Goal: Task Accomplishment & Management: Use online tool/utility

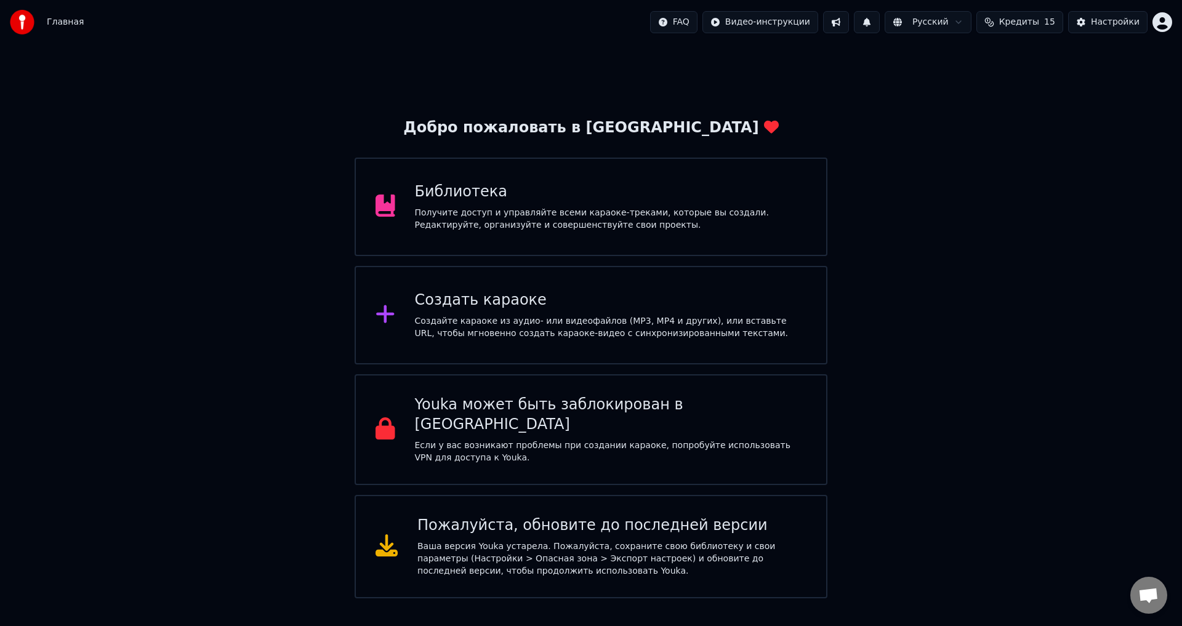
click at [506, 294] on div "Создать караоке" at bounding box center [611, 300] width 392 height 20
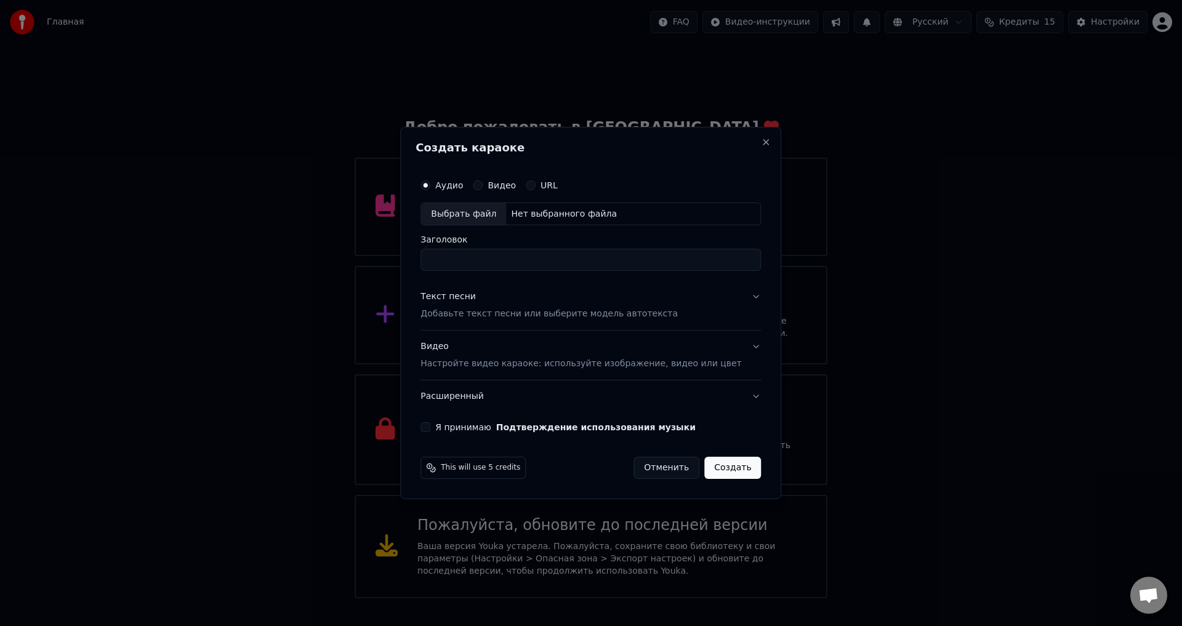
click at [543, 218] on div "Нет выбранного файла" at bounding box center [564, 214] width 116 height 12
click at [527, 258] on input "**********" at bounding box center [590, 260] width 340 height 22
type input "**********"
click at [735, 299] on button "Текст песни Добавьте текст песни или выберите модель автотекста" at bounding box center [590, 305] width 340 height 49
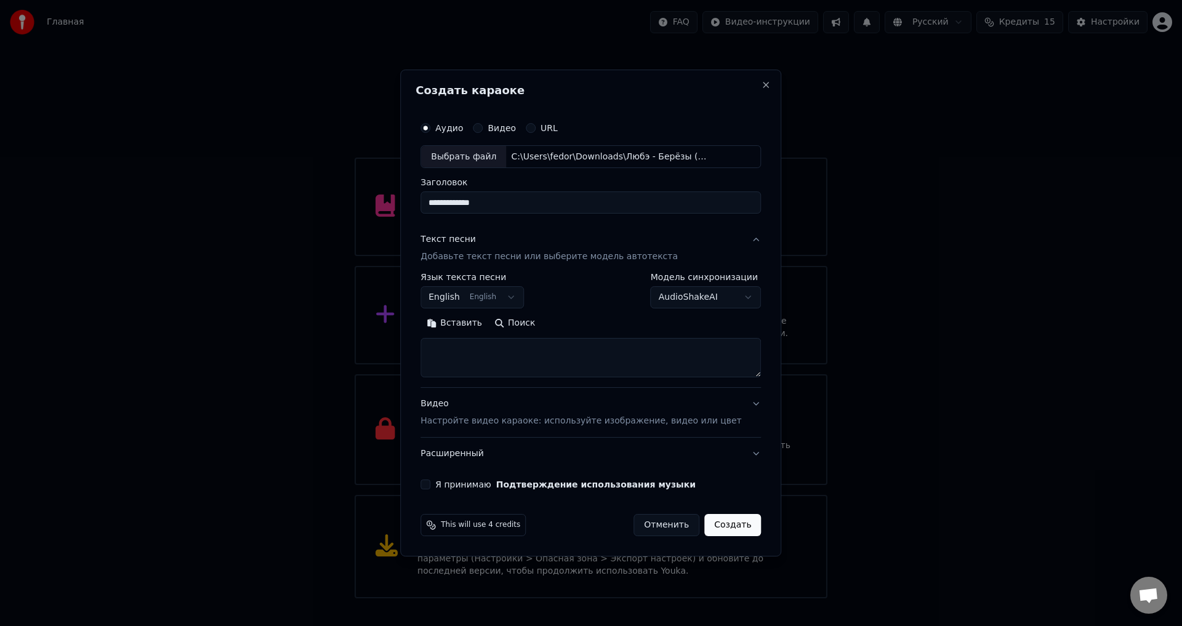
click at [476, 304] on body "Главная FAQ Видео-инструкции Русский Кредиты 15 Настройки Добро пожаловать в Yo…" at bounding box center [591, 299] width 1182 height 598
select select "**"
click at [516, 326] on button "Поиск" at bounding box center [514, 324] width 53 height 20
drag, startPoint x: 537, startPoint y: 362, endPoint x: 479, endPoint y: 360, distance: 58.5
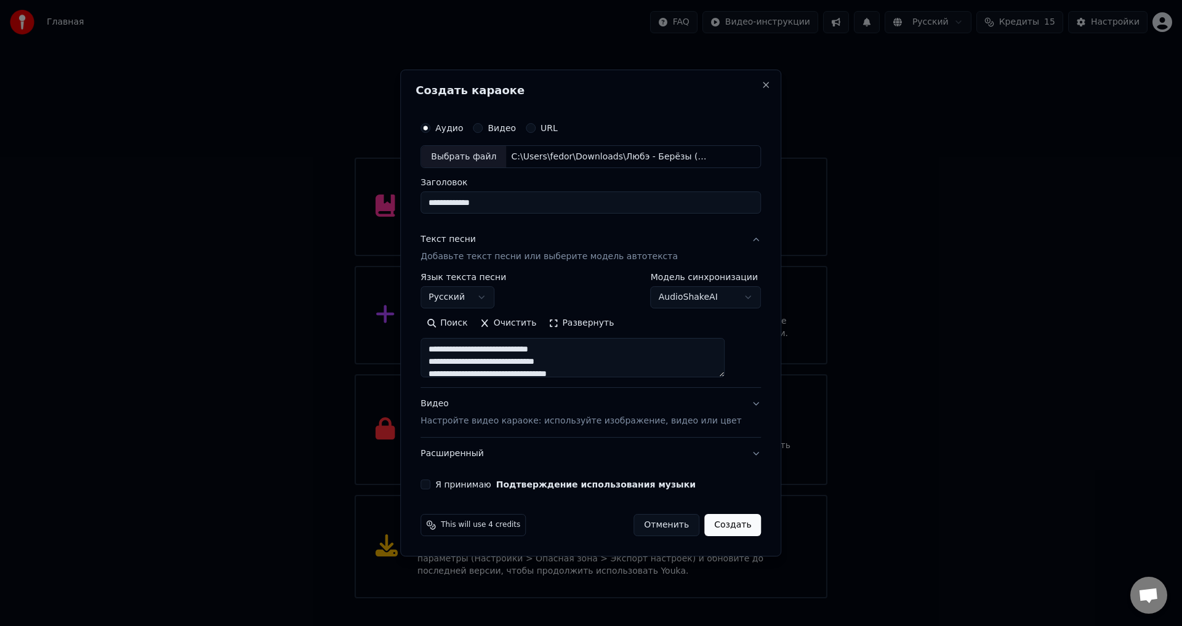
click at [479, 360] on textarea "**********" at bounding box center [572, 357] width 304 height 39
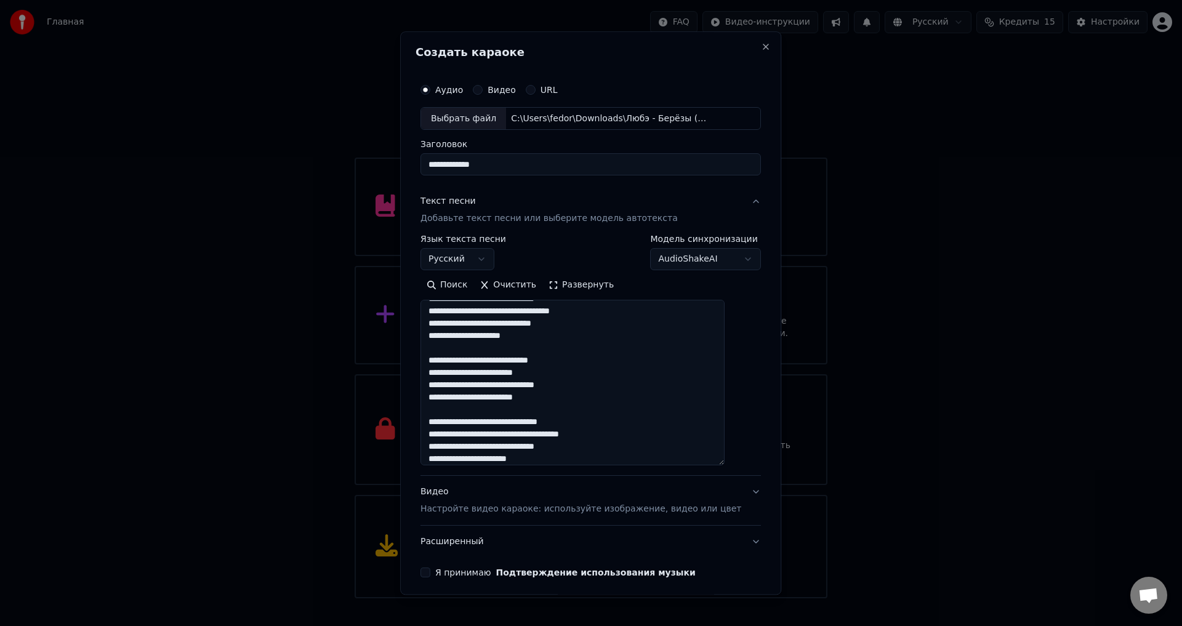
drag, startPoint x: 739, startPoint y: 375, endPoint x: 752, endPoint y: 463, distance: 89.6
click at [752, 463] on div "**********" at bounding box center [590, 312] width 381 height 563
drag, startPoint x: 530, startPoint y: 350, endPoint x: 494, endPoint y: 351, distance: 35.7
click at [494, 351] on textarea "**********" at bounding box center [572, 383] width 304 height 166
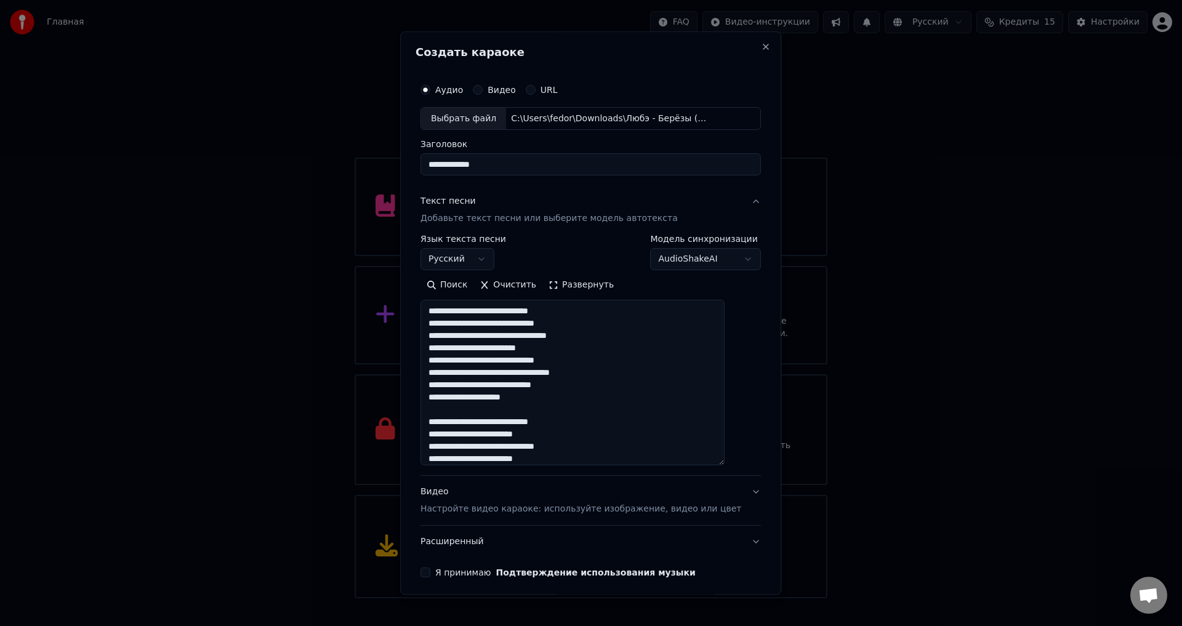
drag, startPoint x: 524, startPoint y: 358, endPoint x: 555, endPoint y: 363, distance: 31.2
click at [558, 364] on textarea "**********" at bounding box center [572, 383] width 304 height 166
drag, startPoint x: 547, startPoint y: 393, endPoint x: 519, endPoint y: 395, distance: 27.8
click at [519, 395] on textarea "**********" at bounding box center [572, 383] width 304 height 166
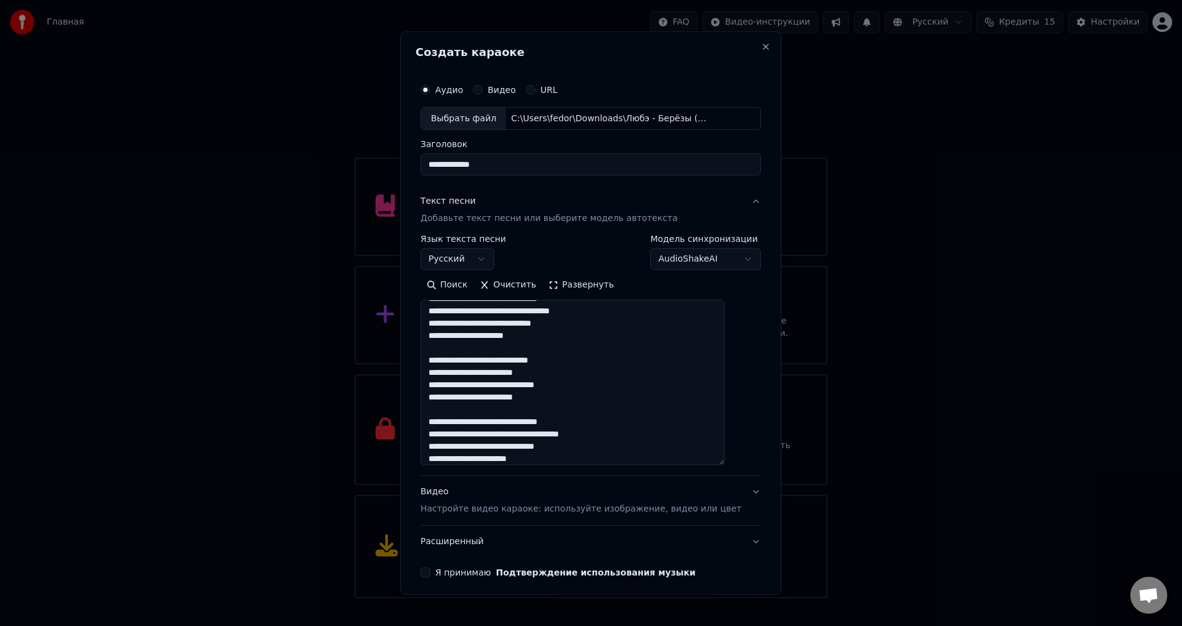
drag, startPoint x: 563, startPoint y: 383, endPoint x: 647, endPoint y: 388, distance: 85.1
click at [647, 388] on textarea "**********" at bounding box center [572, 383] width 304 height 166
type textarea "**********"
click at [623, 497] on div "Видео Настройте видео караоке: используйте изображение, видео или цвет" at bounding box center [580, 501] width 321 height 30
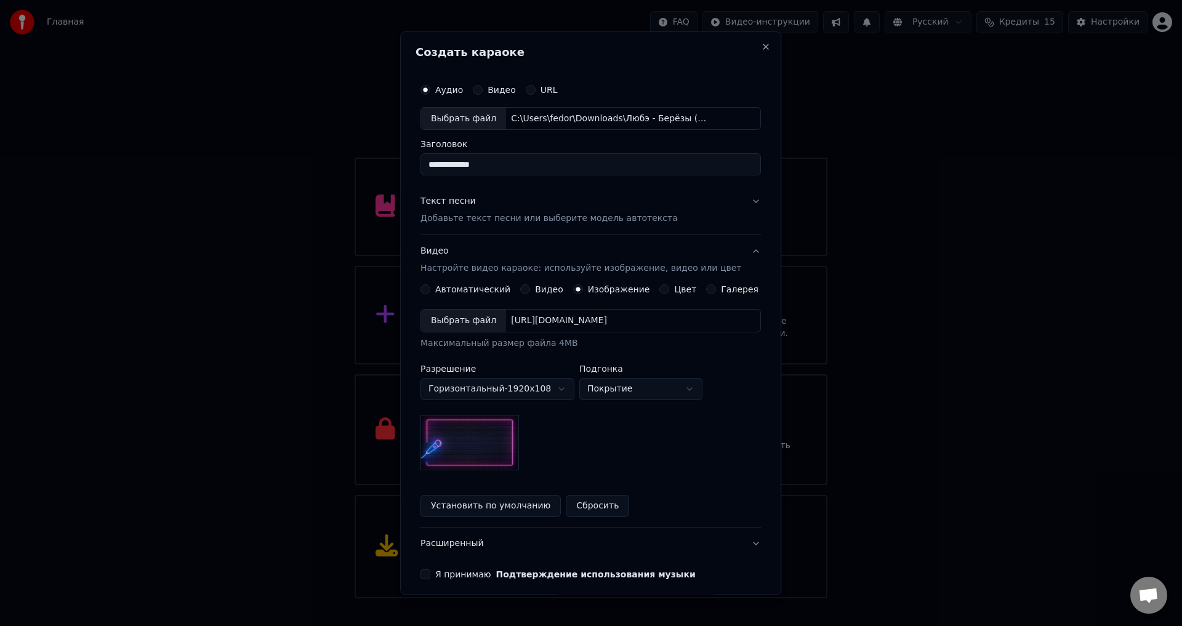
click at [603, 313] on div "Выбрать файл [URL][DOMAIN_NAME]" at bounding box center [590, 321] width 340 height 23
click at [436, 576] on div "Я принимаю Подтверждение использования музыки" at bounding box center [590, 575] width 340 height 10
click at [430, 576] on button "Я принимаю Подтверждение использования музыки" at bounding box center [425, 575] width 10 height 10
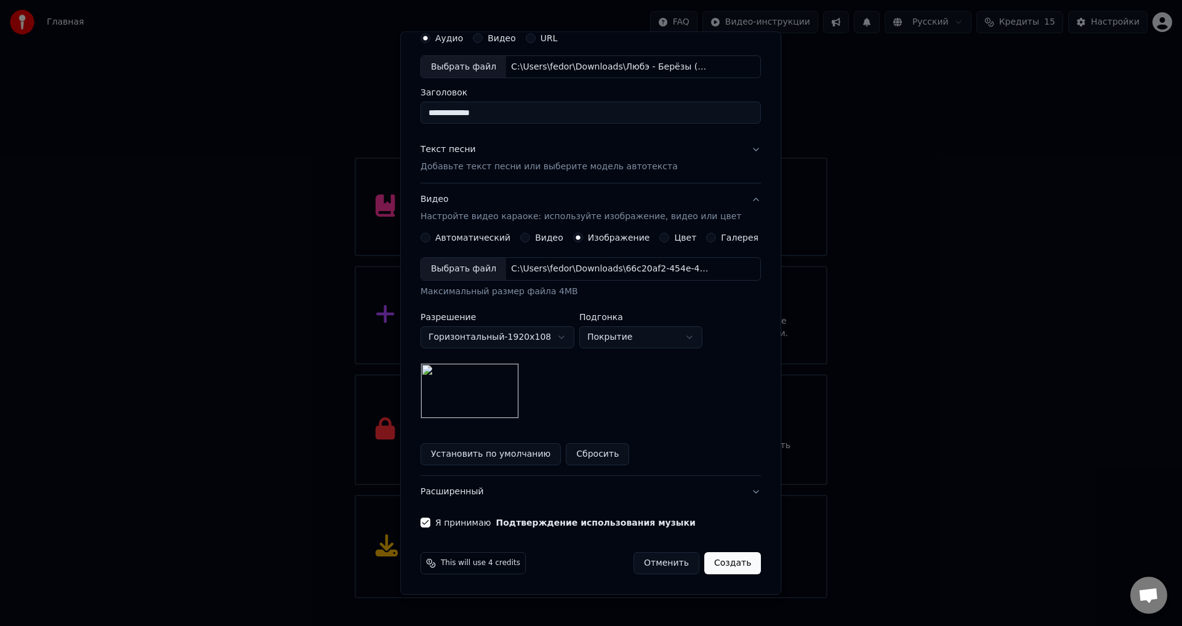
click at [718, 568] on button "Создать" at bounding box center [732, 564] width 57 height 22
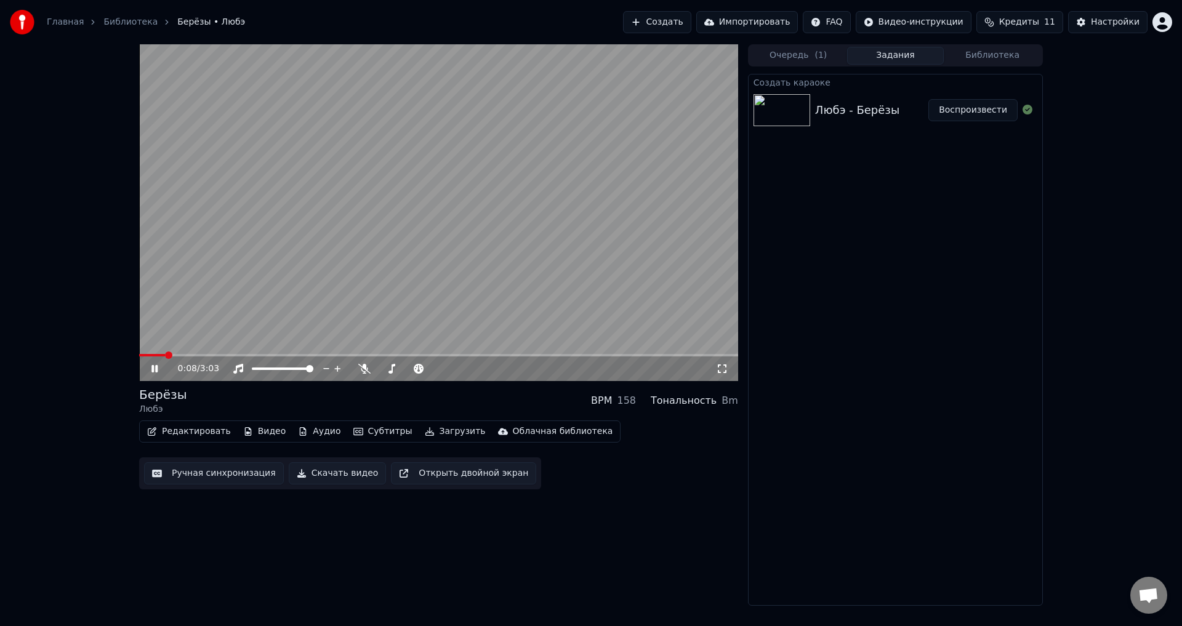
click at [375, 434] on button "Субтитры" at bounding box center [382, 431] width 69 height 17
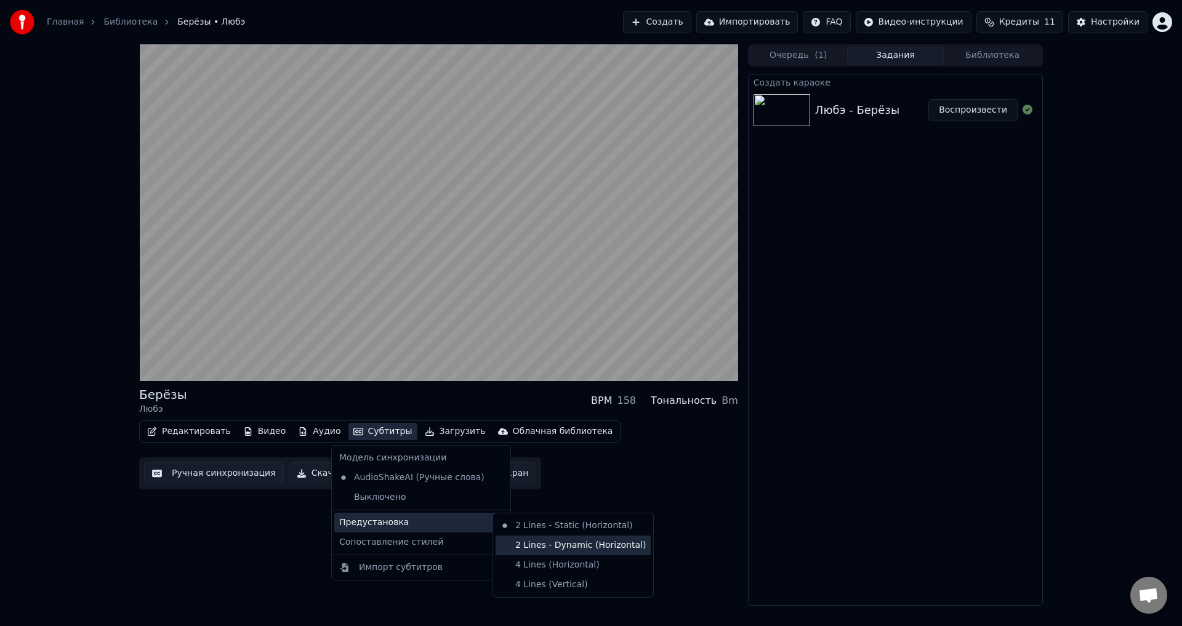
click at [524, 539] on div "2 Lines - Dynamic (Horizontal)" at bounding box center [572, 545] width 155 height 20
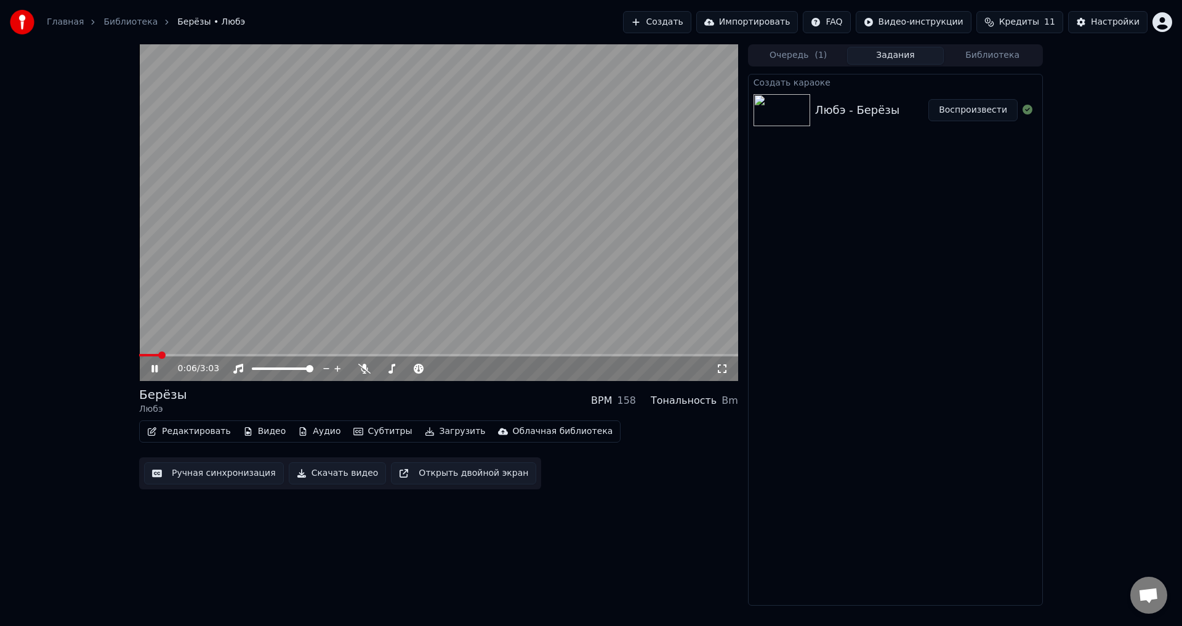
click at [158, 358] on span at bounding box center [161, 354] width 7 height 7
click at [150, 367] on icon at bounding box center [163, 369] width 29 height 10
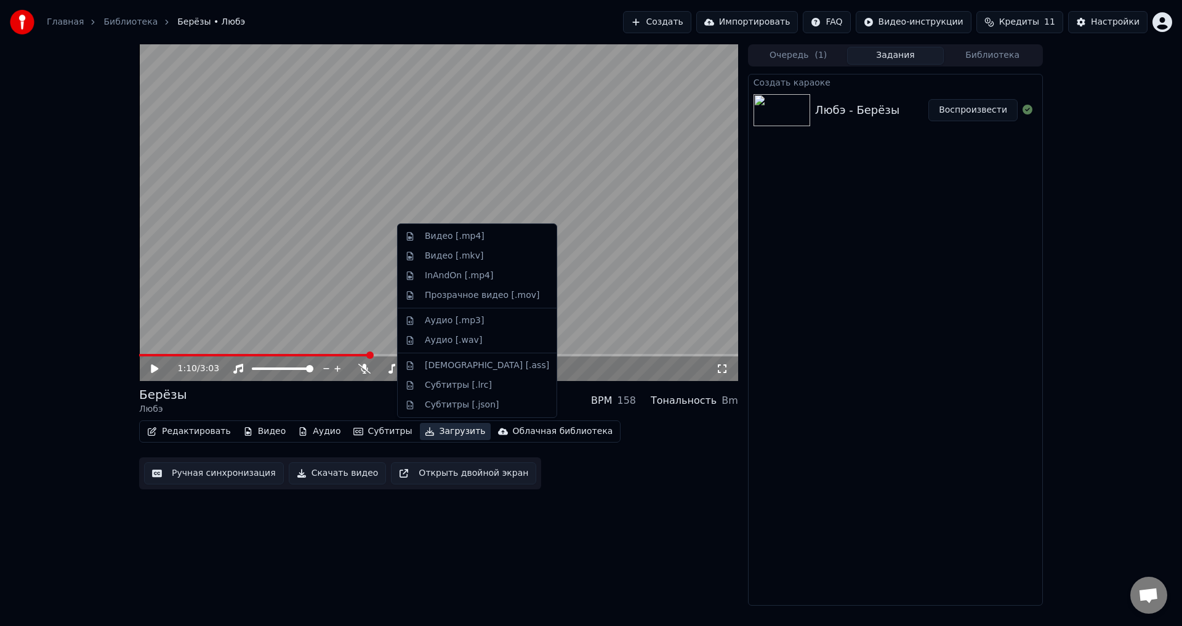
click at [441, 435] on button "Загрузить" at bounding box center [455, 431] width 71 height 17
click at [450, 235] on div "Видео [.mp4]" at bounding box center [455, 236] width 60 height 12
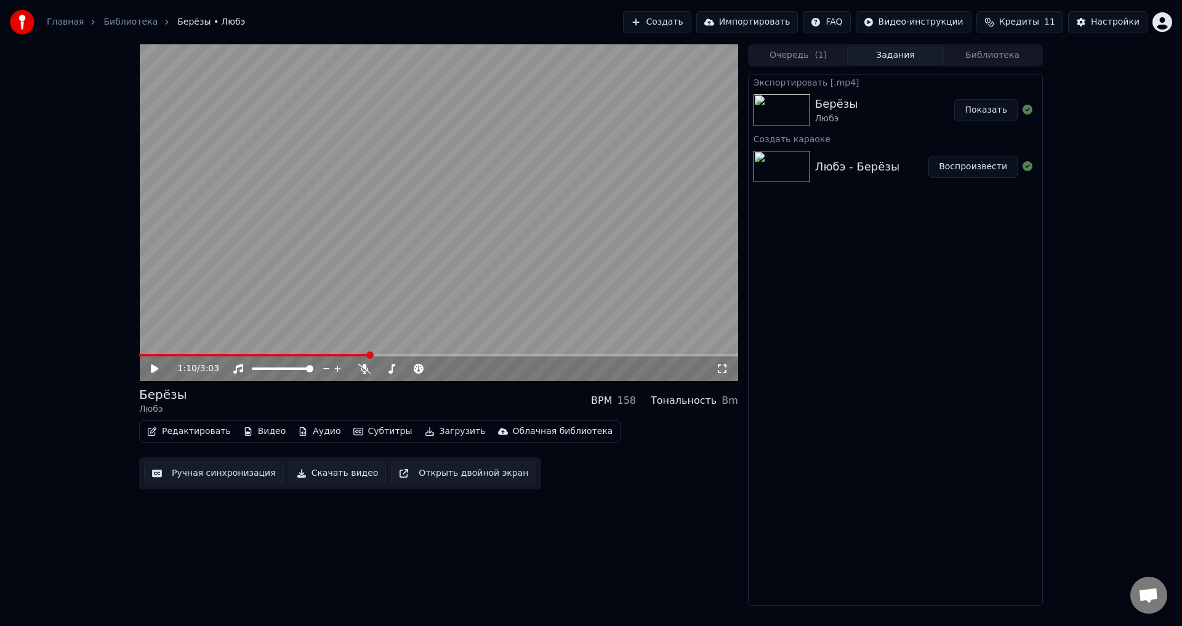
click at [657, 19] on button "Создать" at bounding box center [657, 22] width 68 height 22
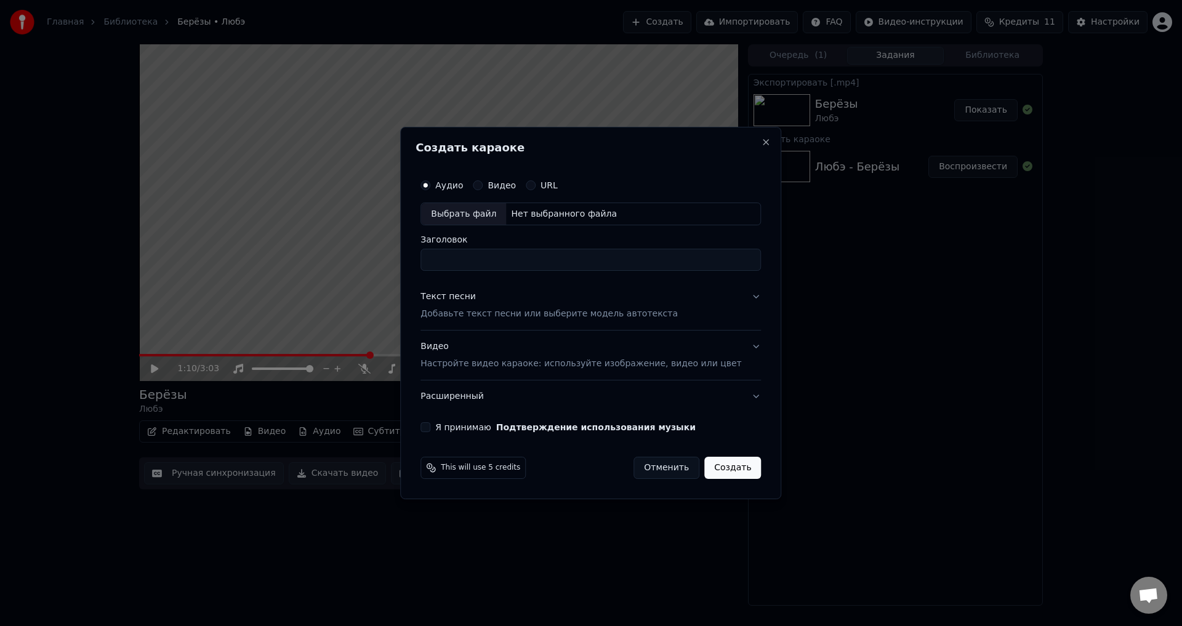
click at [460, 210] on div "Выбрать файл" at bounding box center [463, 214] width 85 height 22
type input "**********"
click at [730, 297] on button "Текст песни Добавьте текст песни или выберите модель автотекста" at bounding box center [590, 305] width 340 height 49
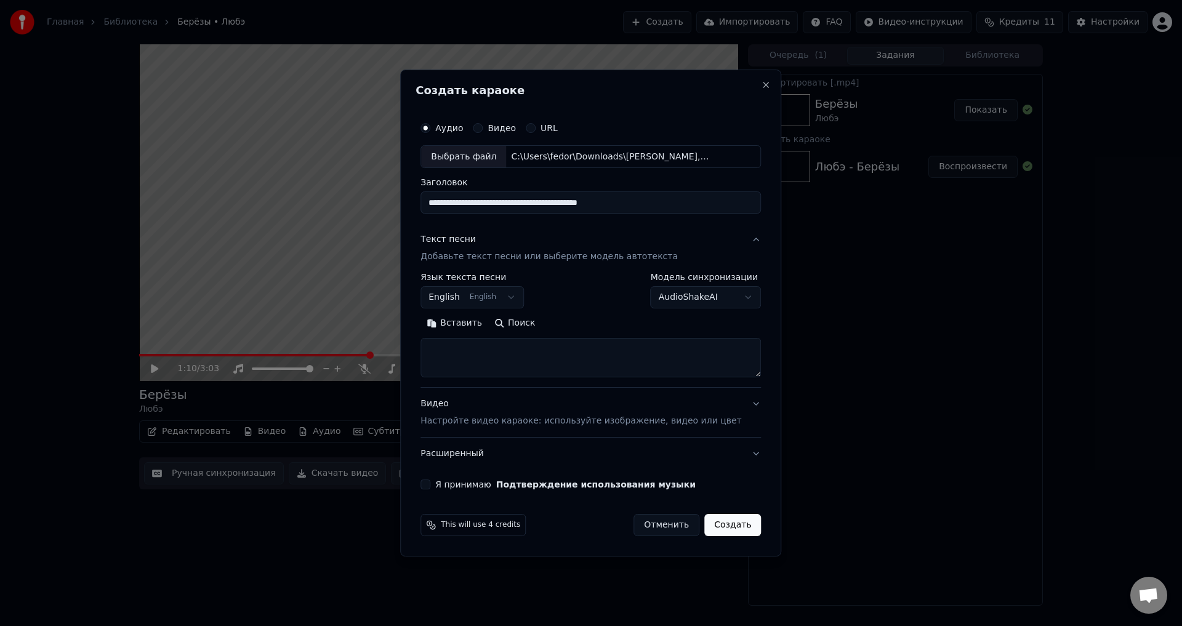
click at [490, 300] on body "**********" at bounding box center [591, 313] width 1182 height 626
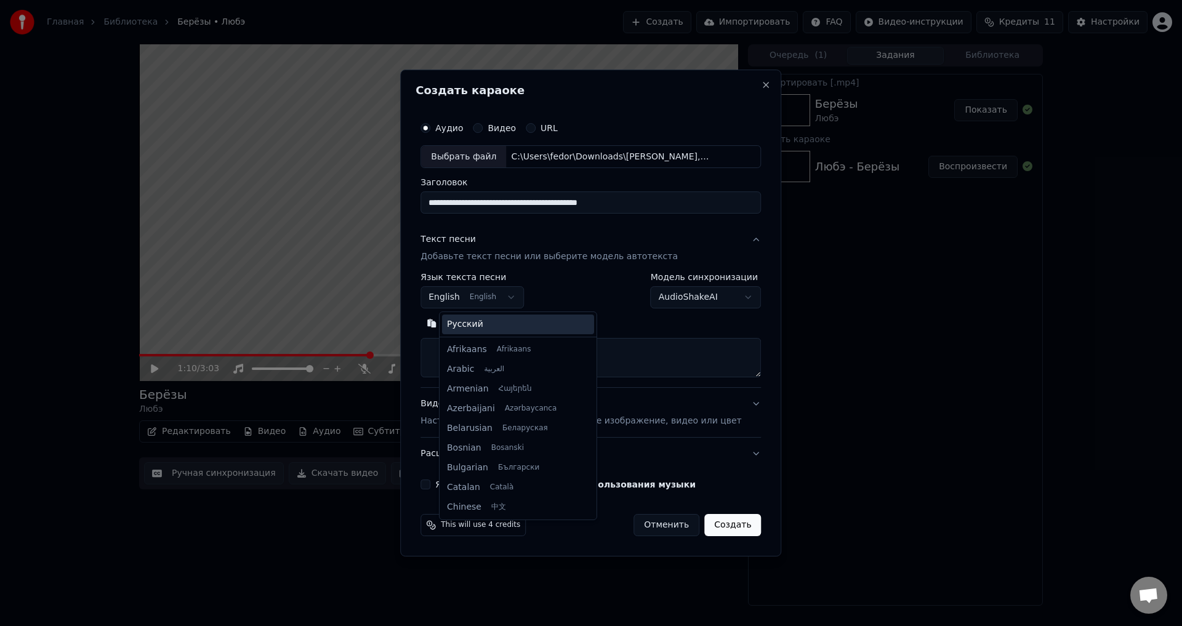
scroll to position [98, 0]
select select "**"
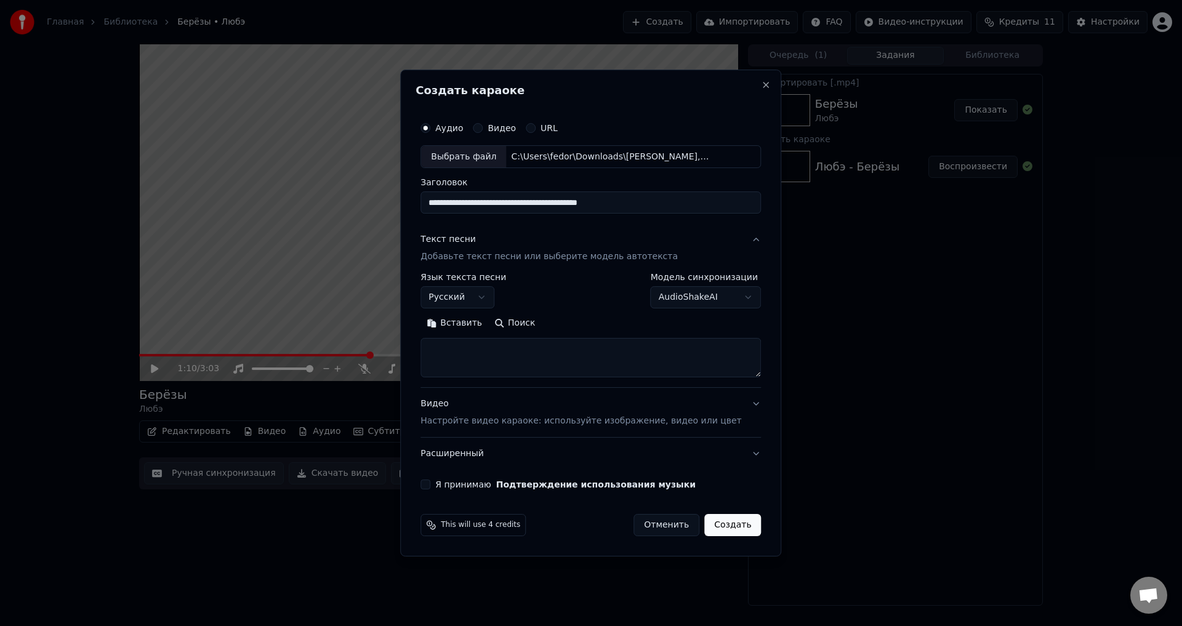
click at [532, 326] on button "Поиск" at bounding box center [514, 324] width 53 height 20
drag, startPoint x: 739, startPoint y: 377, endPoint x: 746, endPoint y: 441, distance: 64.4
click at [746, 441] on div "**********" at bounding box center [590, 303] width 350 height 384
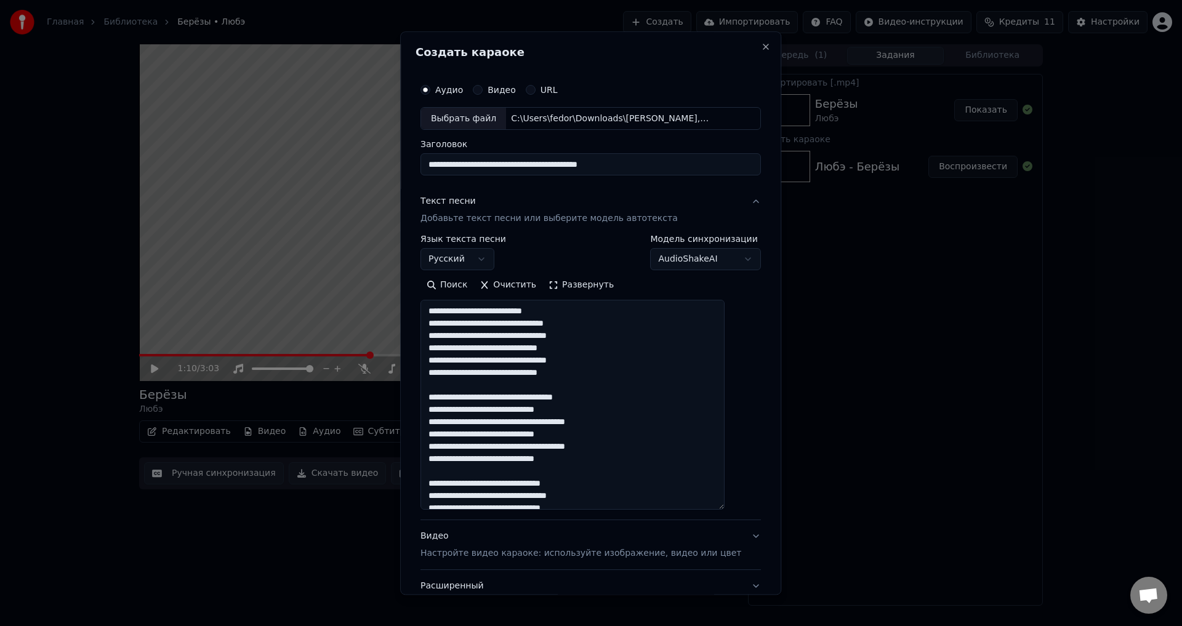
drag, startPoint x: 739, startPoint y: 375, endPoint x: 752, endPoint y: 531, distance: 156.9
click at [752, 531] on div "**********" at bounding box center [590, 312] width 381 height 563
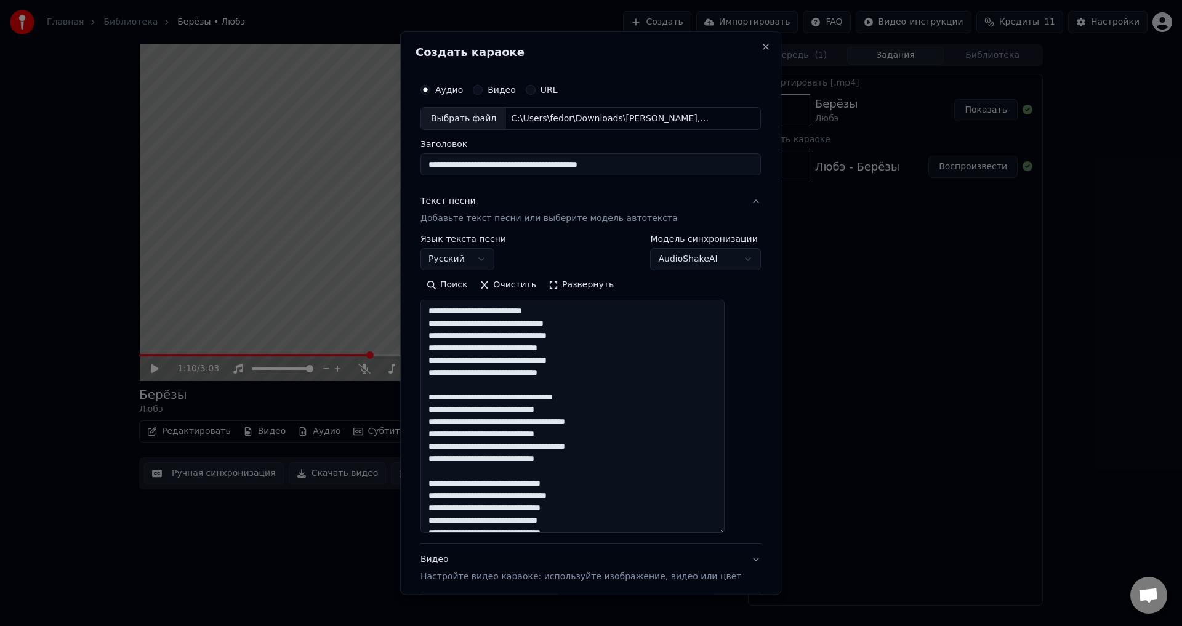
click at [705, 444] on textarea "**********" at bounding box center [572, 416] width 304 height 233
drag, startPoint x: 566, startPoint y: 310, endPoint x: 542, endPoint y: 314, distance: 25.0
click at [542, 314] on textarea "**********" at bounding box center [572, 416] width 304 height 233
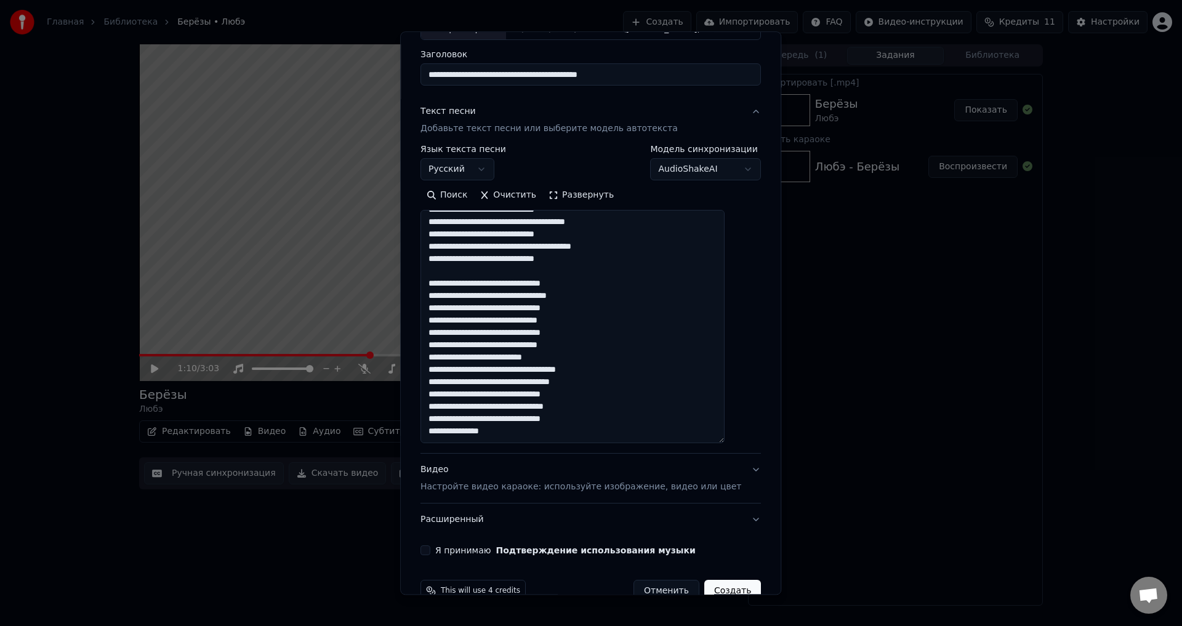
scroll to position [118, 0]
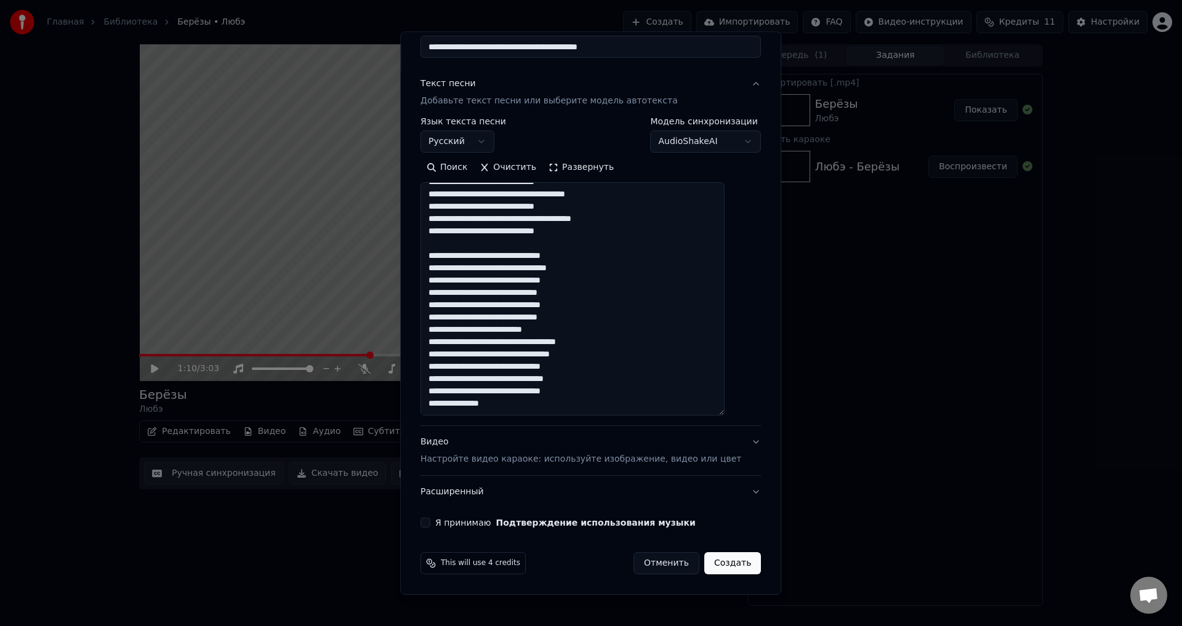
drag, startPoint x: 457, startPoint y: 378, endPoint x: 481, endPoint y: 380, distance: 24.6
click at [481, 380] on textarea "**********" at bounding box center [572, 299] width 304 height 233
drag, startPoint x: 519, startPoint y: 252, endPoint x: 534, endPoint y: 252, distance: 15.4
click at [534, 252] on textarea "**********" at bounding box center [572, 299] width 304 height 233
drag, startPoint x: 540, startPoint y: 253, endPoint x: 519, endPoint y: 255, distance: 21.0
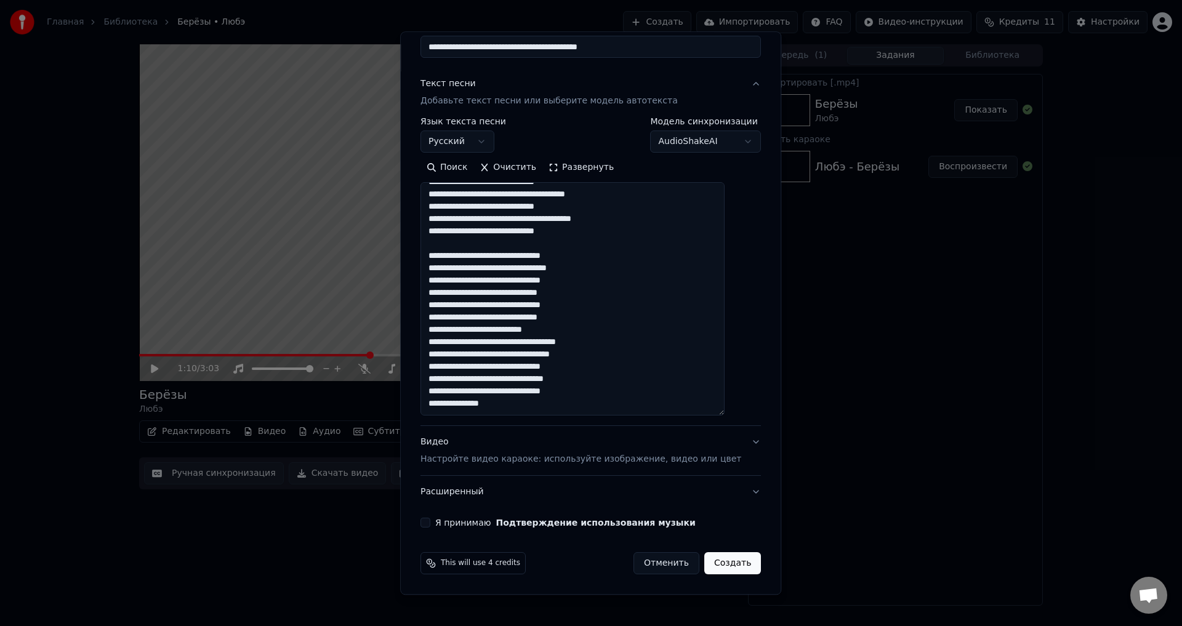
click at [519, 255] on textarea "**********" at bounding box center [572, 299] width 304 height 233
type textarea "**********"
click at [643, 458] on p "Настройте видео караоке: используйте изображение, видео или цвет" at bounding box center [580, 460] width 321 height 12
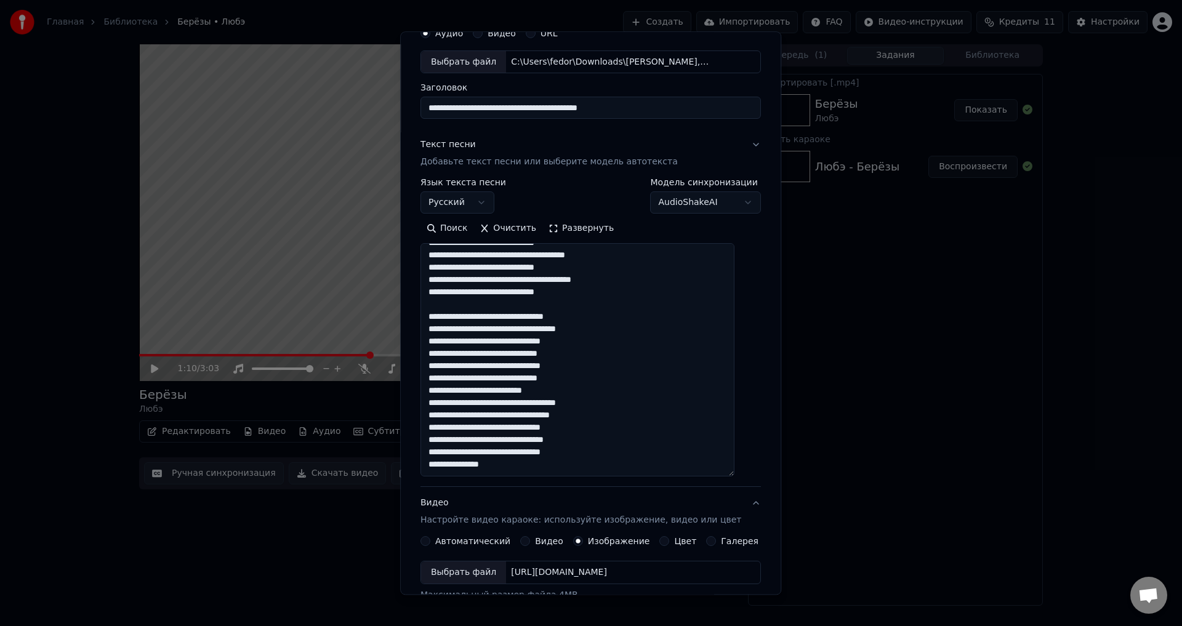
scroll to position [52, 0]
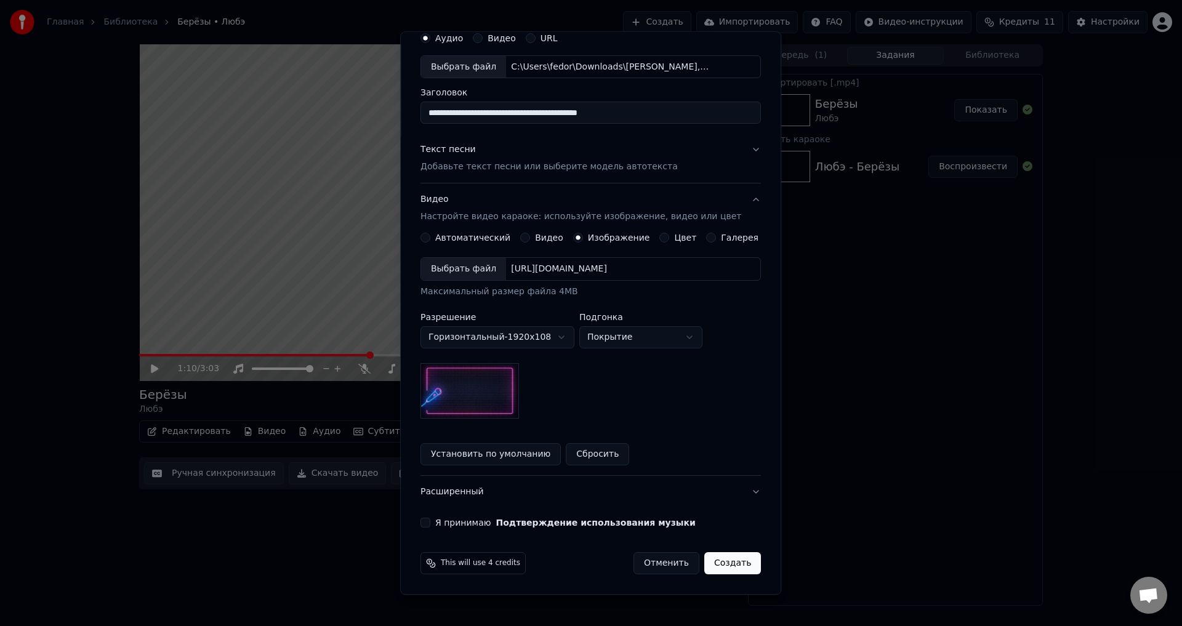
click at [529, 268] on div "[URL][DOMAIN_NAME]" at bounding box center [559, 269] width 106 height 12
click at [430, 523] on button "Я принимаю Подтверждение использования музыки" at bounding box center [425, 523] width 10 height 10
click at [724, 557] on button "Создать" at bounding box center [732, 564] width 57 height 22
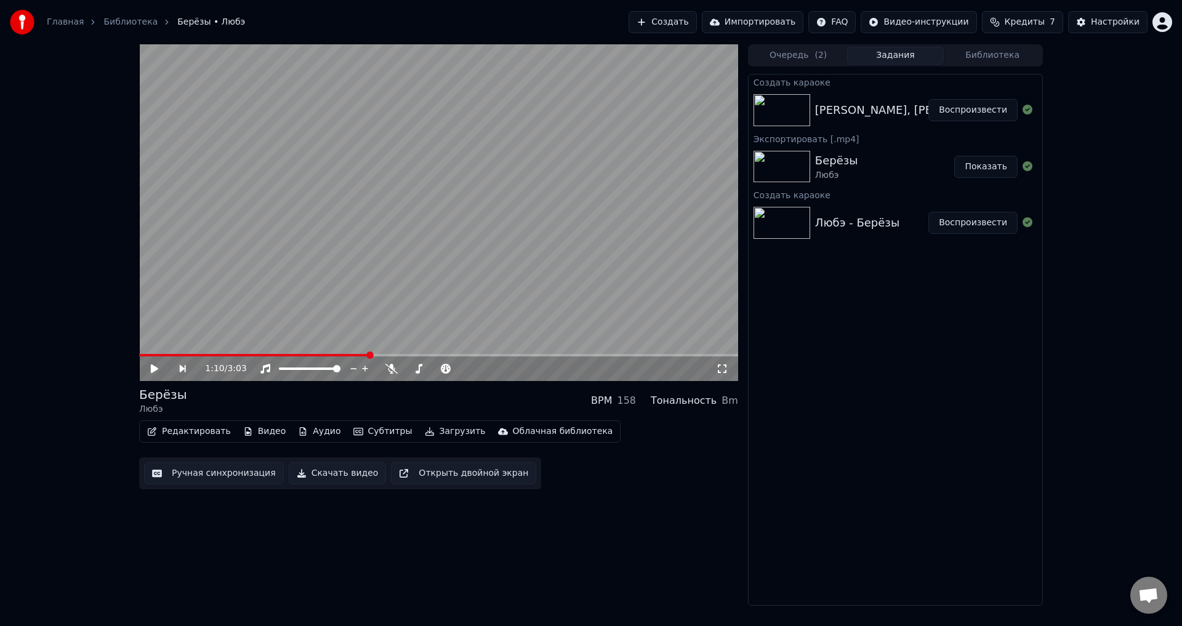
click at [963, 110] on button "Воспроизвести" at bounding box center [972, 110] width 89 height 22
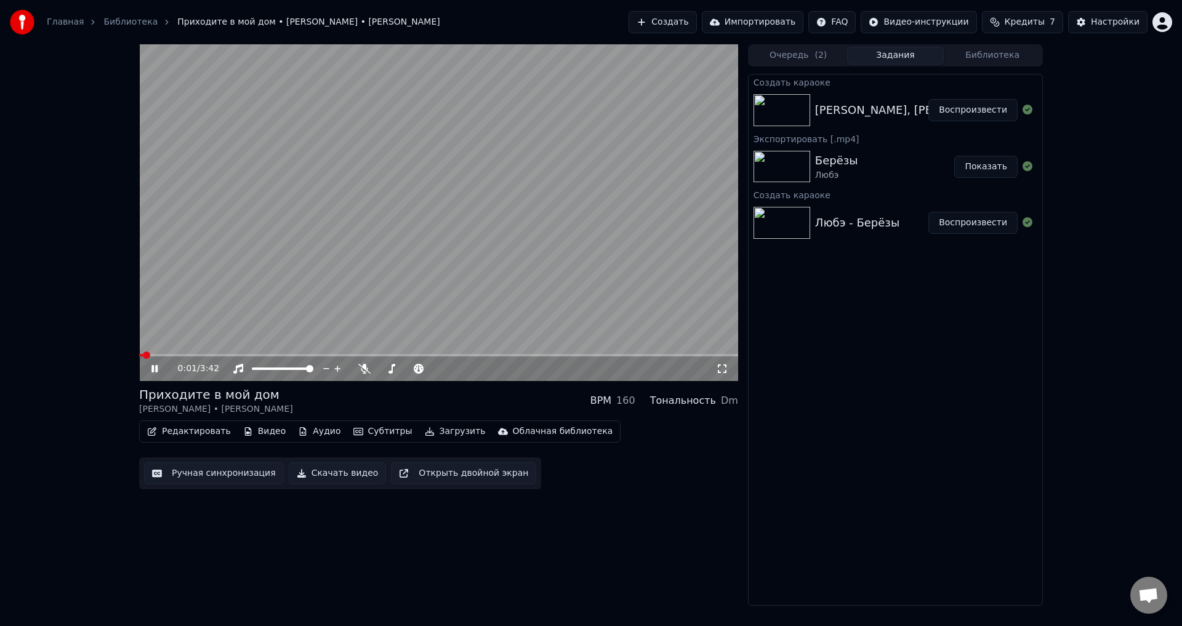
click at [156, 369] on icon at bounding box center [154, 368] width 6 height 7
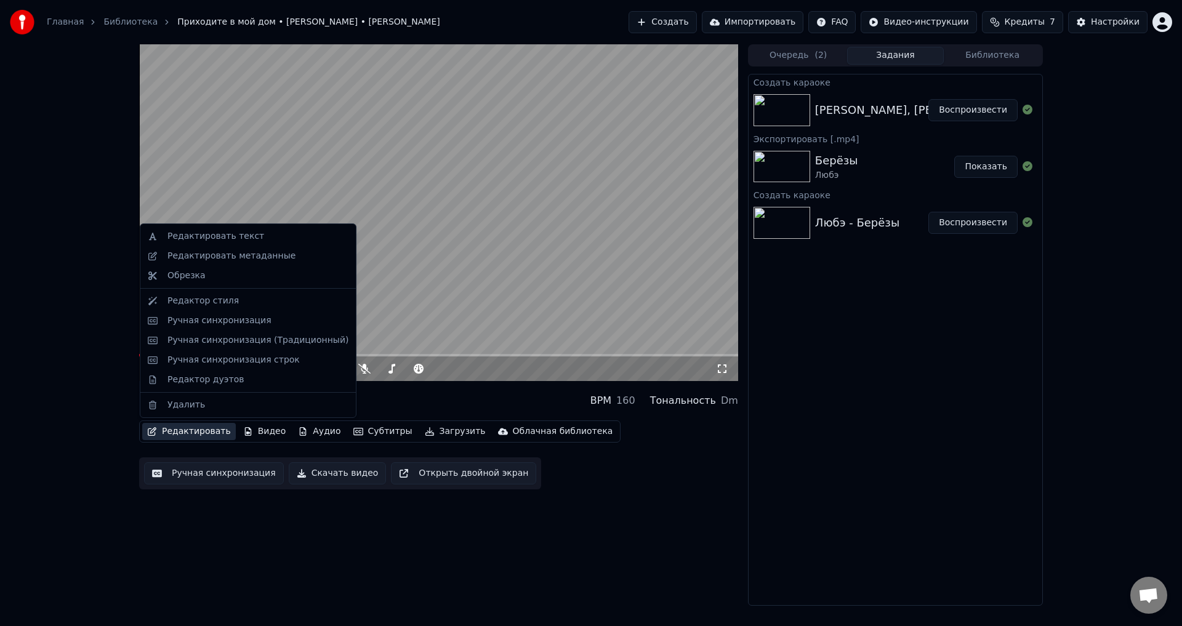
click at [185, 429] on button "Редактировать" at bounding box center [189, 431] width 94 height 17
click at [233, 370] on div "Редактор дуэтов" at bounding box center [248, 380] width 210 height 20
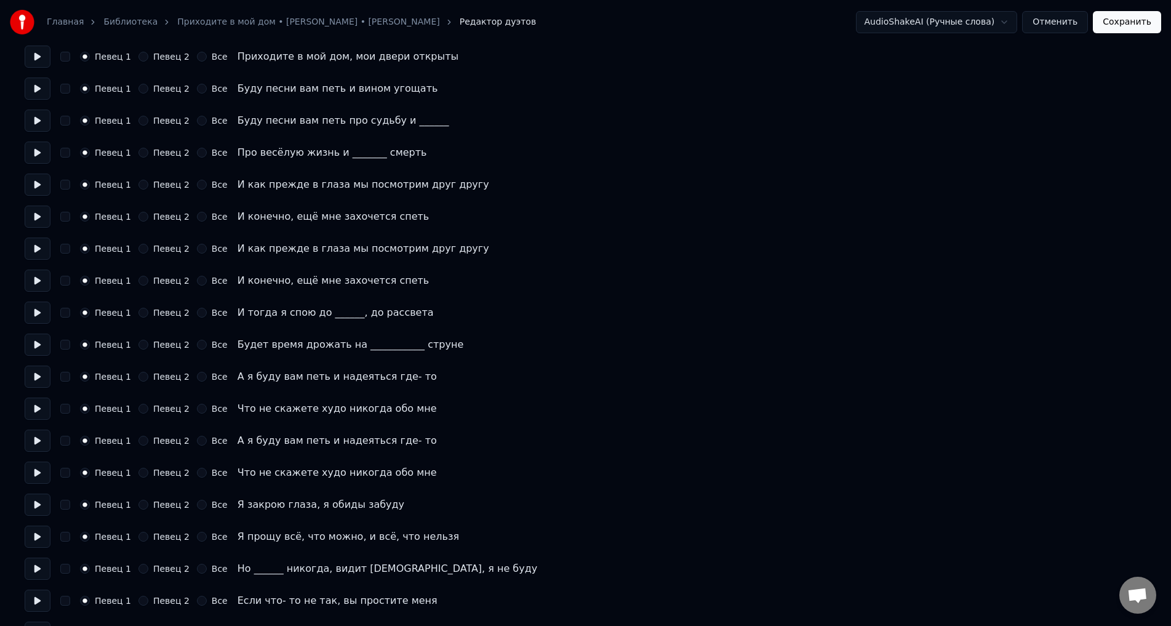
scroll to position [232, 0]
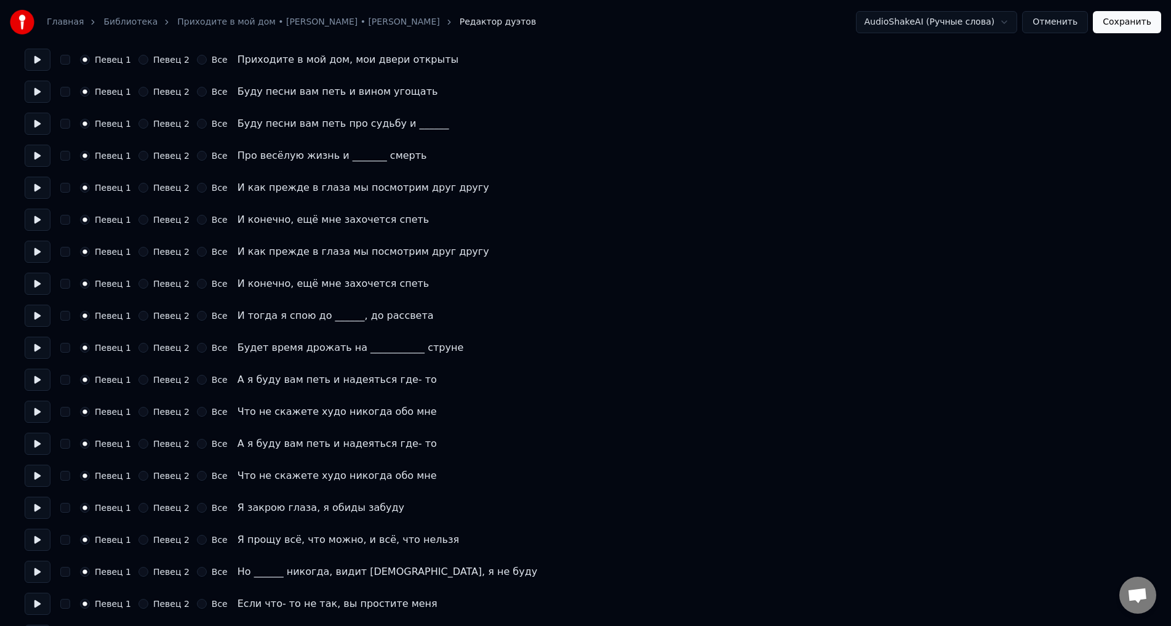
click at [141, 319] on button "Певец 2" at bounding box center [143, 316] width 10 height 10
click at [138, 345] on button "Певец 2" at bounding box center [143, 348] width 10 height 10
click at [142, 382] on button "Певец 2" at bounding box center [143, 380] width 10 height 10
click at [137, 412] on div "Певец 1 Певец 2 Все" at bounding box center [154, 412] width 148 height 10
click at [143, 411] on button "Певец 2" at bounding box center [143, 412] width 10 height 10
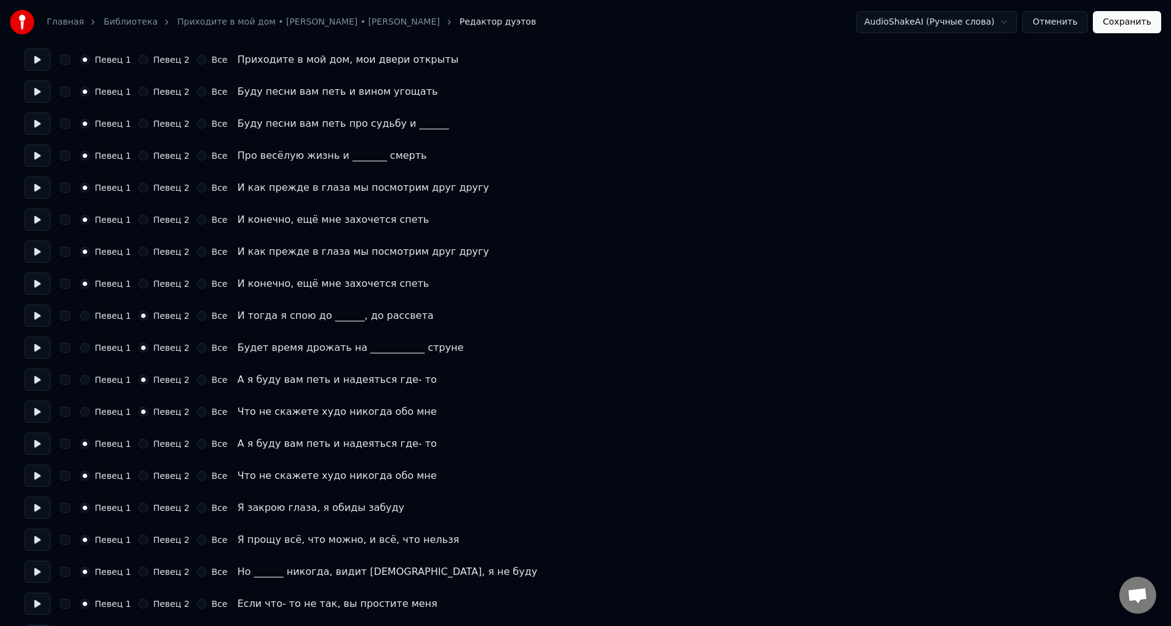
click at [146, 448] on div "Певец 2" at bounding box center [163, 444] width 51 height 10
click at [145, 452] on div "Певец 1 Певец 2 Все А я буду вам петь и надеяться где- то" at bounding box center [586, 444] width 1122 height 22
click at [143, 447] on button "Певец 2" at bounding box center [143, 444] width 10 height 10
click at [144, 474] on button "Певец 2" at bounding box center [143, 476] width 10 height 10
click at [138, 511] on div "Певец 2" at bounding box center [163, 508] width 51 height 10
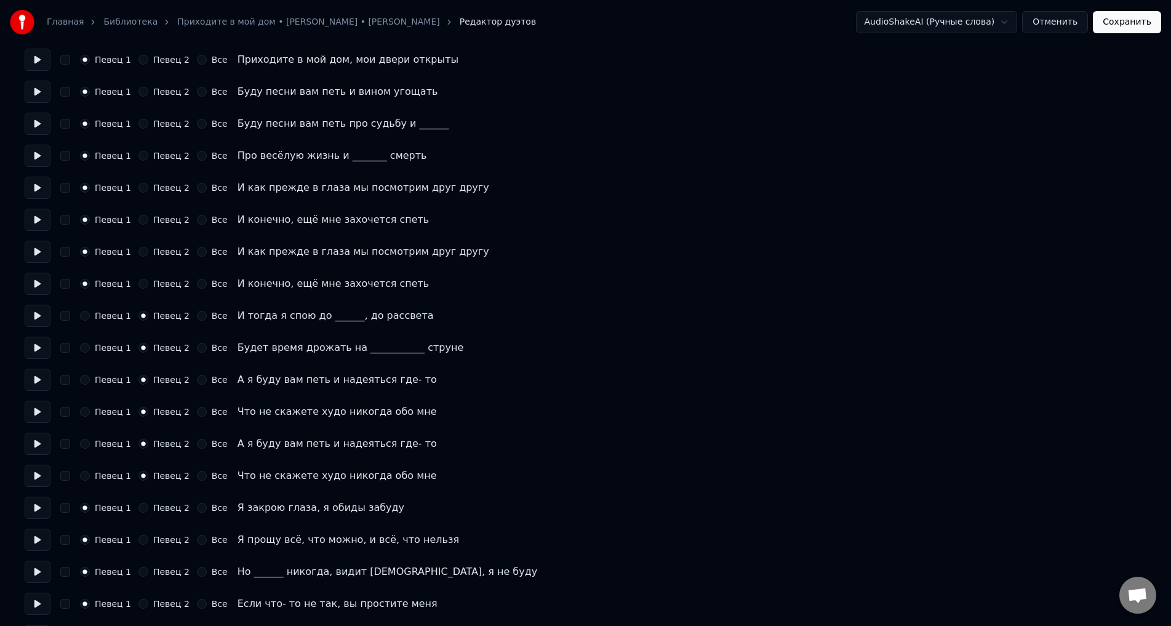
click at [142, 514] on div "Певец 1 Певец 2 Все Я закрою глаза, я обиды забуду" at bounding box center [586, 508] width 1122 height 22
click at [145, 511] on button "Певец 2" at bounding box center [143, 508] width 10 height 10
click at [142, 535] on button "Певец 2" at bounding box center [143, 540] width 10 height 10
click at [140, 566] on div "Певец 1 Певец 2 Все Но ______ никогда, видит [DEMOGRAPHIC_DATA], я не буду" at bounding box center [586, 572] width 1122 height 22
click at [143, 578] on div "Певец 1 Певец 2 Все Но ______ никогда, видит [DEMOGRAPHIC_DATA], я не буду" at bounding box center [586, 572] width 1122 height 22
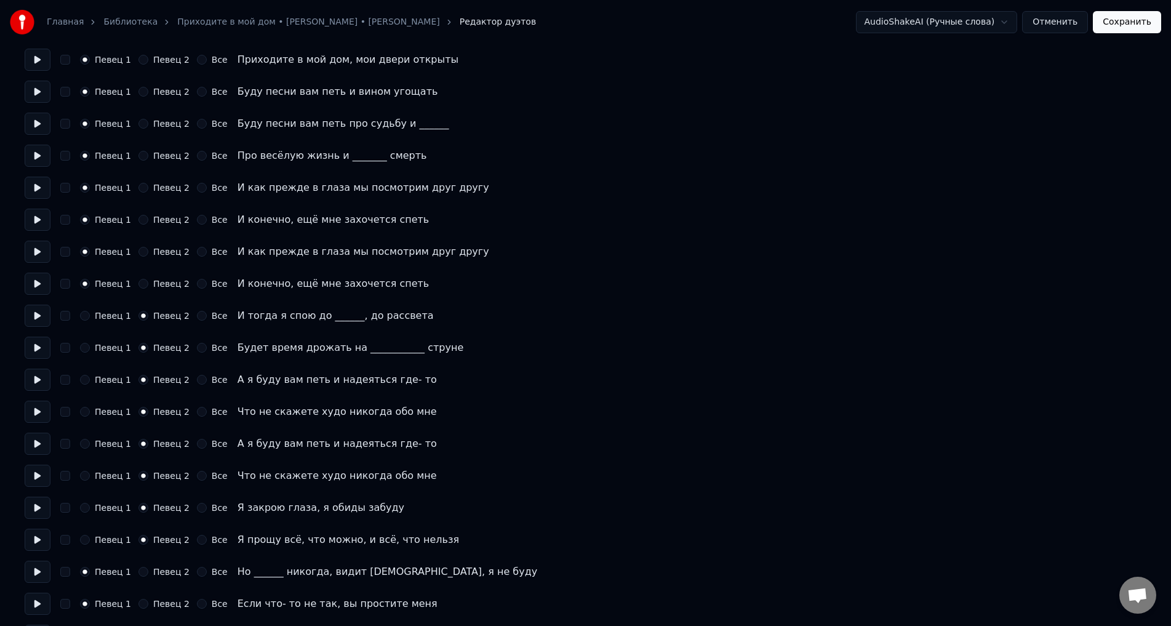
click at [144, 567] on button "Певец 2" at bounding box center [143, 572] width 10 height 10
click at [143, 604] on button "Певец 2" at bounding box center [143, 604] width 10 height 10
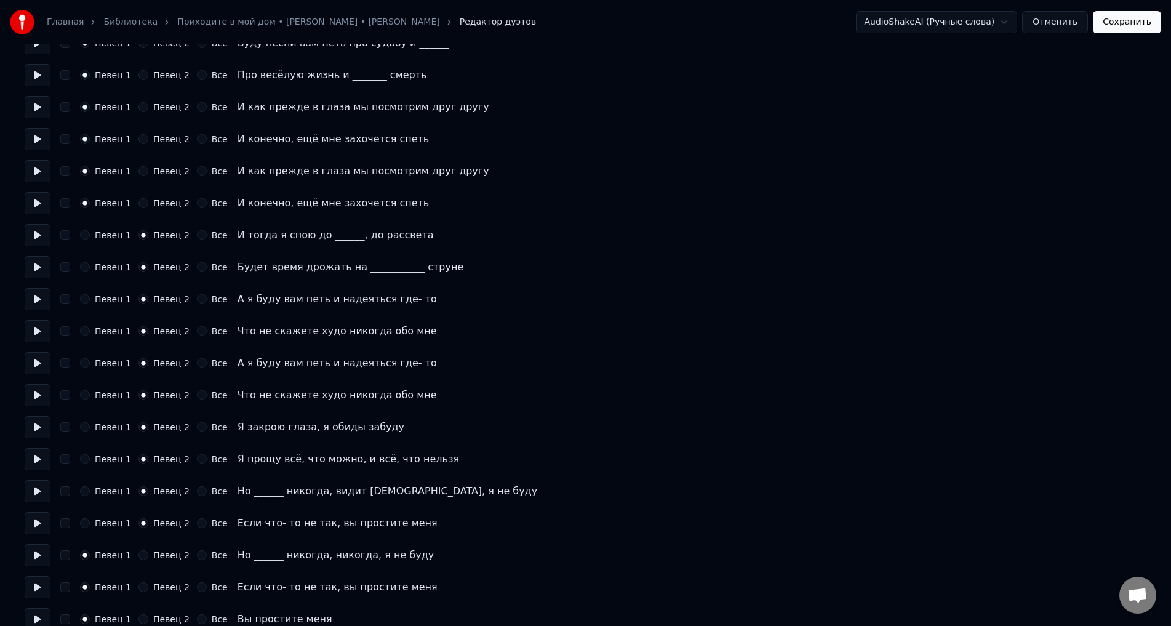
scroll to position [329, 0]
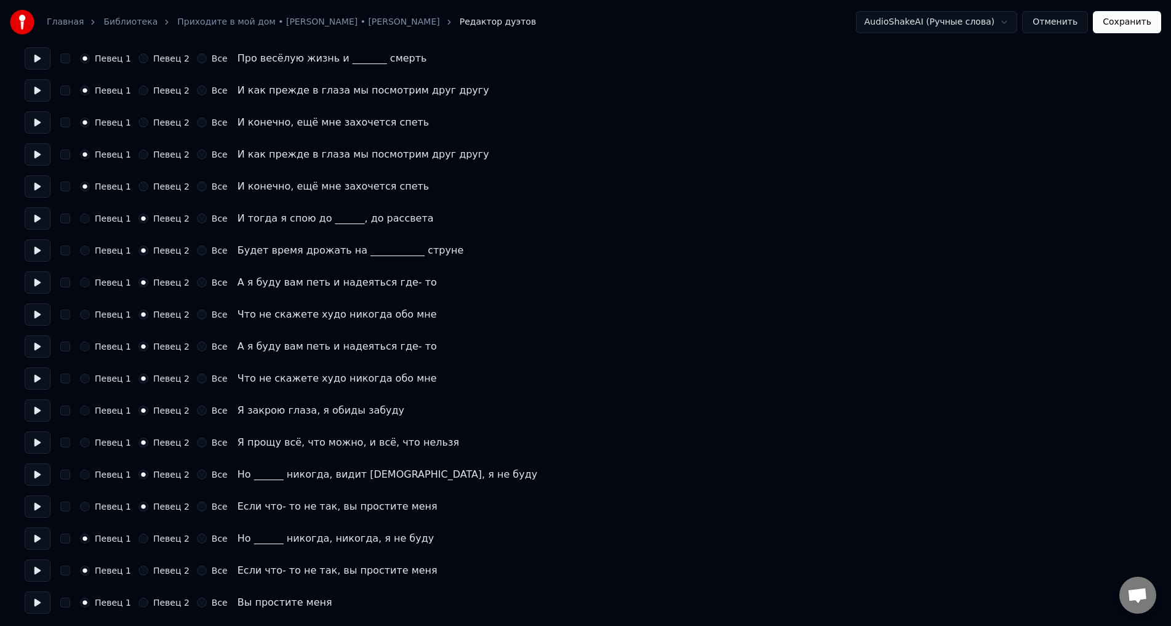
click at [142, 539] on button "Певец 2" at bounding box center [143, 539] width 10 height 10
click at [140, 572] on button "Певец 2" at bounding box center [143, 571] width 10 height 10
click at [140, 599] on div "Певец 1 Певец 2 Все Вы простите меня" at bounding box center [586, 602] width 1122 height 22
click at [142, 606] on button "Певец 2" at bounding box center [143, 603] width 10 height 10
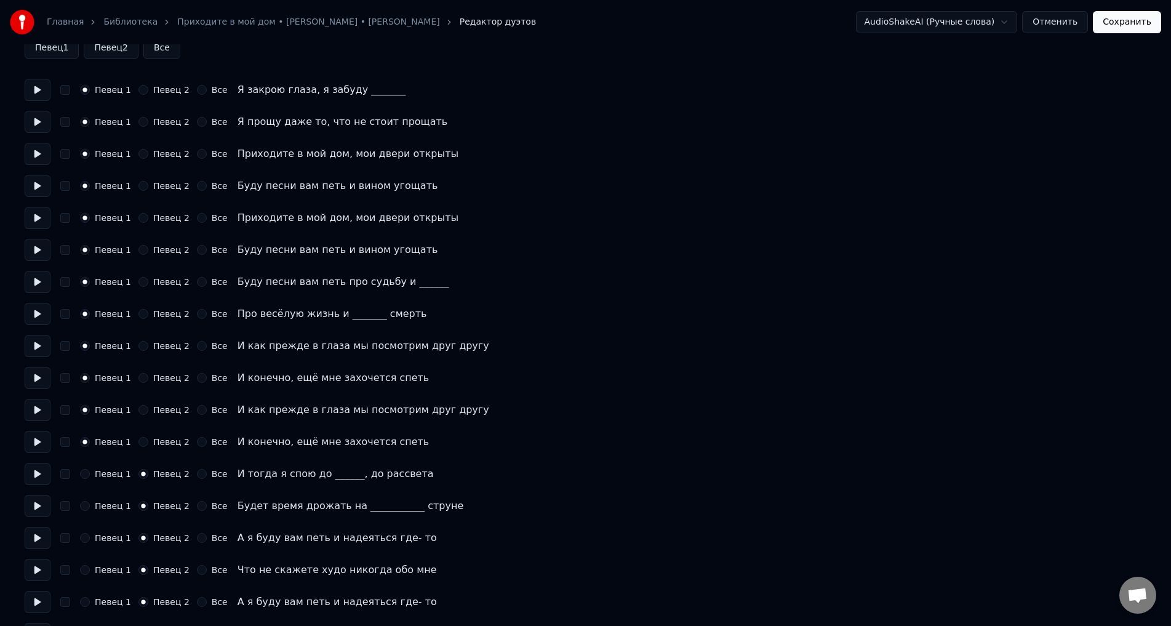
scroll to position [50, 0]
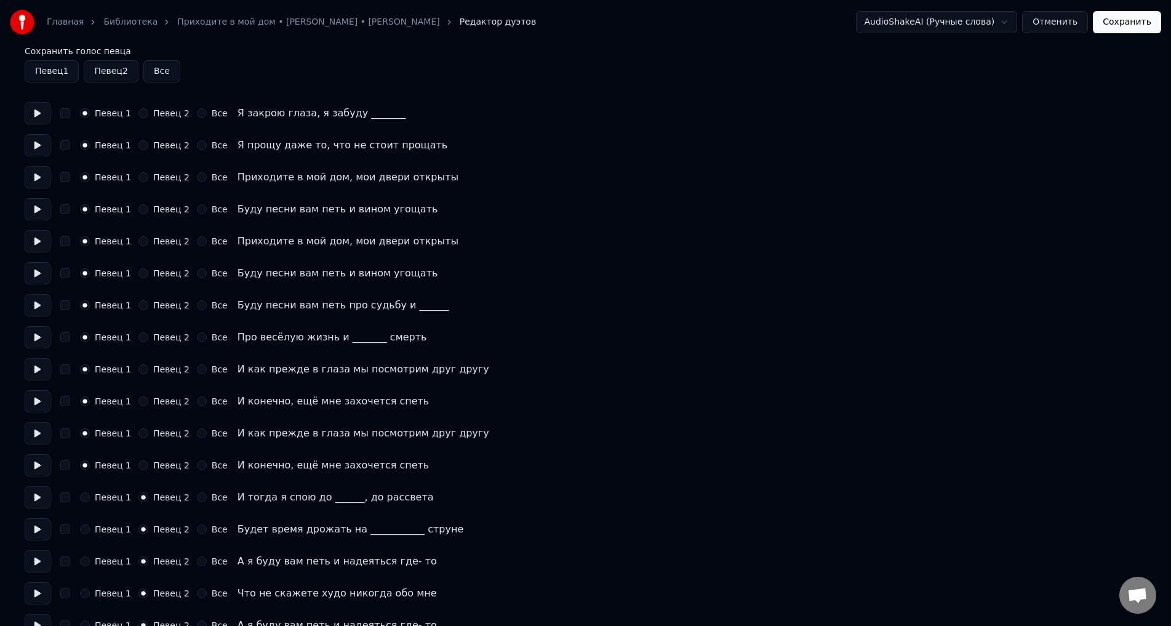
click at [1114, 23] on button "Сохранить" at bounding box center [1127, 22] width 68 height 22
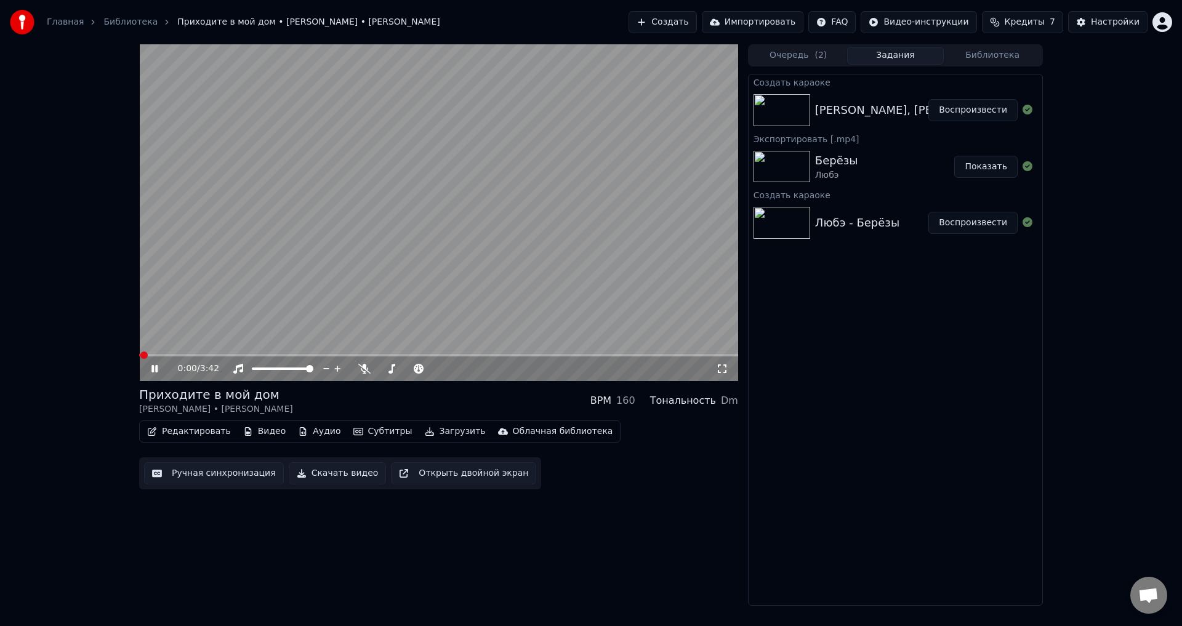
click at [352, 430] on button "Субтитры" at bounding box center [382, 431] width 69 height 17
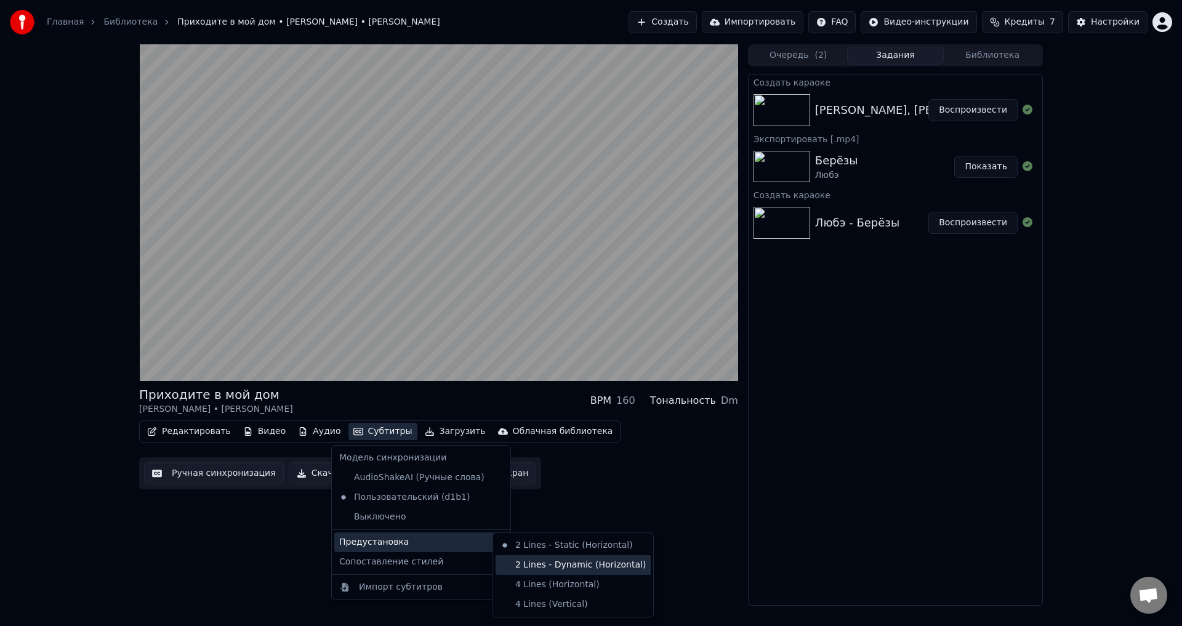
click at [550, 566] on div "2 Lines - Dynamic (Horizontal)" at bounding box center [572, 565] width 155 height 20
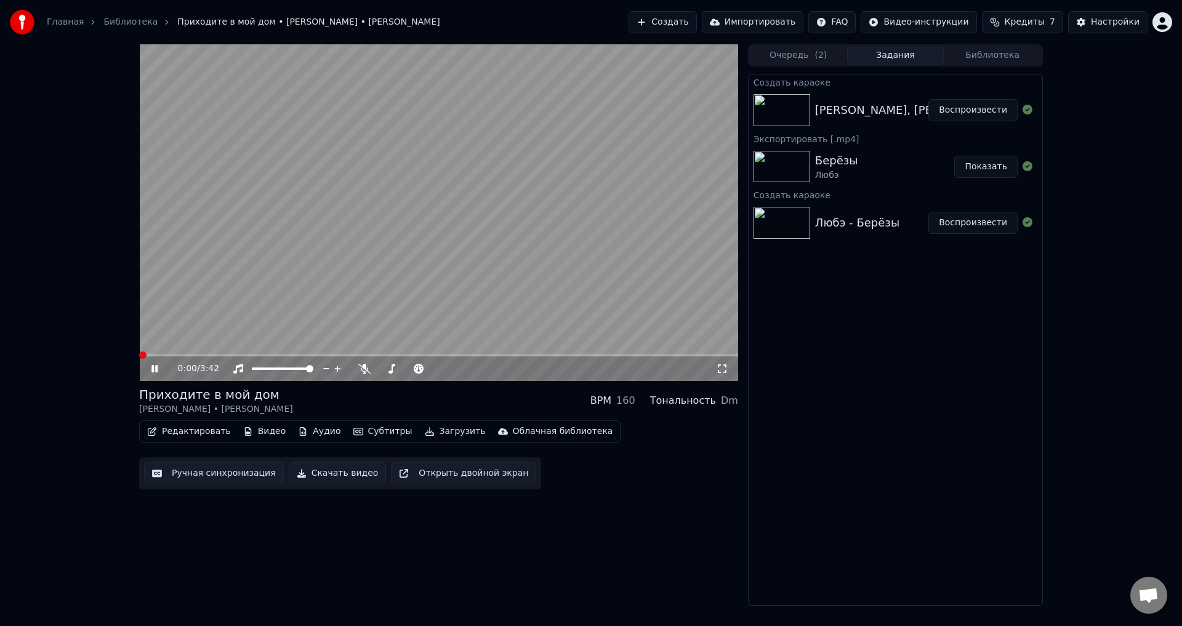
click at [139, 354] on span at bounding box center [142, 354] width 7 height 7
click at [178, 354] on span at bounding box center [438, 355] width 599 height 2
click at [197, 354] on span at bounding box center [438, 355] width 599 height 2
click at [216, 354] on span at bounding box center [438, 355] width 599 height 2
click at [337, 353] on video at bounding box center [438, 212] width 599 height 337
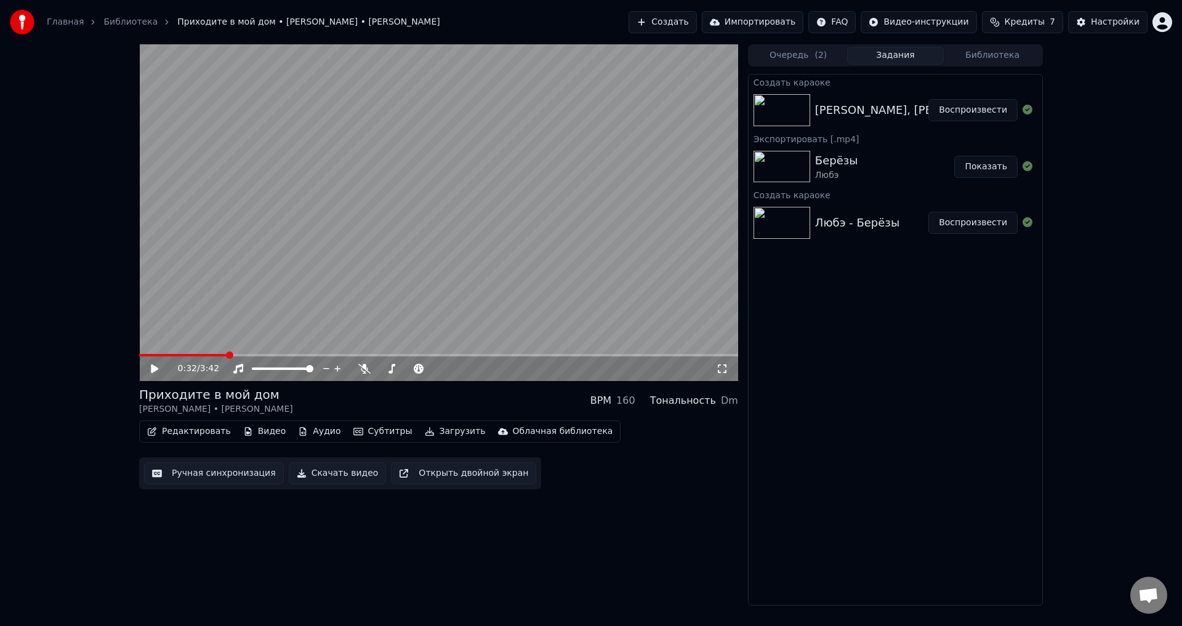
click at [341, 356] on span at bounding box center [438, 355] width 599 height 2
click at [349, 325] on video at bounding box center [438, 212] width 599 height 337
click at [369, 356] on span at bounding box center [438, 355] width 599 height 2
click at [392, 355] on span at bounding box center [438, 355] width 599 height 2
click at [398, 356] on span at bounding box center [438, 355] width 599 height 2
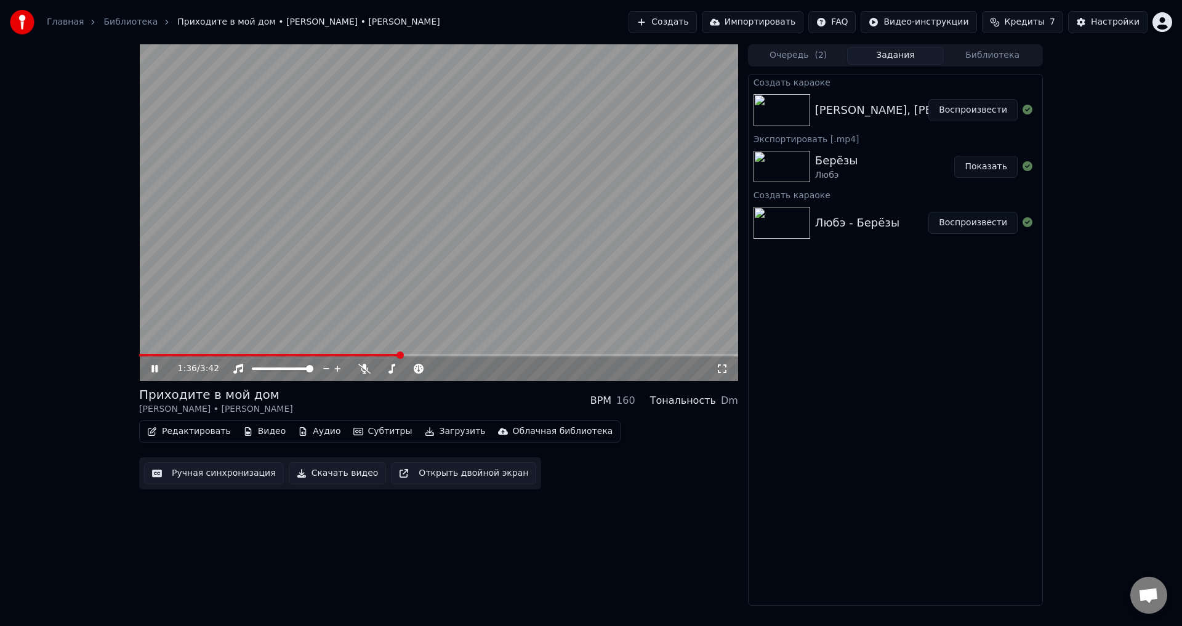
click at [410, 355] on span at bounding box center [438, 355] width 599 height 2
click at [441, 354] on span at bounding box center [438, 355] width 599 height 2
click at [461, 354] on span at bounding box center [438, 355] width 599 height 2
click at [486, 356] on span at bounding box center [438, 355] width 599 height 2
click at [458, 358] on div "2:09 / 3:42" at bounding box center [438, 368] width 599 height 25
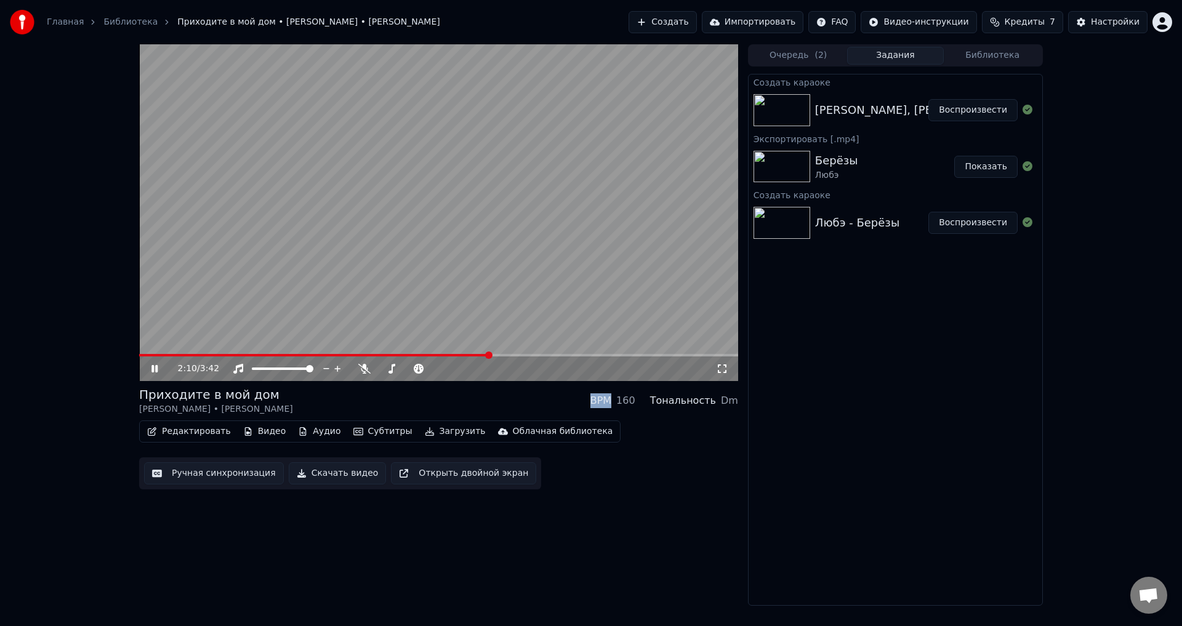
click at [458, 358] on div "2:10 / 3:42" at bounding box center [438, 368] width 599 height 25
click at [454, 356] on span at bounding box center [296, 355] width 315 height 2
click at [498, 394] on div "Приходите в мой дом [PERSON_NAME] • [PERSON_NAME] BPM 160 Тональность Dm" at bounding box center [438, 401] width 599 height 30
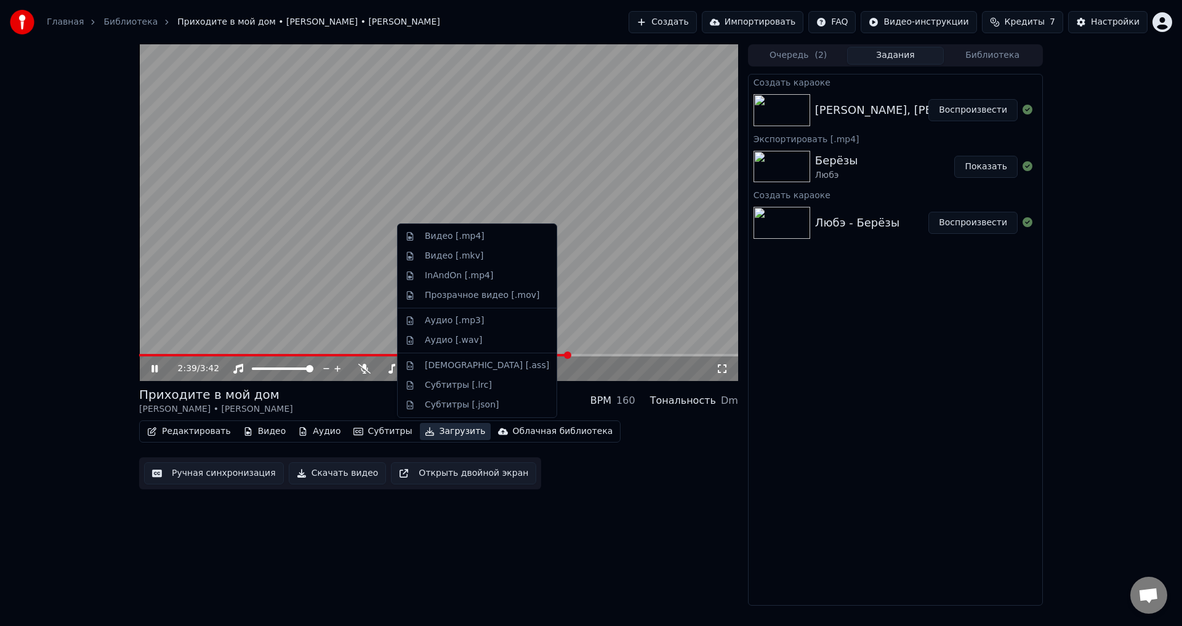
click at [431, 431] on button "Загрузить" at bounding box center [455, 431] width 71 height 17
click at [425, 235] on div "Видео [.mp4]" at bounding box center [455, 236] width 60 height 12
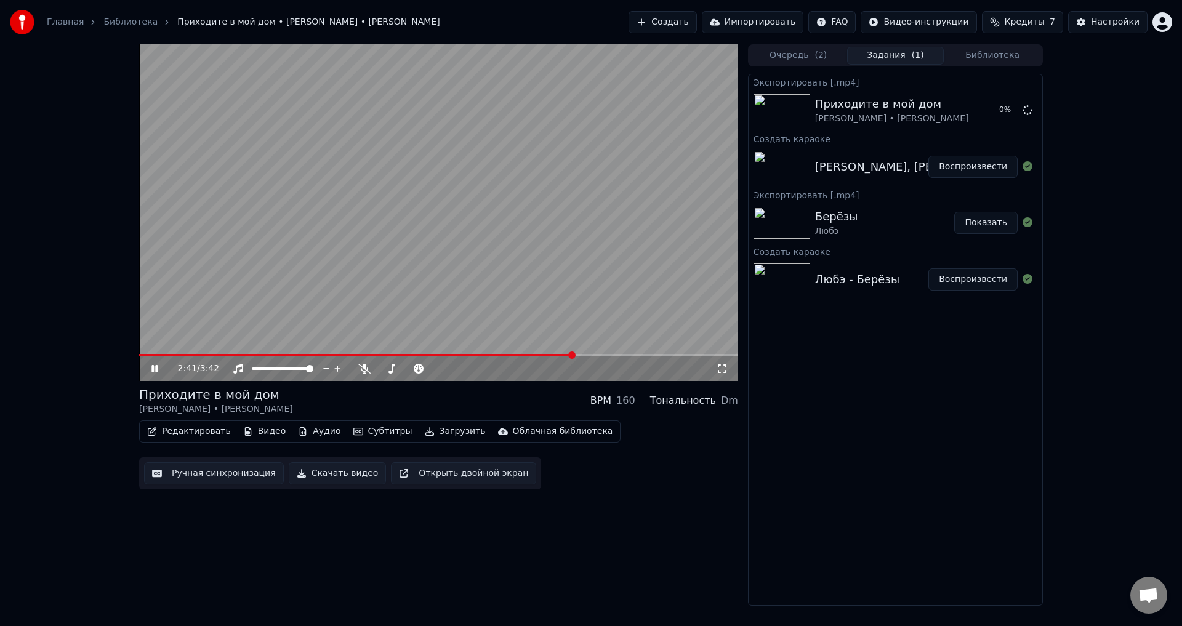
click at [151, 366] on icon at bounding box center [163, 369] width 29 height 10
click at [671, 23] on button "Создать" at bounding box center [662, 22] width 68 height 22
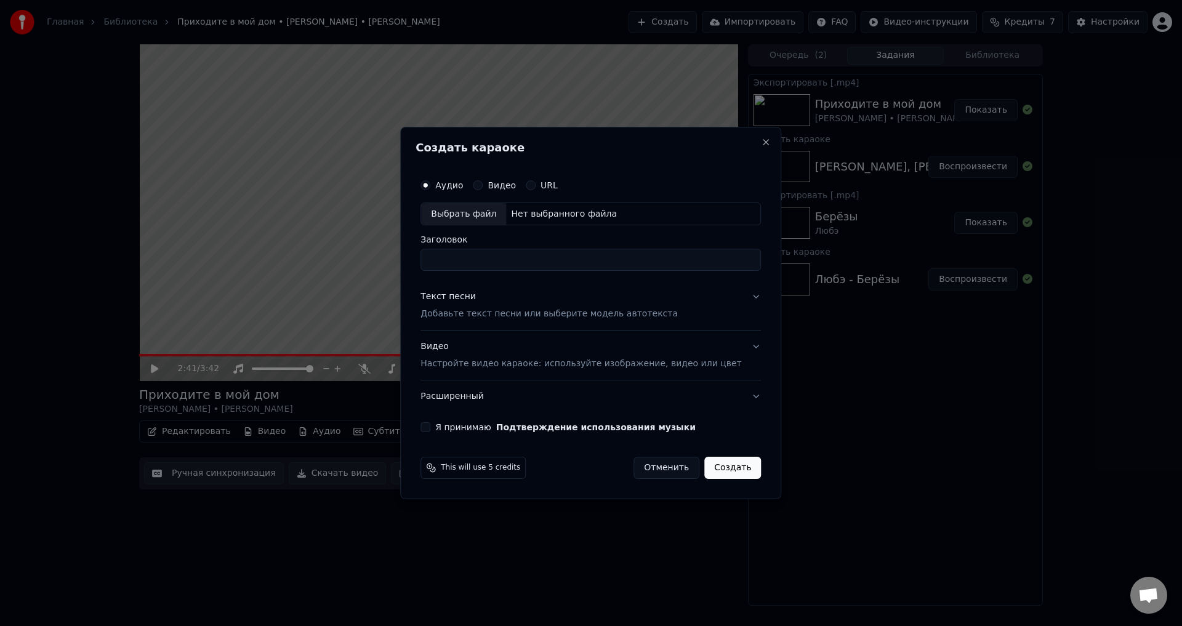
click at [537, 209] on div "Нет выбранного файла" at bounding box center [564, 214] width 116 height 12
click at [547, 257] on input "**********" at bounding box center [590, 260] width 340 height 22
type input "**********"
click at [727, 299] on button "Текст песни Добавьте текст песни или выберите модель автотекста" at bounding box center [590, 305] width 340 height 49
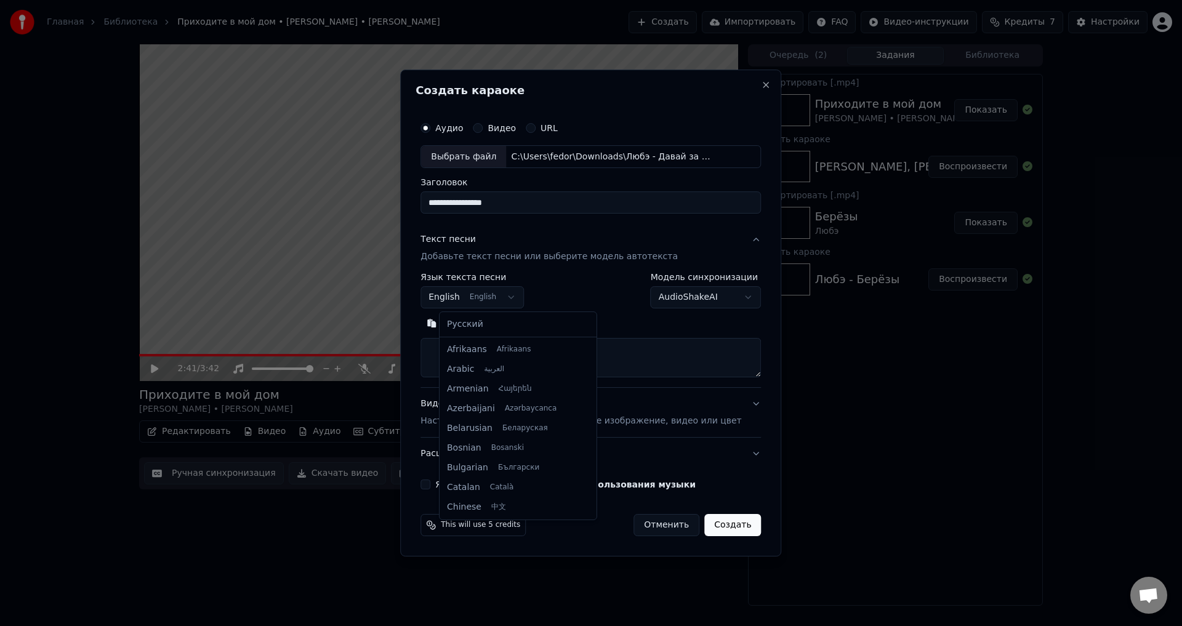
click at [493, 301] on body "Главная Библиотека Приходите в мой дом • [PERSON_NAME] • [PERSON_NAME] Создать …" at bounding box center [591, 313] width 1182 height 626
select select "**"
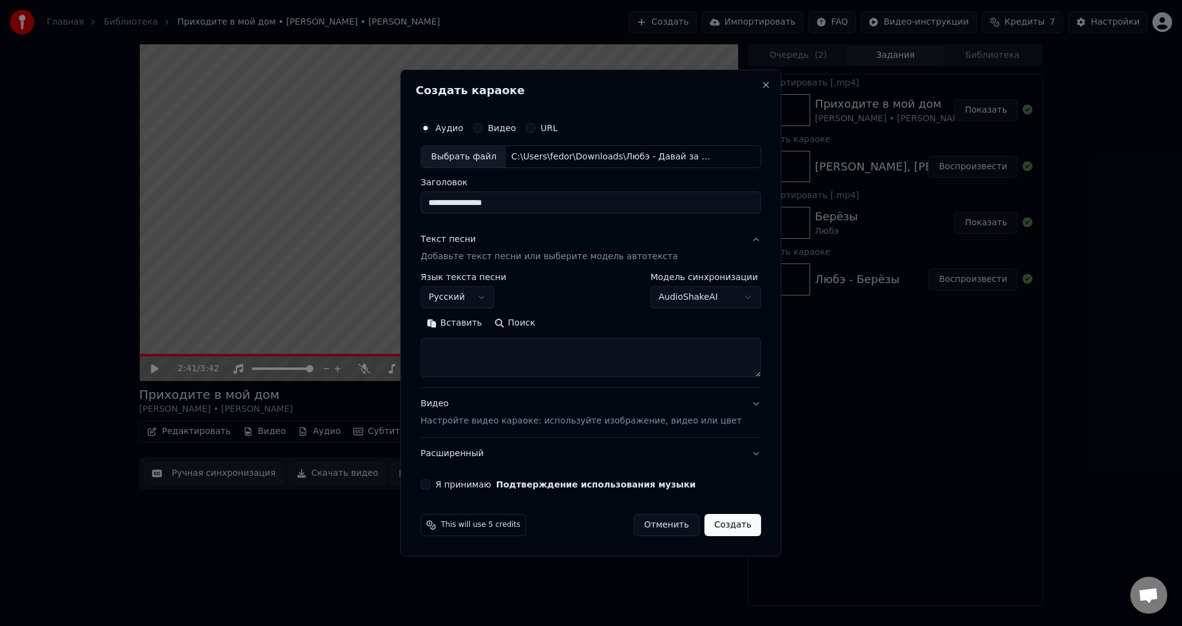
click at [523, 319] on button "Поиск" at bounding box center [514, 324] width 53 height 20
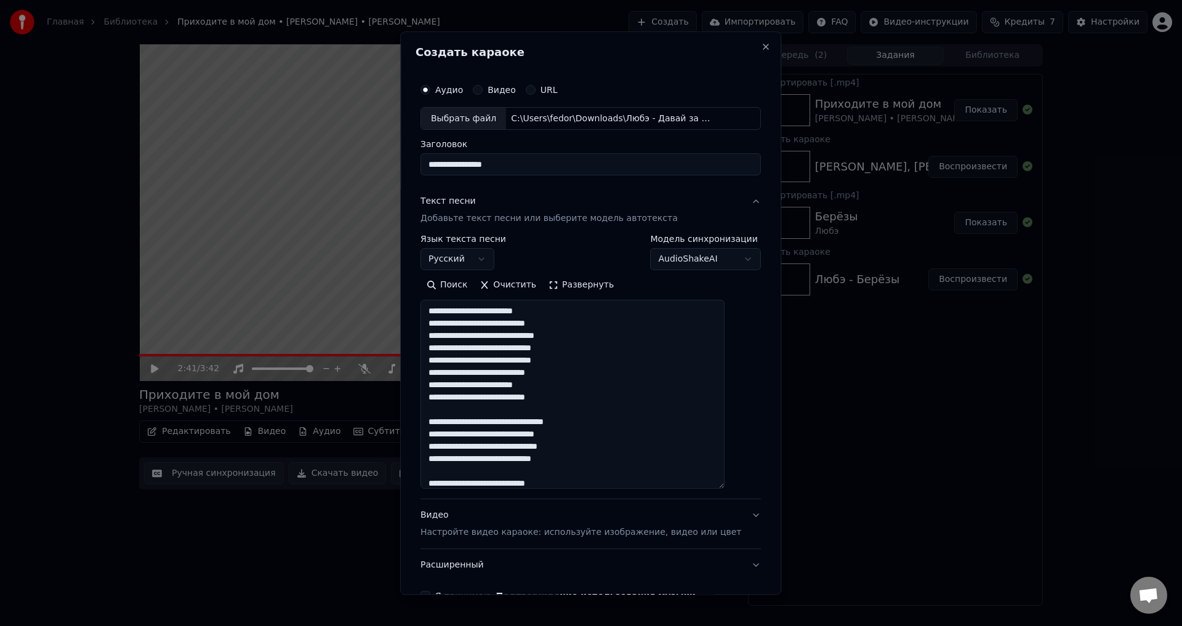
drag, startPoint x: 740, startPoint y: 374, endPoint x: 750, endPoint y: 497, distance: 122.9
click at [750, 497] on div "**********" at bounding box center [590, 312] width 381 height 563
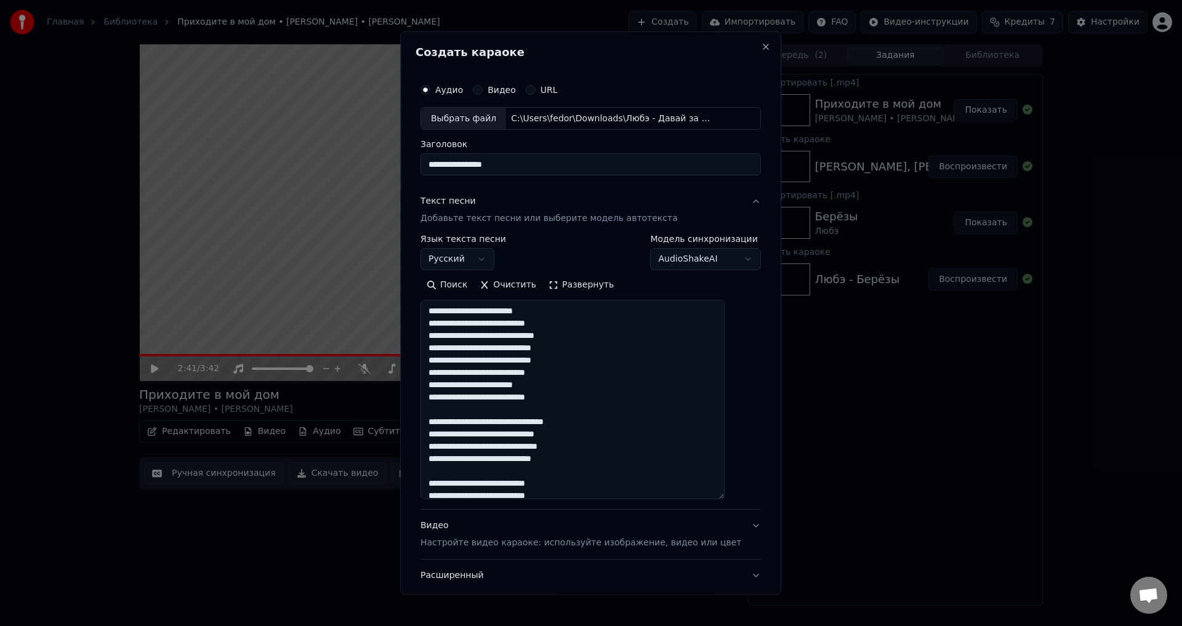
drag, startPoint x: 511, startPoint y: 335, endPoint x: 472, endPoint y: 337, distance: 38.8
click at [472, 337] on textarea at bounding box center [572, 399] width 304 height 199
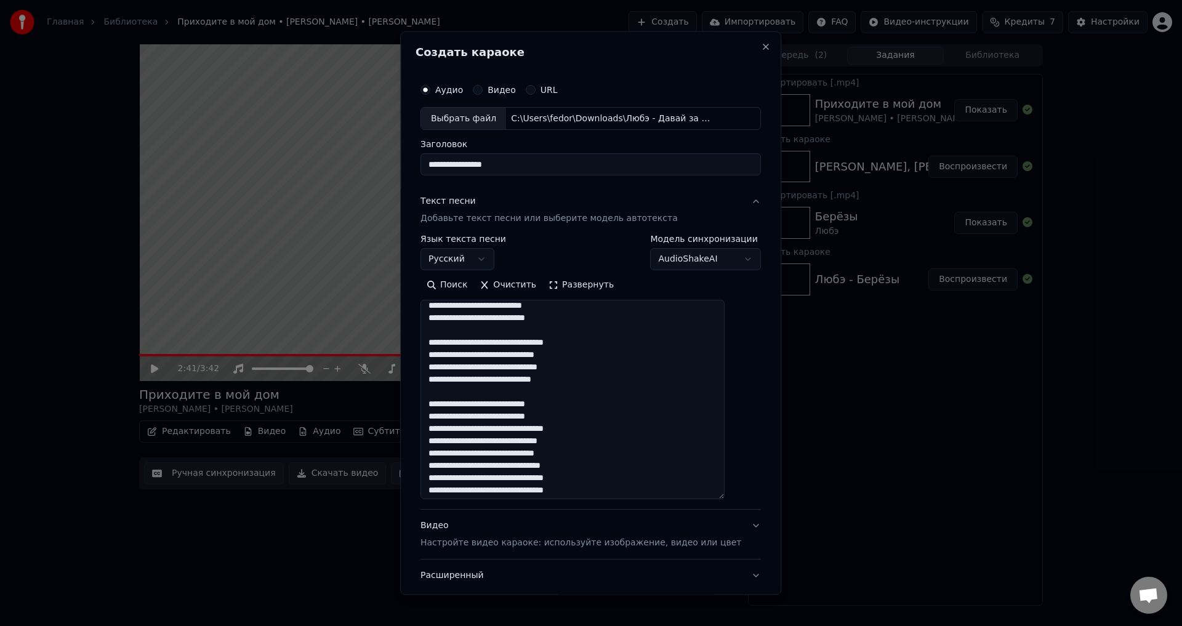
scroll to position [123, 0]
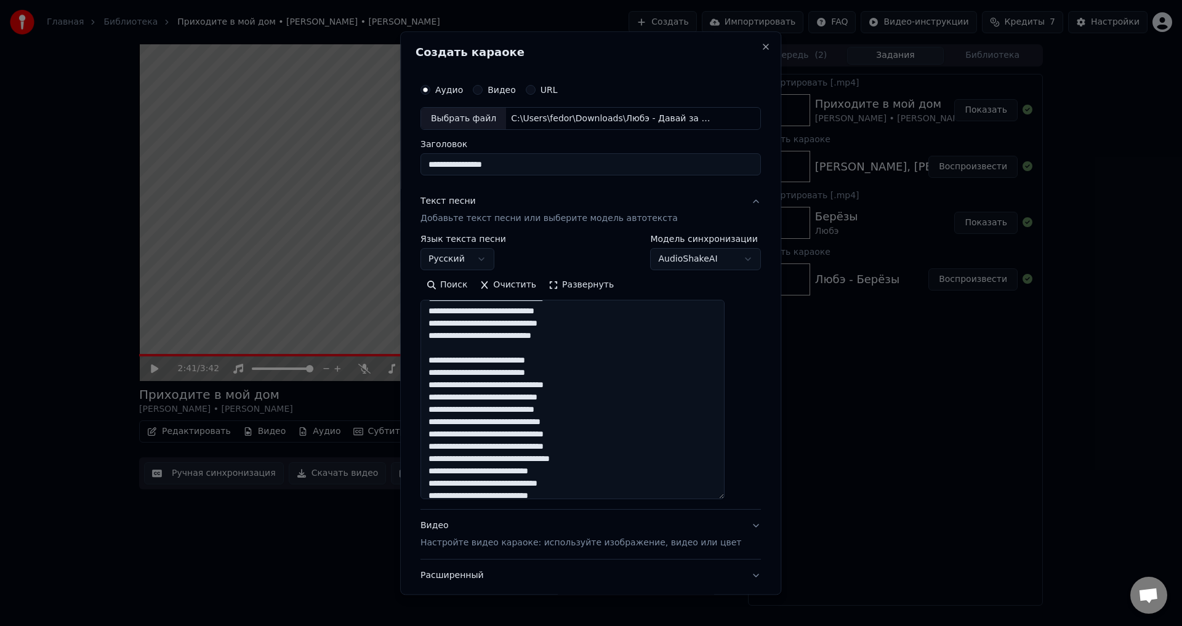
drag, startPoint x: 555, startPoint y: 359, endPoint x: 505, endPoint y: 359, distance: 49.9
click at [505, 359] on textarea at bounding box center [572, 399] width 304 height 199
drag, startPoint x: 572, startPoint y: 398, endPoint x: 604, endPoint y: 400, distance: 32.1
click at [604, 400] on textarea at bounding box center [572, 399] width 304 height 199
drag, startPoint x: 548, startPoint y: 446, endPoint x: 516, endPoint y: 446, distance: 32.0
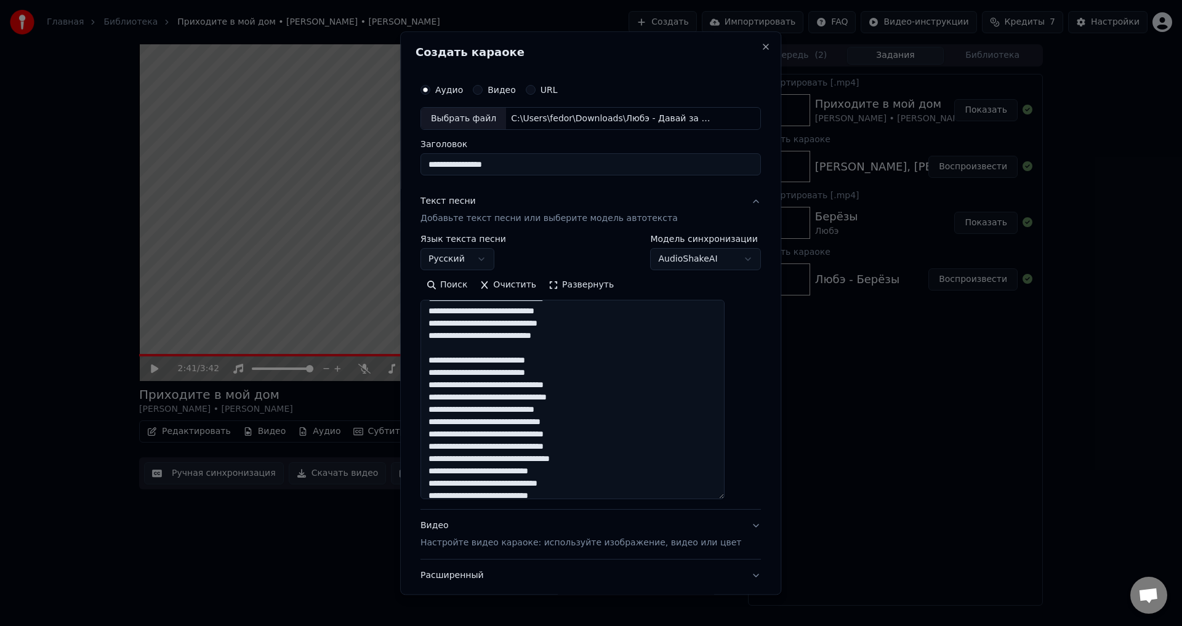
click at [516, 446] on textarea at bounding box center [572, 399] width 304 height 199
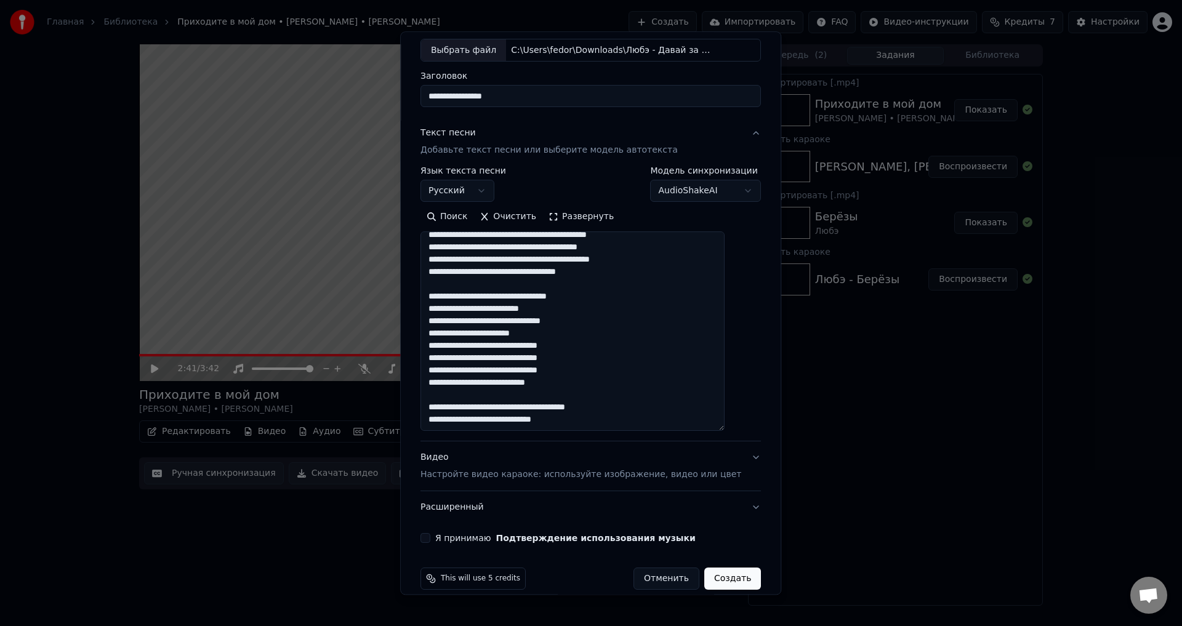
scroll to position [84, 0]
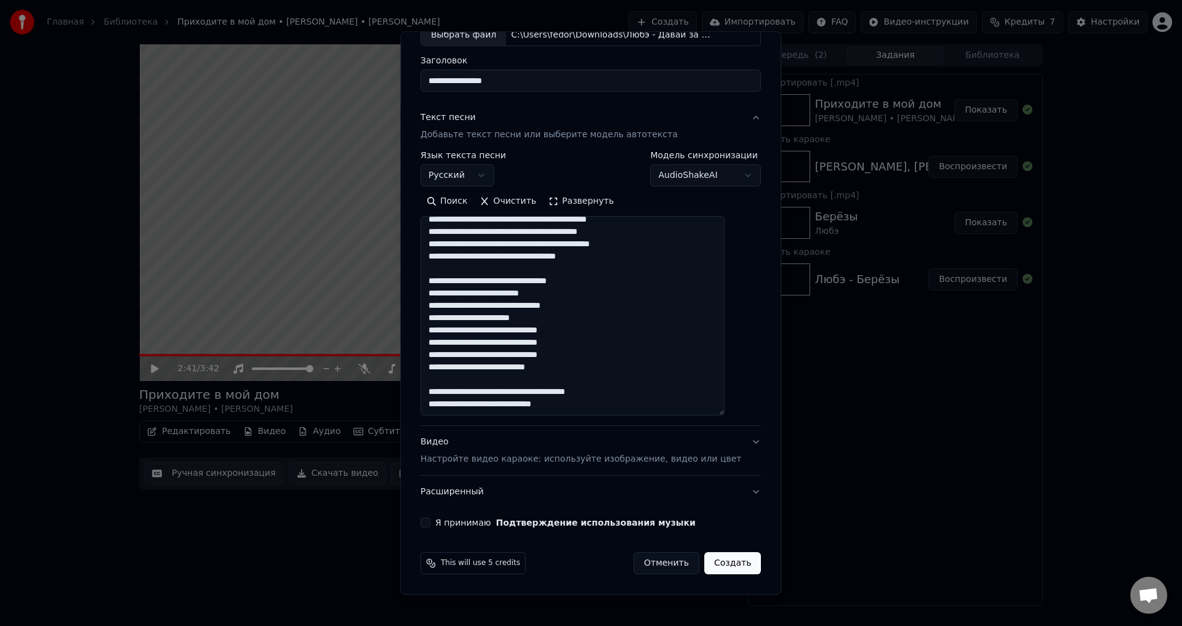
type textarea "**********"
click at [724, 437] on button "Видео Настройте видео караоке: используйте изображение, видео или цвет" at bounding box center [590, 450] width 340 height 49
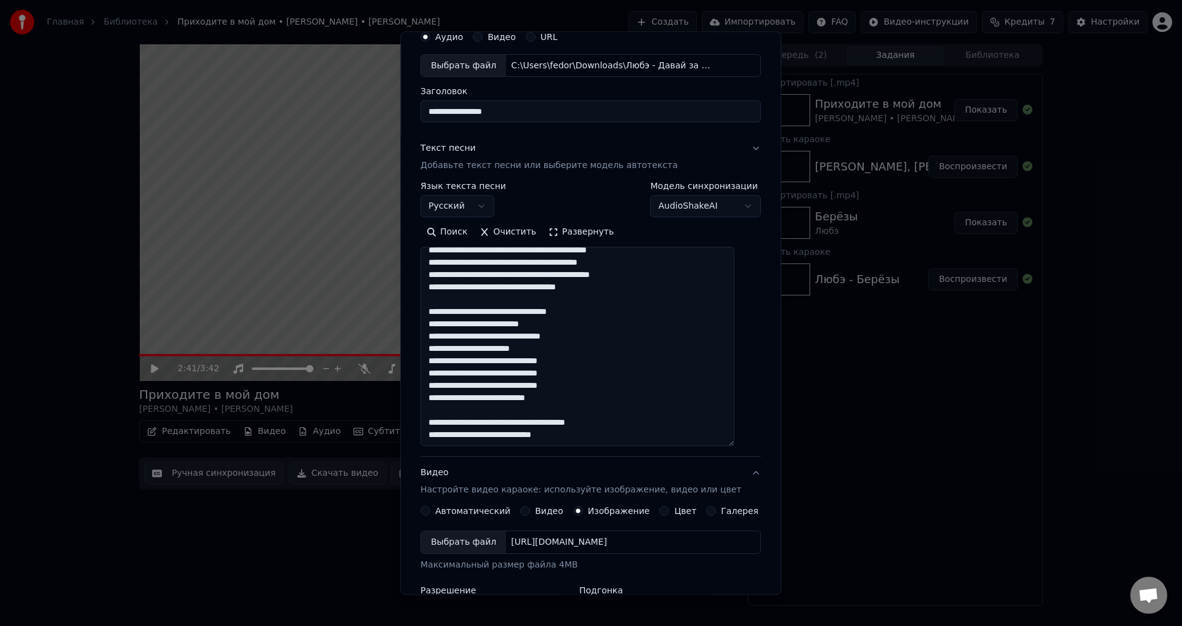
scroll to position [52, 0]
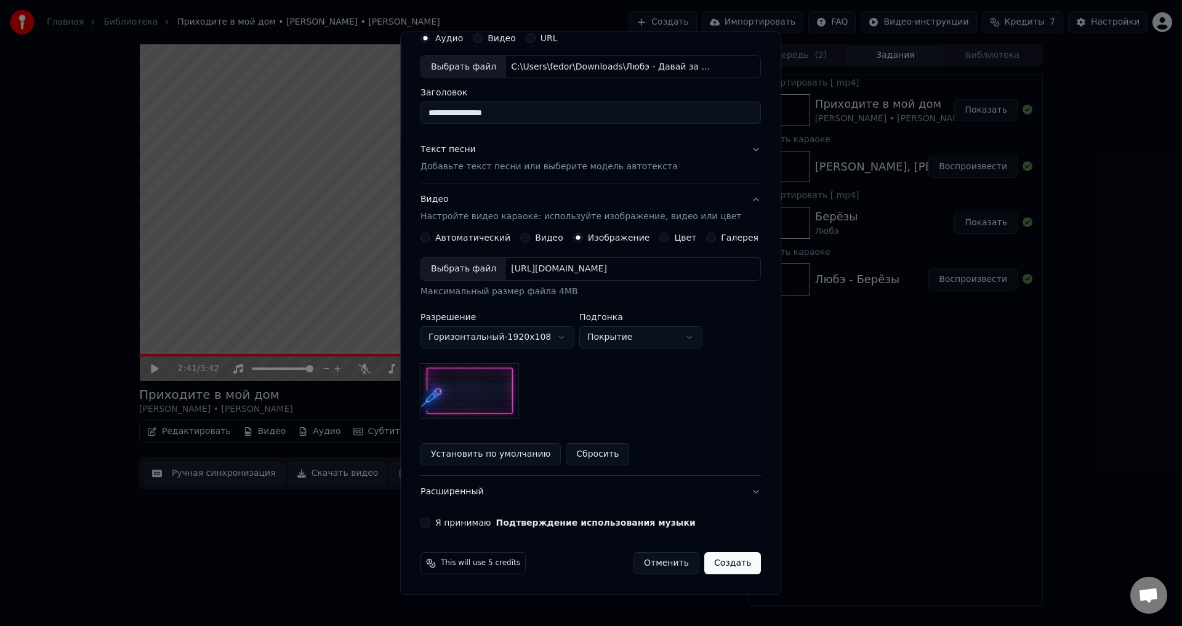
click at [539, 273] on div "[URL][DOMAIN_NAME]" at bounding box center [559, 269] width 106 height 12
click at [430, 523] on button "Я принимаю Подтверждение использования музыки" at bounding box center [425, 523] width 10 height 10
click at [713, 559] on button "Создать" at bounding box center [732, 564] width 57 height 22
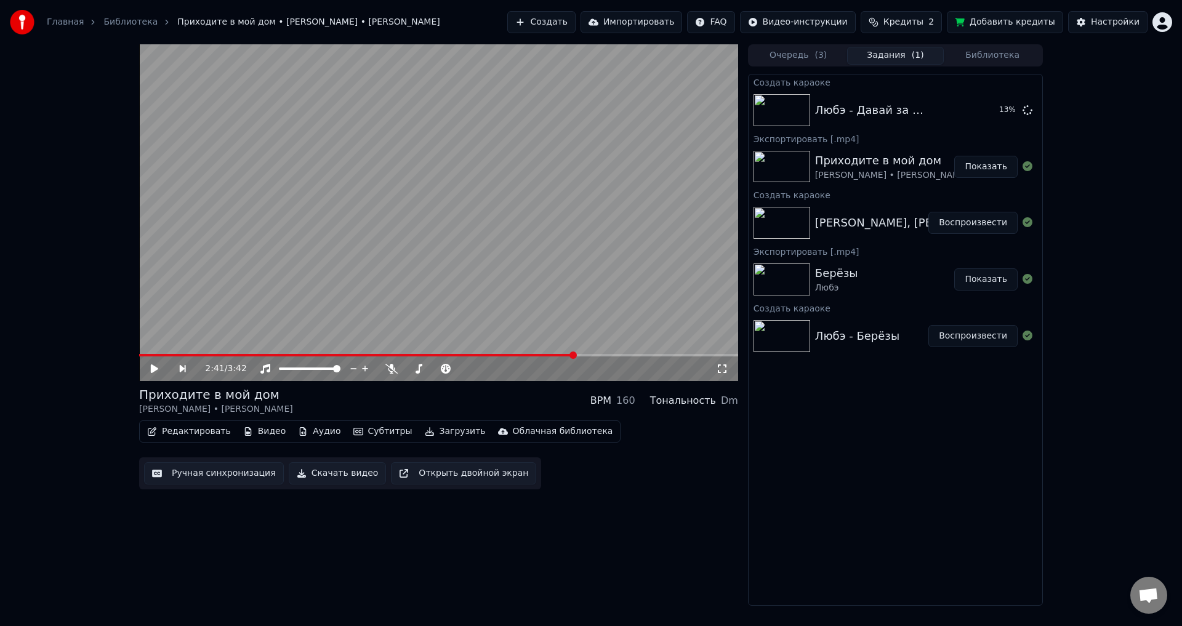
click at [989, 167] on button "Показать" at bounding box center [985, 167] width 63 height 22
click at [965, 111] on button "Воспроизвести" at bounding box center [972, 110] width 89 height 22
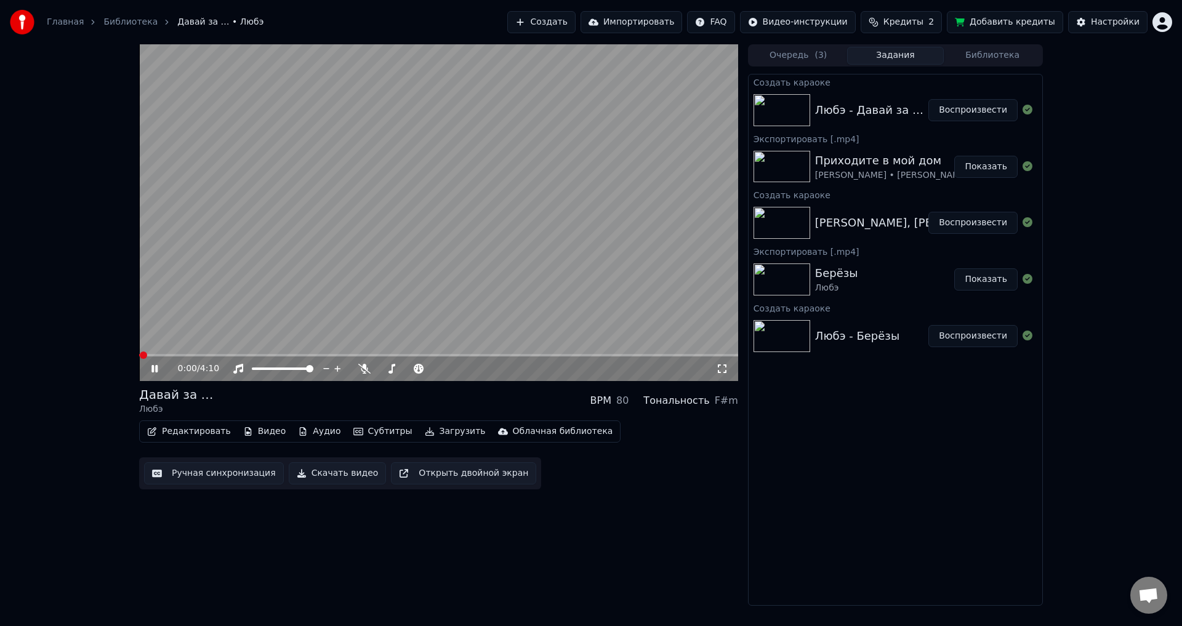
click at [159, 369] on icon at bounding box center [163, 369] width 29 height 10
click at [199, 426] on button "Редактировать" at bounding box center [189, 431] width 94 height 17
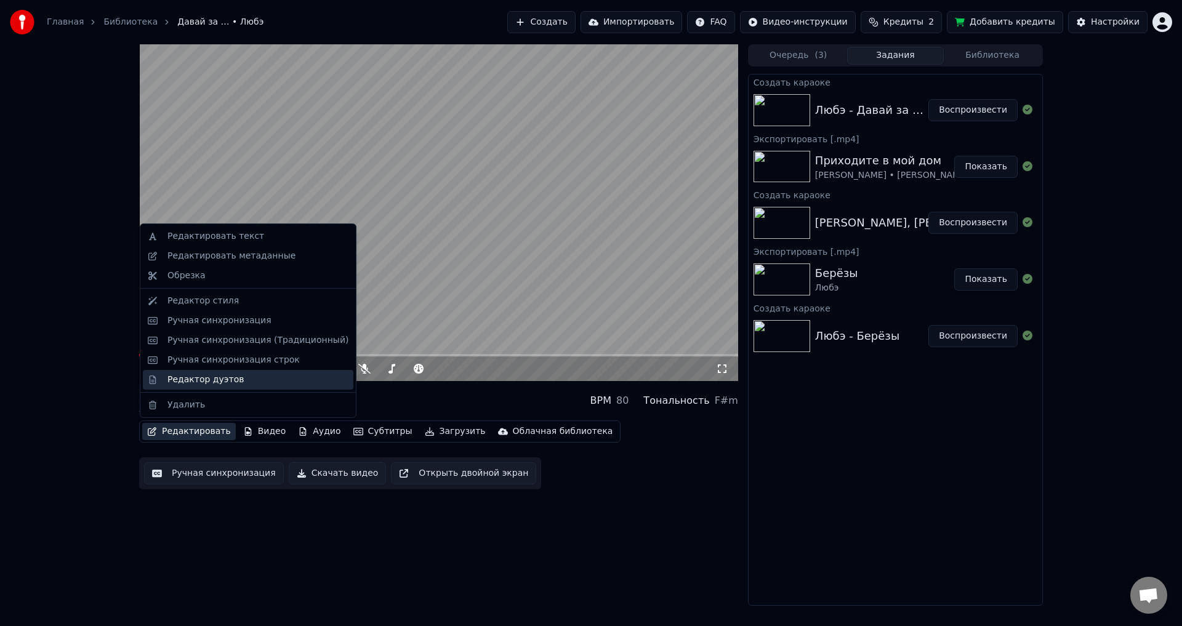
click at [227, 374] on div "Редактор дуэтов" at bounding box center [205, 380] width 76 height 12
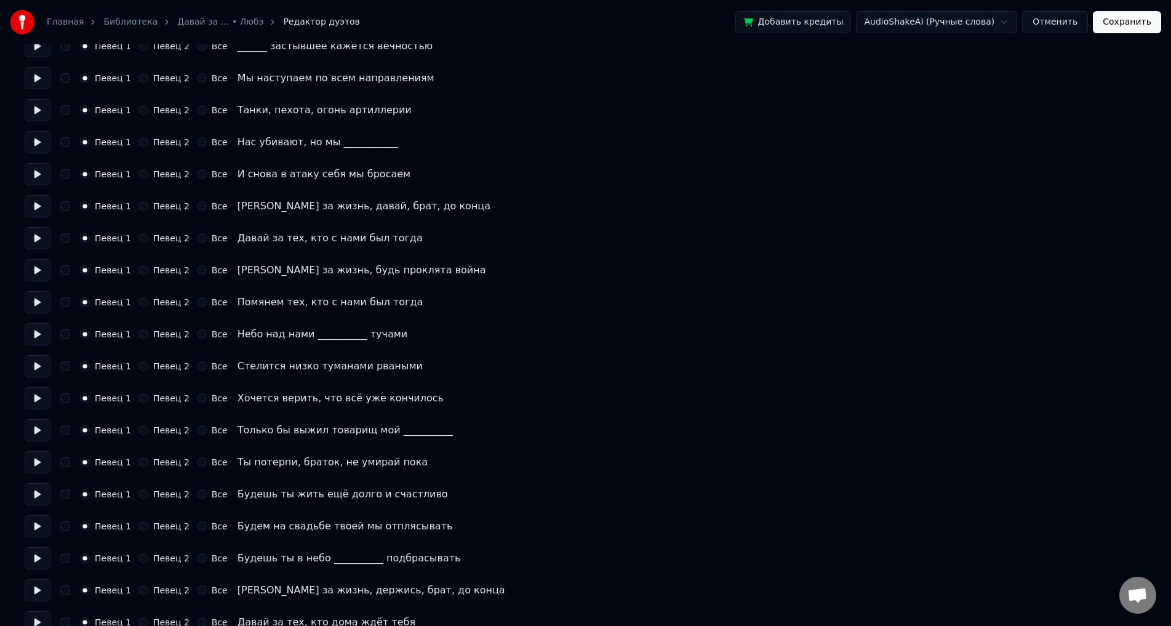
scroll to position [246, 0]
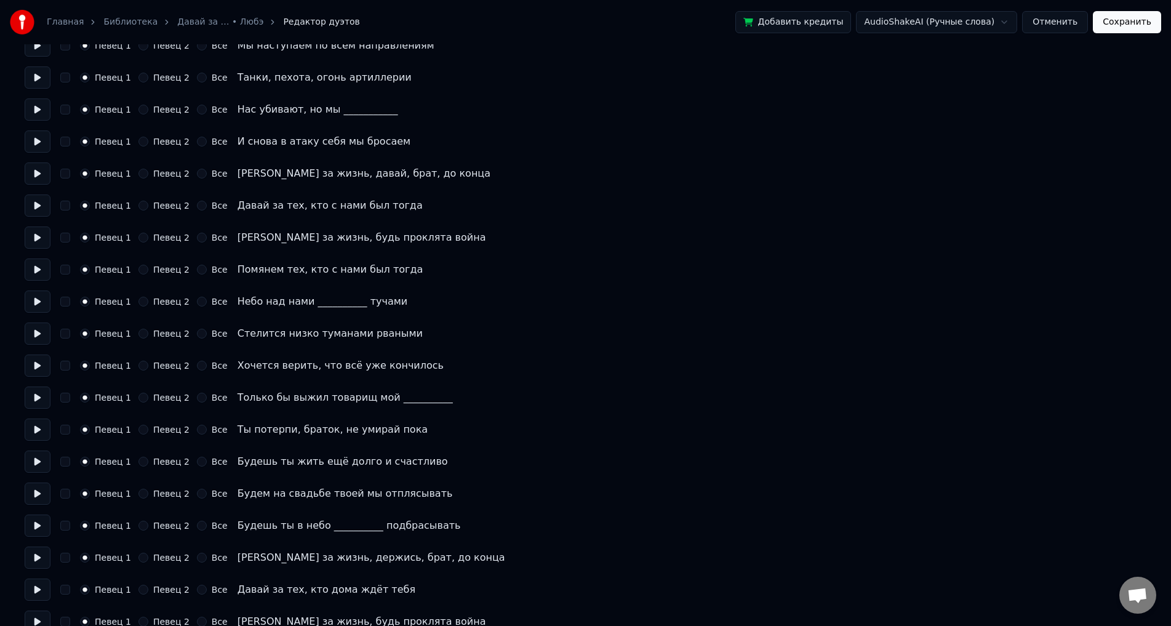
click at [145, 300] on button "Певец 2" at bounding box center [143, 302] width 10 height 10
click at [149, 332] on div "Певец 2" at bounding box center [163, 334] width 51 height 10
click at [143, 335] on button "Певец 2" at bounding box center [143, 334] width 10 height 10
click at [146, 360] on div "Певец 1 Певец 2 Все Хочется верить, что всё уже кончилось" at bounding box center [586, 365] width 1122 height 22
click at [146, 368] on button "Певец 2" at bounding box center [143, 366] width 10 height 10
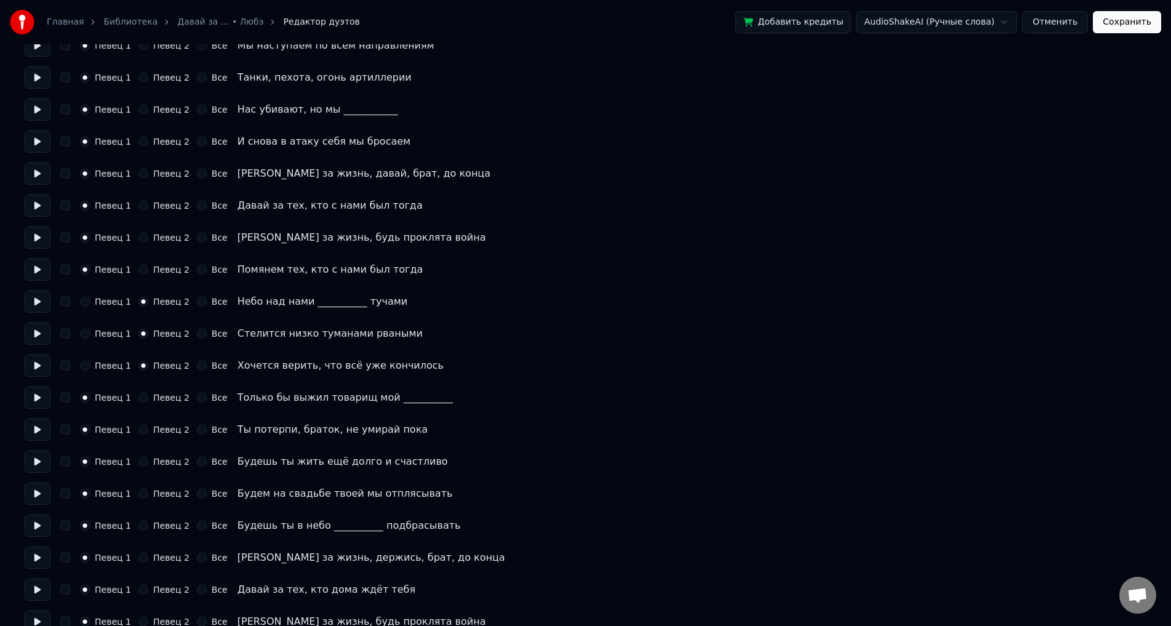
click at [145, 400] on button "Певец 2" at bounding box center [143, 398] width 10 height 10
click at [143, 428] on button "Певец 2" at bounding box center [143, 430] width 10 height 10
click at [148, 457] on div "Певец 2" at bounding box center [163, 462] width 51 height 10
click at [146, 471] on div "Певец 1 Певец 2 Все Будешь ты жить ещё долго и счастливо" at bounding box center [586, 461] width 1122 height 22
click at [146, 467] on div "Певец 1 Певец 2 Все Будешь ты жить ещё долго и счастливо" at bounding box center [586, 461] width 1122 height 22
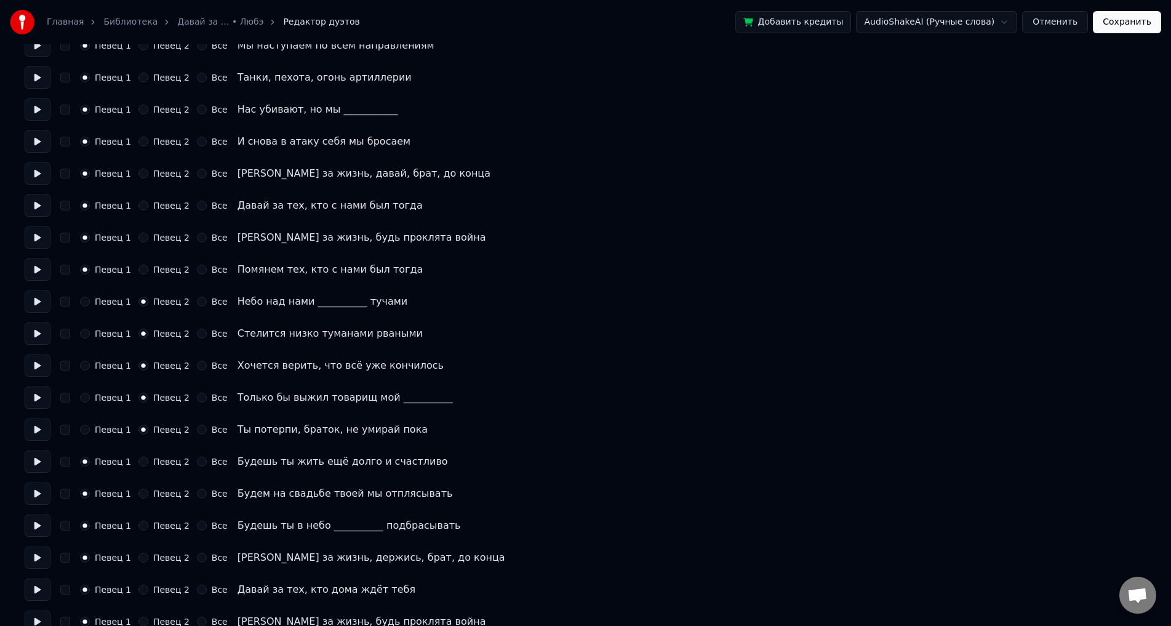
click at [144, 464] on button "Певец 2" at bounding box center [143, 462] width 10 height 10
click at [143, 494] on button "Певец 2" at bounding box center [143, 494] width 10 height 10
click at [142, 526] on button "Певец 2" at bounding box center [143, 526] width 10 height 10
click at [145, 553] on button "Певец 2" at bounding box center [143, 558] width 10 height 10
click at [145, 595] on div "Певец 1 Певец 2 Все Давай за тех, кто дома ждёт тебя" at bounding box center [586, 590] width 1122 height 22
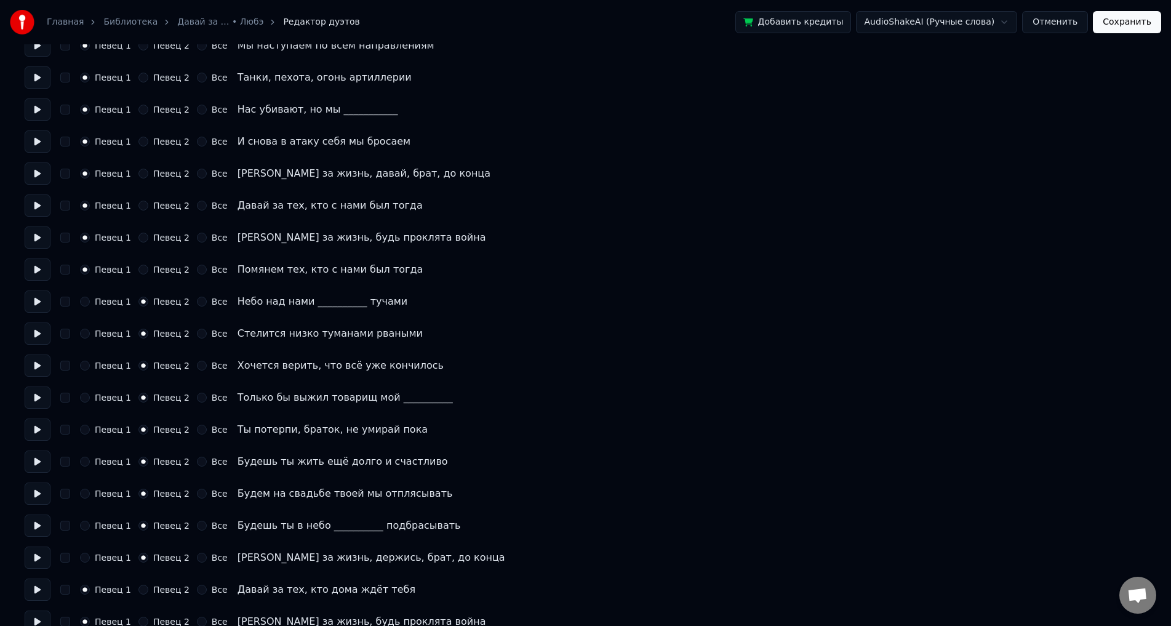
click at [142, 588] on button "Певец 2" at bounding box center [143, 590] width 10 height 10
click at [143, 620] on button "Певец 2" at bounding box center [143, 622] width 10 height 10
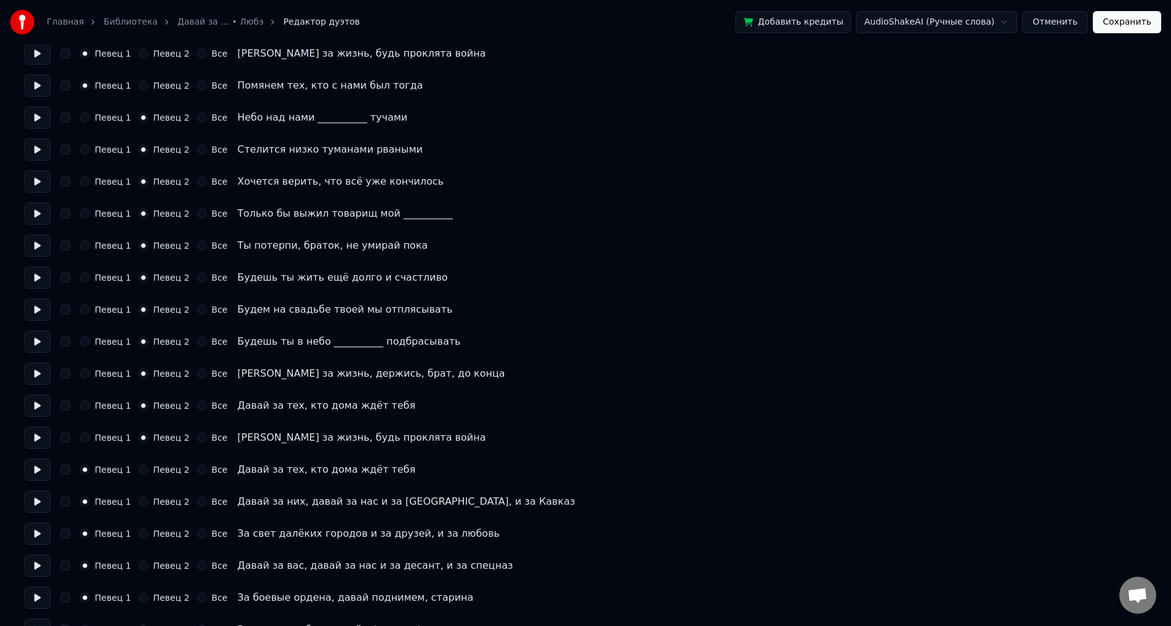
scroll to position [431, 0]
click at [141, 468] on button "Певец 2" at bounding box center [143, 469] width 10 height 10
click at [140, 502] on button "Певец 2" at bounding box center [143, 501] width 10 height 10
click at [145, 534] on button "Певец 2" at bounding box center [143, 533] width 10 height 10
click at [146, 564] on button "Певец 2" at bounding box center [143, 565] width 10 height 10
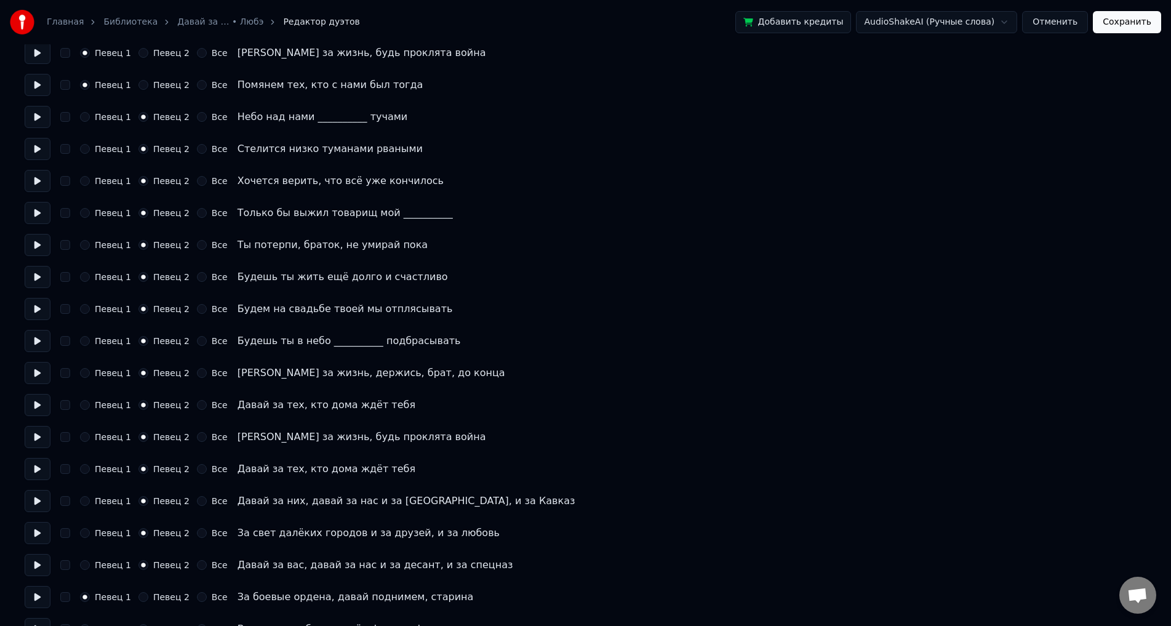
click at [142, 596] on button "Певец 2" at bounding box center [143, 597] width 10 height 10
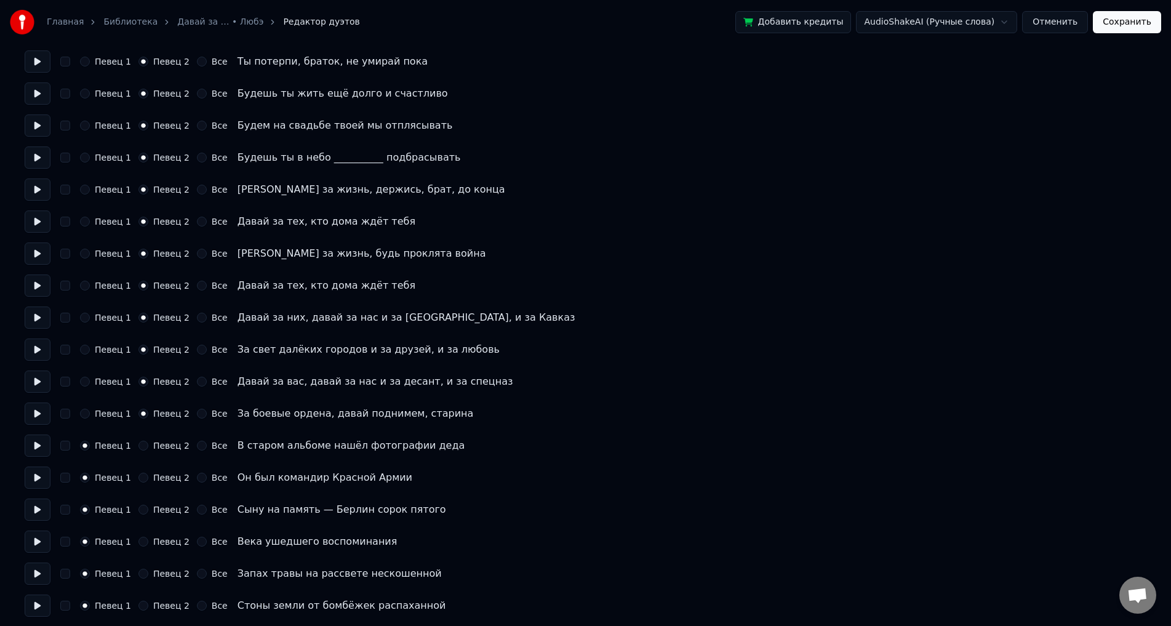
scroll to position [622, 0]
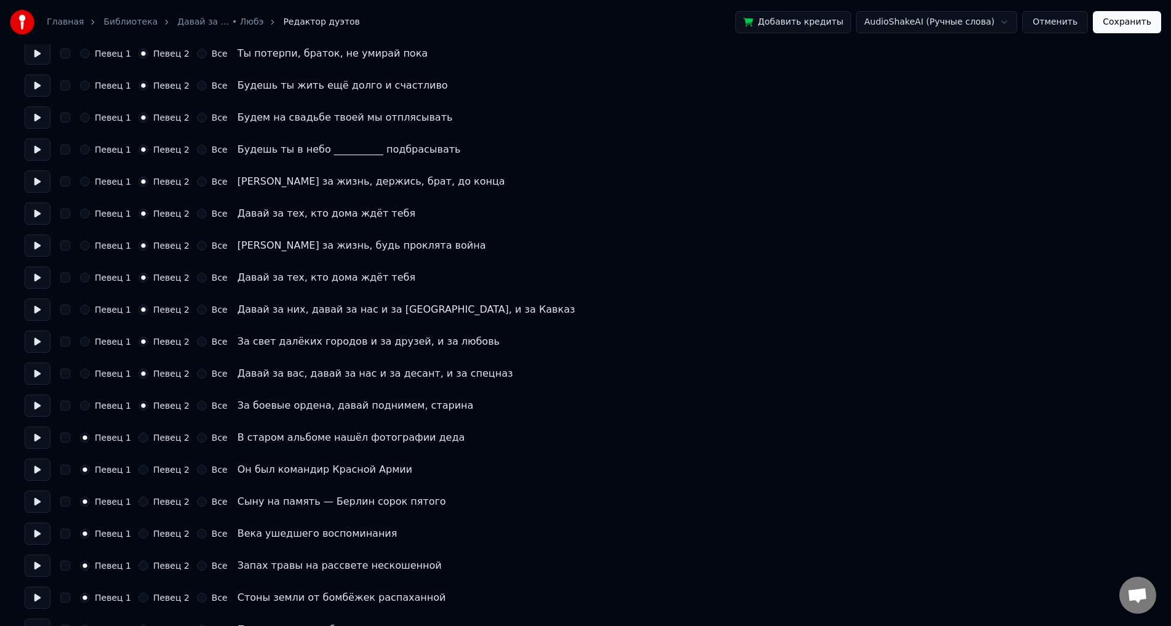
click at [145, 438] on button "Певец 2" at bounding box center [143, 438] width 10 height 10
click at [145, 477] on div "Певец 1 Певец 2 Все Он был командир Красной Армии" at bounding box center [586, 469] width 1122 height 22
click at [144, 468] on button "Певец 2" at bounding box center [143, 470] width 10 height 10
click at [147, 505] on button "Певец 2" at bounding box center [143, 502] width 10 height 10
click at [146, 533] on button "Певец 2" at bounding box center [143, 534] width 10 height 10
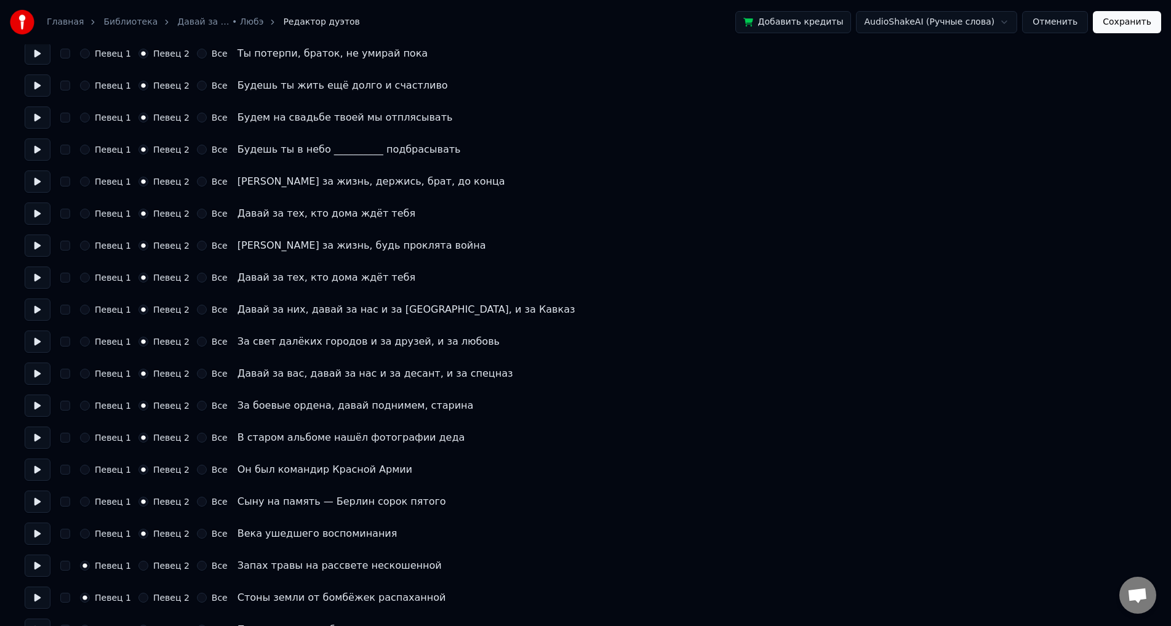
click at [146, 563] on button "Певец 2" at bounding box center [143, 566] width 10 height 10
click at [146, 599] on button "Певец 2" at bounding box center [143, 598] width 10 height 10
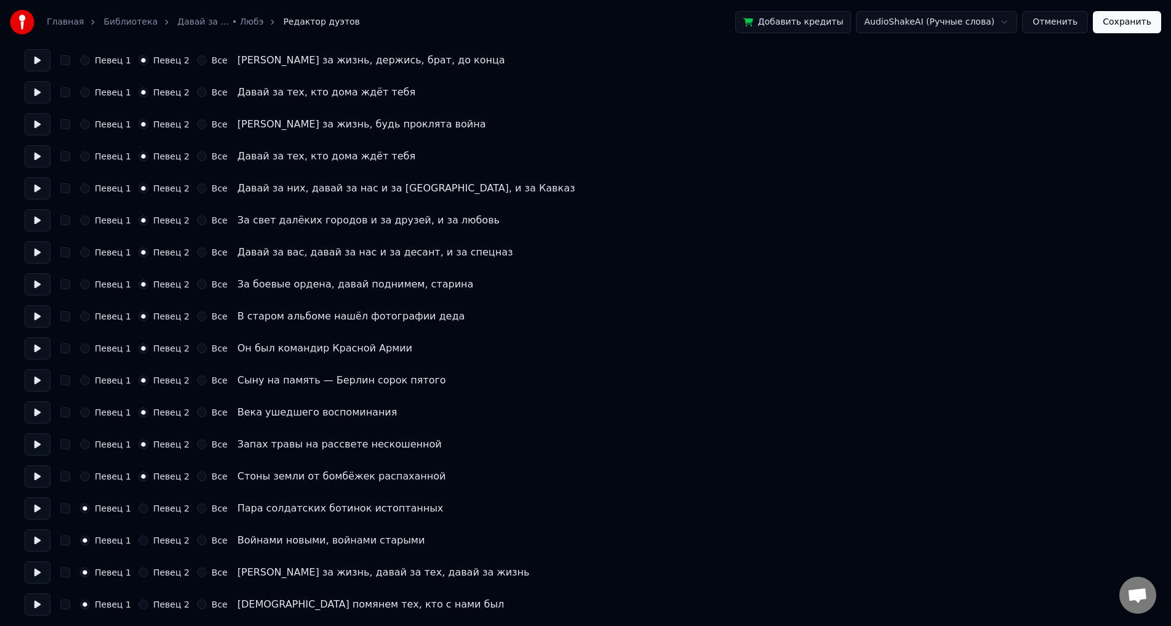
scroll to position [745, 0]
click at [148, 503] on div "Певец 2" at bounding box center [163, 507] width 51 height 10
click at [144, 506] on button "Певец 2" at bounding box center [143, 507] width 10 height 10
click at [146, 541] on button "Певец 2" at bounding box center [143, 539] width 10 height 10
click at [140, 578] on div "Певец 1 Певец 2 Все Давай за жизнь, давай за тех, давай за жизнь" at bounding box center [586, 570] width 1122 height 22
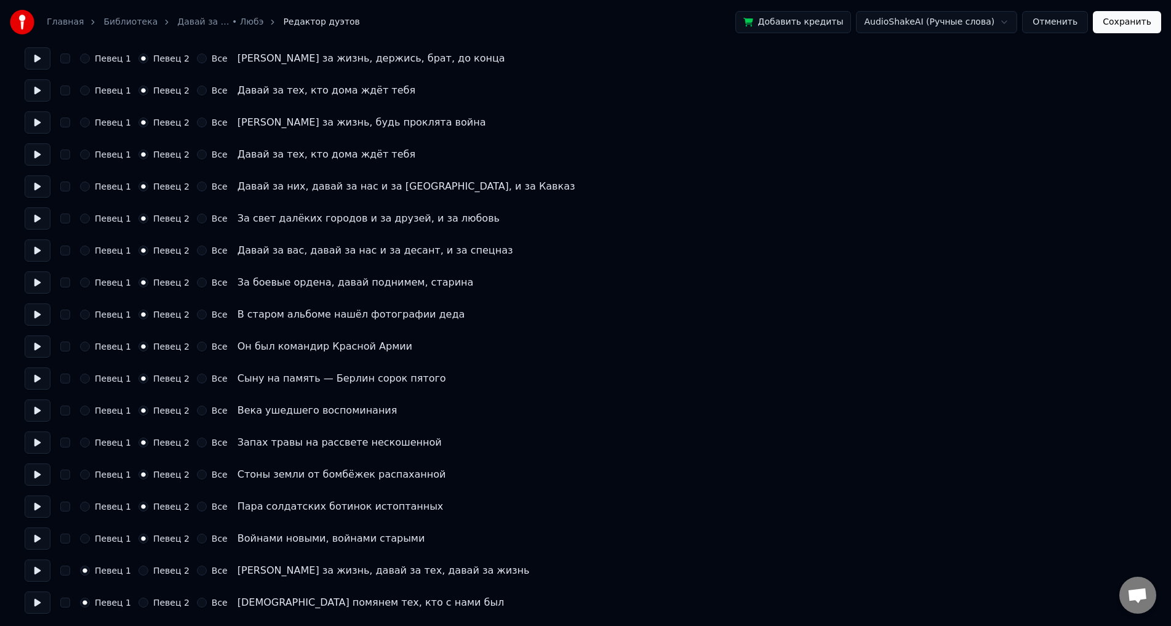
click at [151, 571] on div "Певец 2" at bounding box center [163, 571] width 51 height 10
click at [145, 576] on div "Певец 1 Певец 2 Все Давай за жизнь, давай за тех, давай за жизнь" at bounding box center [586, 570] width 1122 height 22
click at [148, 565] on div "Певец 1 Певец 2 Все Давай за жизнь, давай за тех, давай за жизнь" at bounding box center [586, 570] width 1122 height 22
click at [143, 574] on button "Певец 2" at bounding box center [143, 571] width 10 height 10
click at [148, 602] on button "Певец 2" at bounding box center [143, 603] width 10 height 10
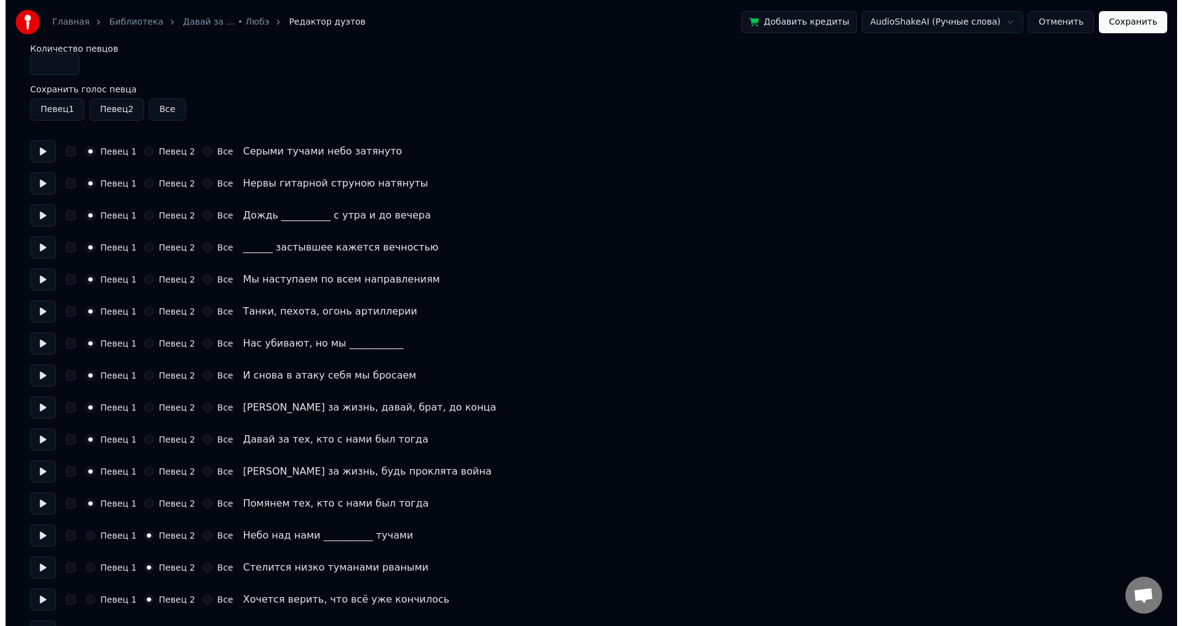
scroll to position [0, 0]
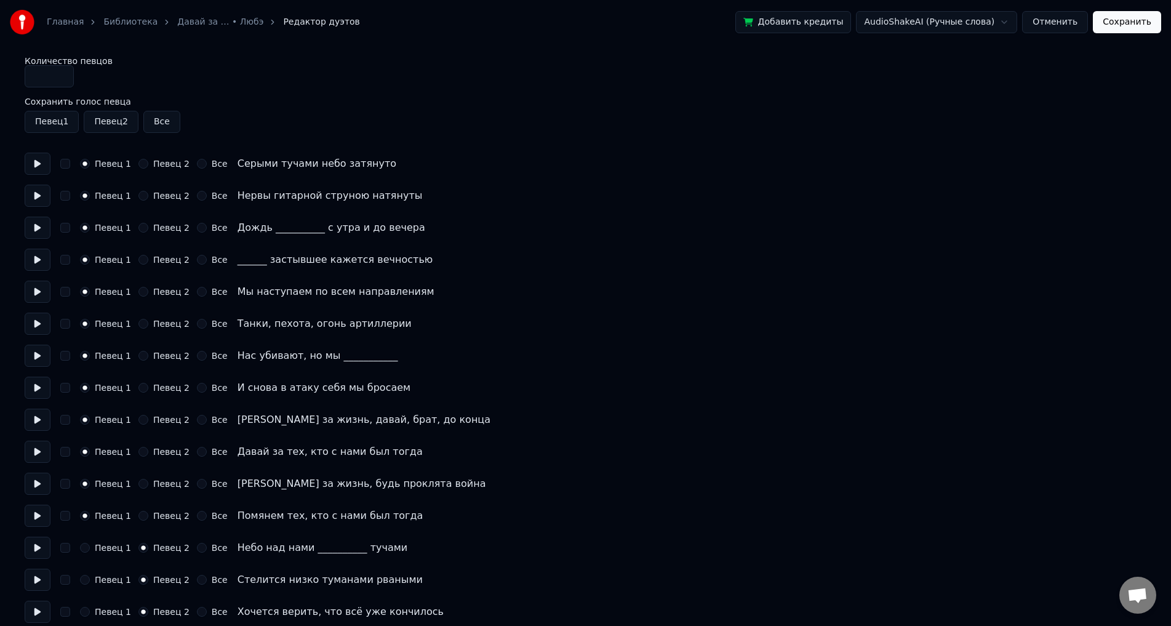
click at [1120, 29] on button "Сохранить" at bounding box center [1127, 22] width 68 height 22
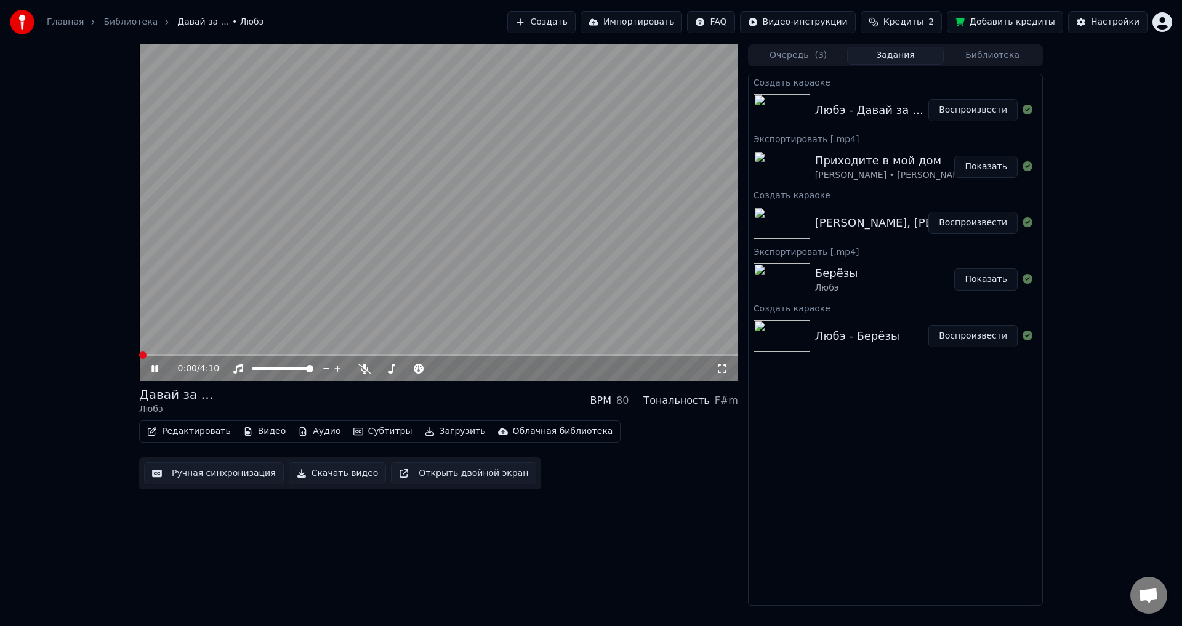
click at [353, 435] on button "Субтитры" at bounding box center [382, 431] width 69 height 17
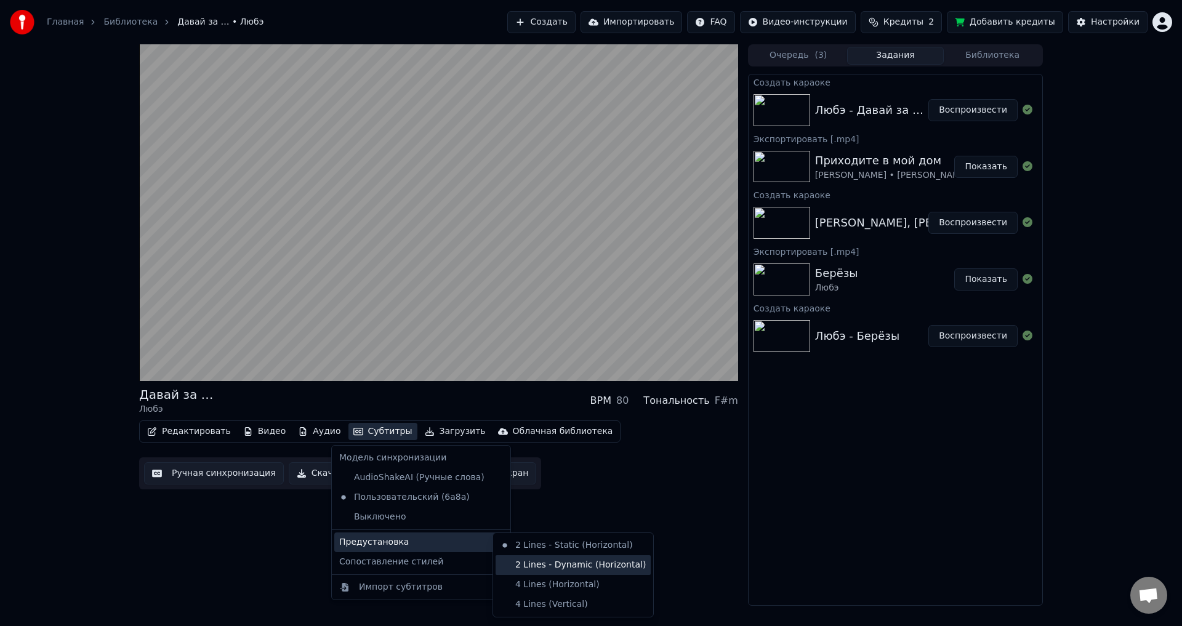
click at [537, 563] on div "2 Lines - Dynamic (Horizontal)" at bounding box center [572, 565] width 155 height 20
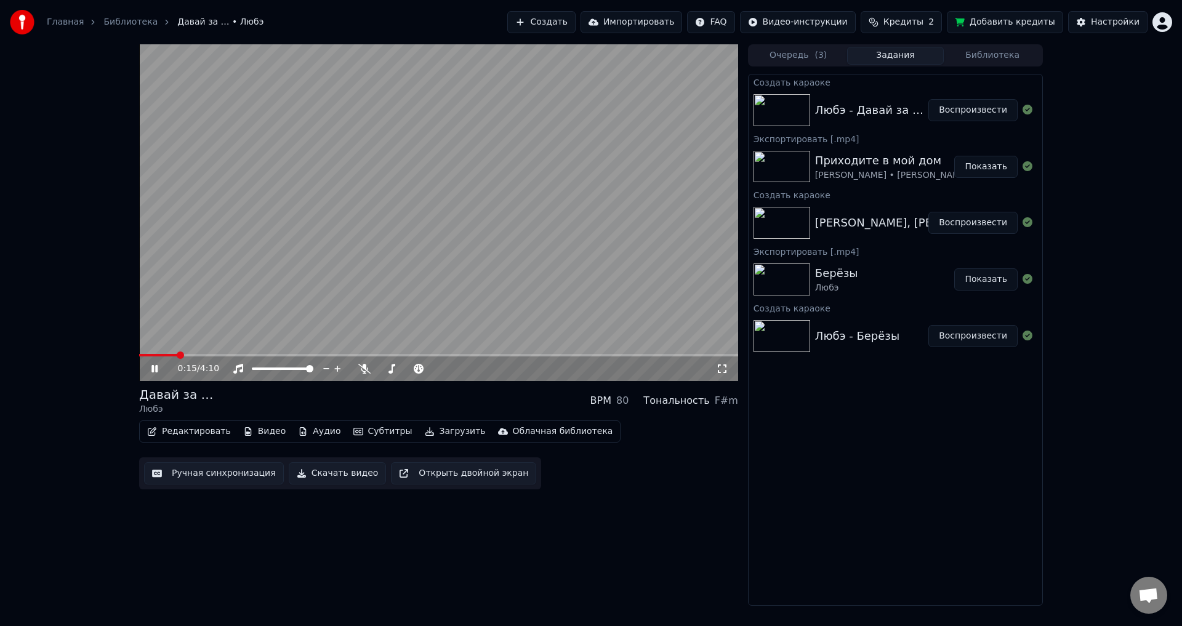
click at [209, 354] on span at bounding box center [438, 355] width 599 height 2
click at [234, 356] on span at bounding box center [438, 355] width 599 height 2
click at [251, 356] on span at bounding box center [438, 355] width 599 height 2
click at [151, 367] on icon at bounding box center [163, 369] width 29 height 10
click at [439, 433] on button "Загрузить" at bounding box center [455, 431] width 71 height 17
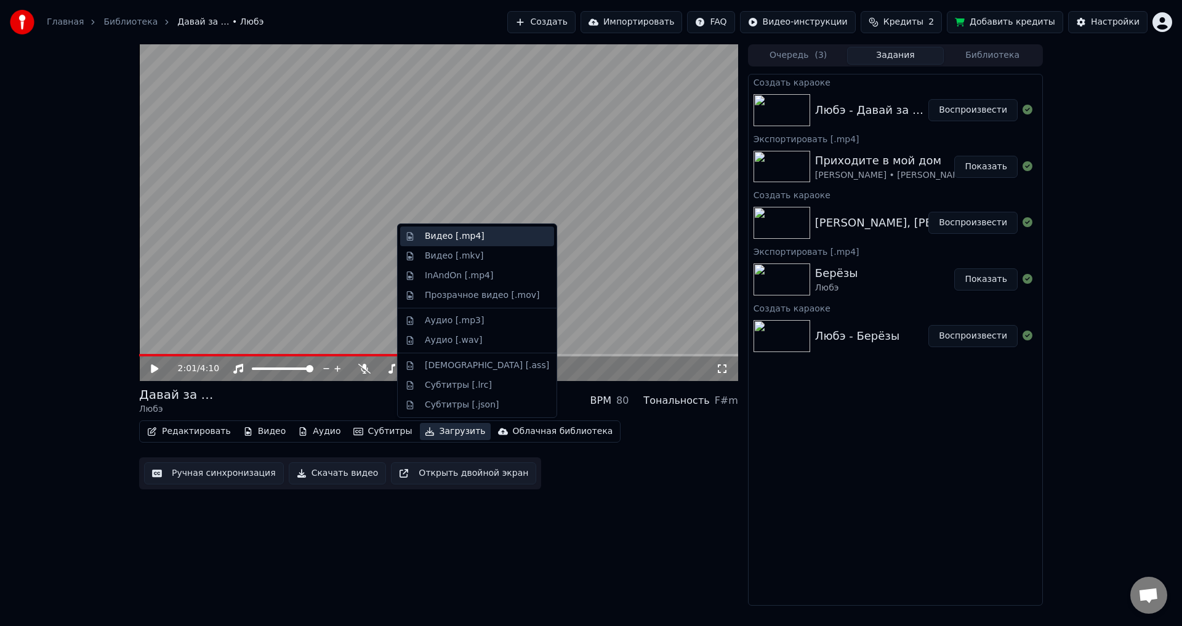
click at [460, 242] on div "Видео [.mp4]" at bounding box center [477, 236] width 154 height 20
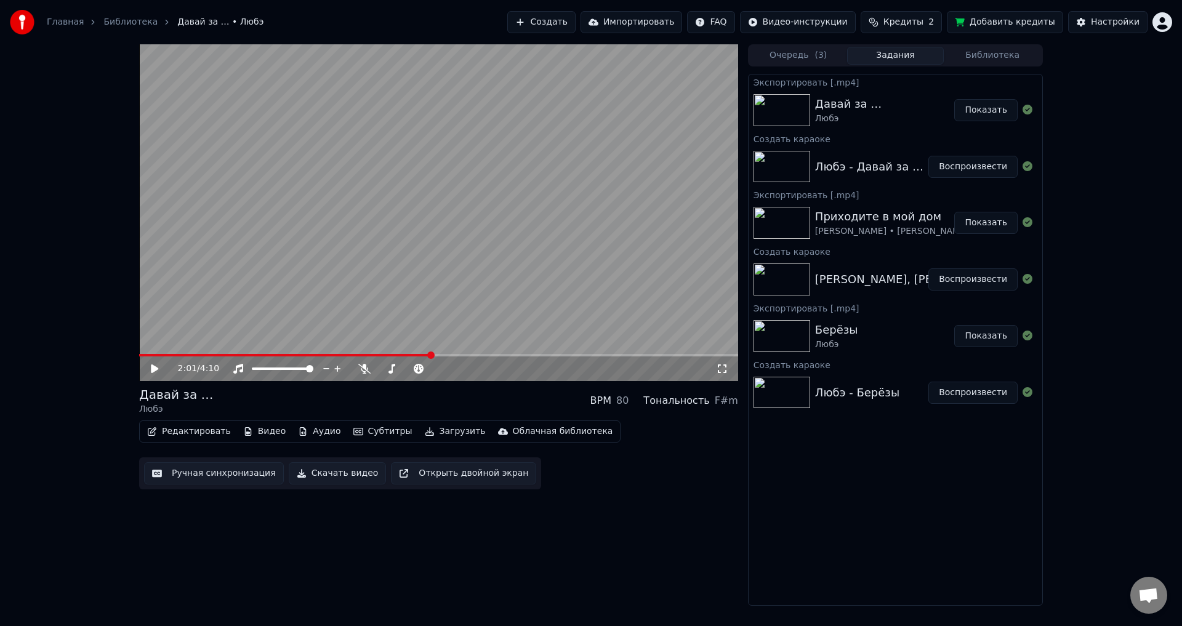
click at [118, 17] on link "Библиотека" at bounding box center [130, 22] width 54 height 12
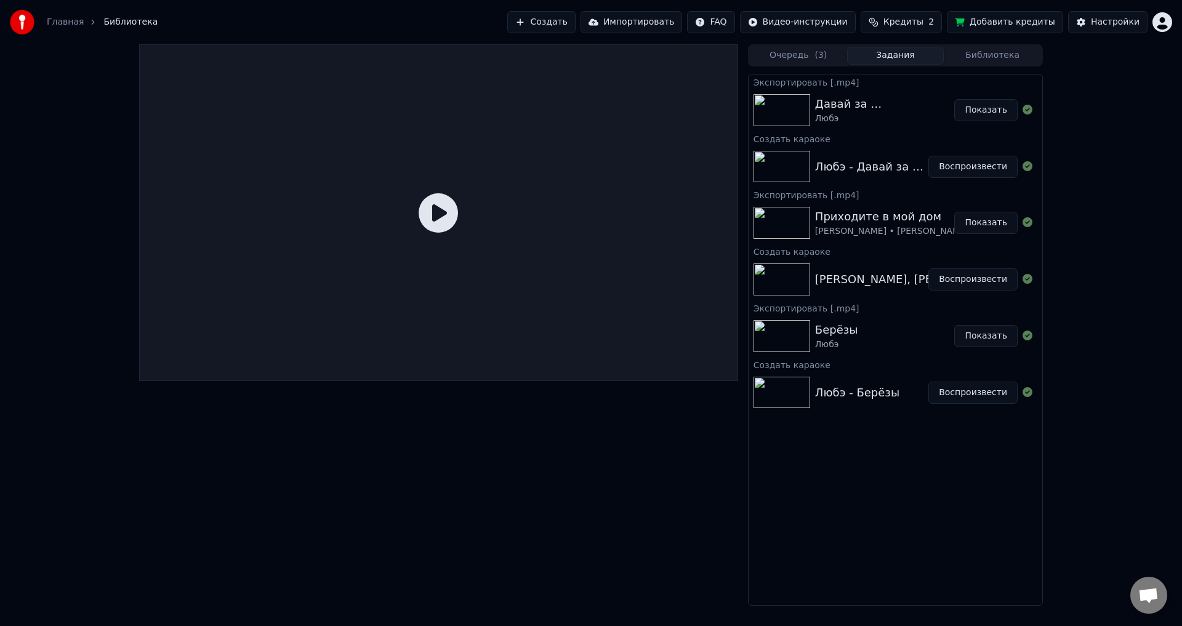
click at [118, 21] on span "Библиотека" at bounding box center [130, 22] width 54 height 12
click at [71, 22] on link "Главная" at bounding box center [65, 22] width 37 height 12
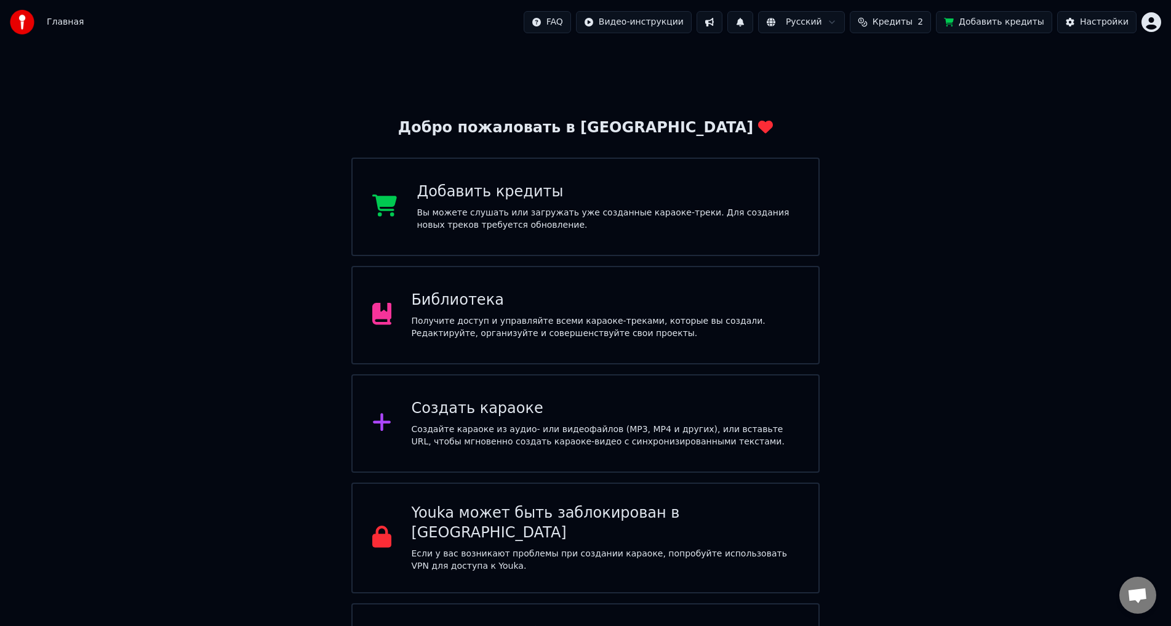
click at [424, 286] on div "Библиотека Получите доступ и управляйте всеми караоке-треками, которые вы созда…" at bounding box center [585, 315] width 468 height 98
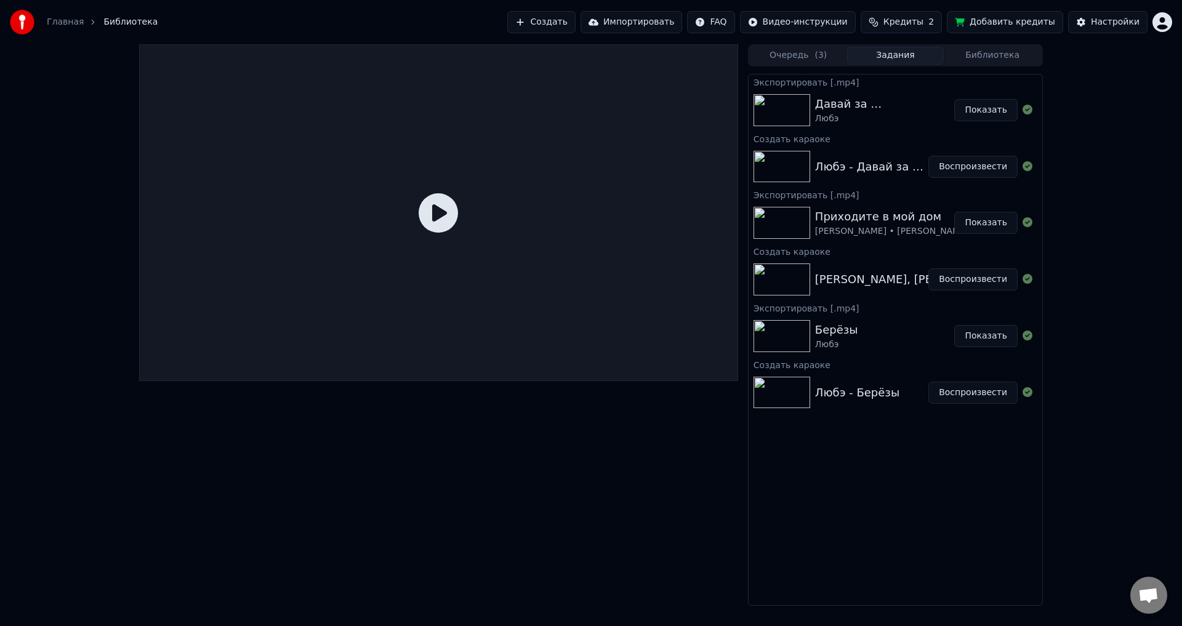
click at [980, 60] on button "Библиотека" at bounding box center [991, 56] width 97 height 18
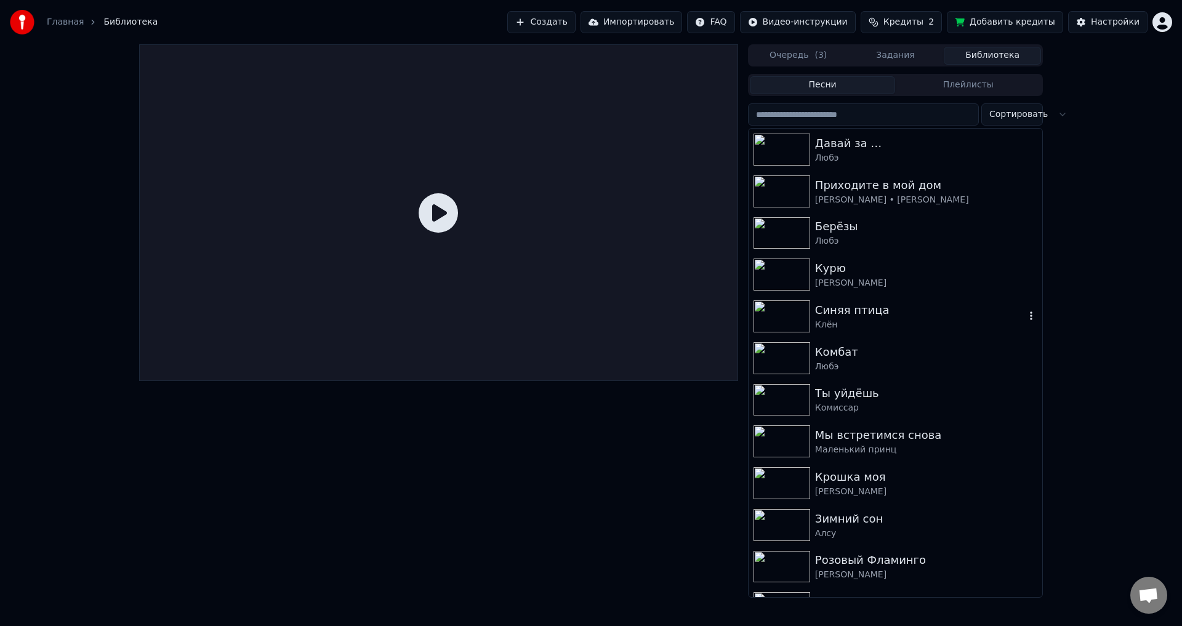
click at [793, 311] on img at bounding box center [781, 316] width 57 height 32
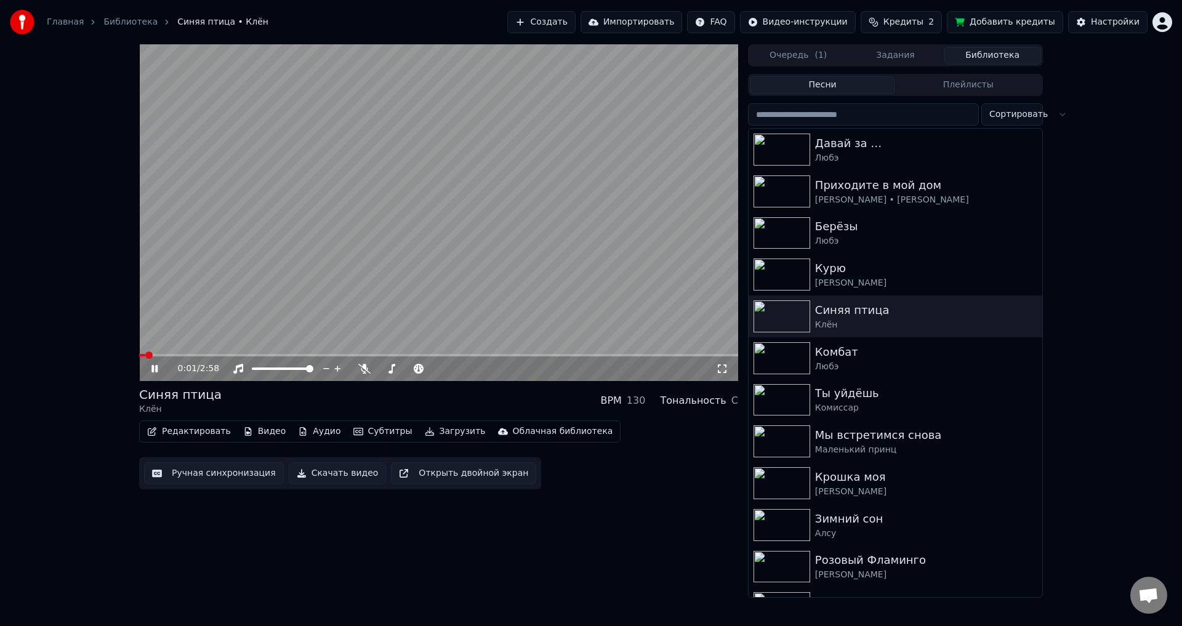
click at [156, 367] on icon at bounding box center [154, 368] width 6 height 7
click at [204, 429] on button "Редактировать" at bounding box center [189, 431] width 94 height 17
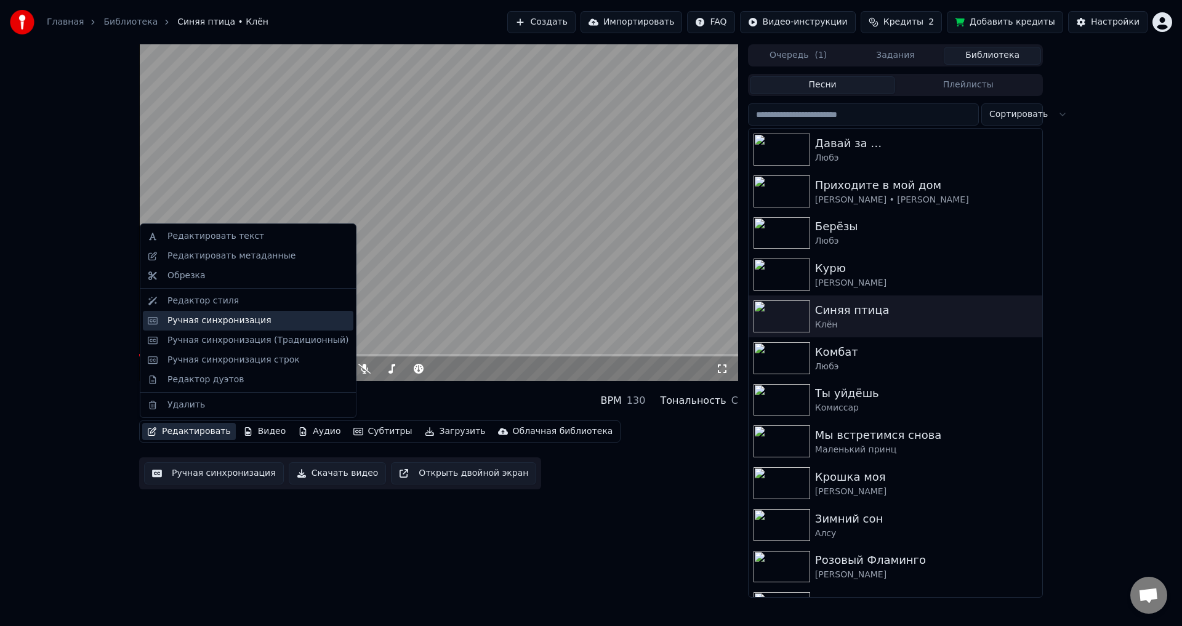
click at [252, 316] on div "Ручная синхронизация" at bounding box center [219, 320] width 104 height 12
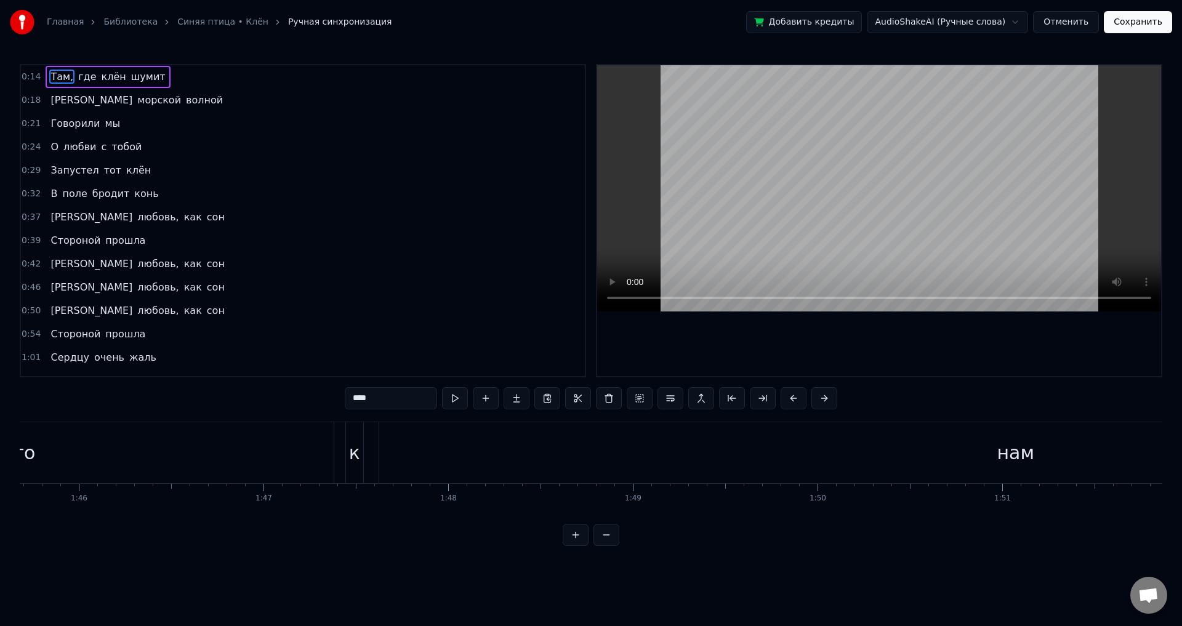
scroll to position [0, 19529]
click at [361, 439] on div "нам" at bounding box center [998, 452] width 1274 height 61
type input "***"
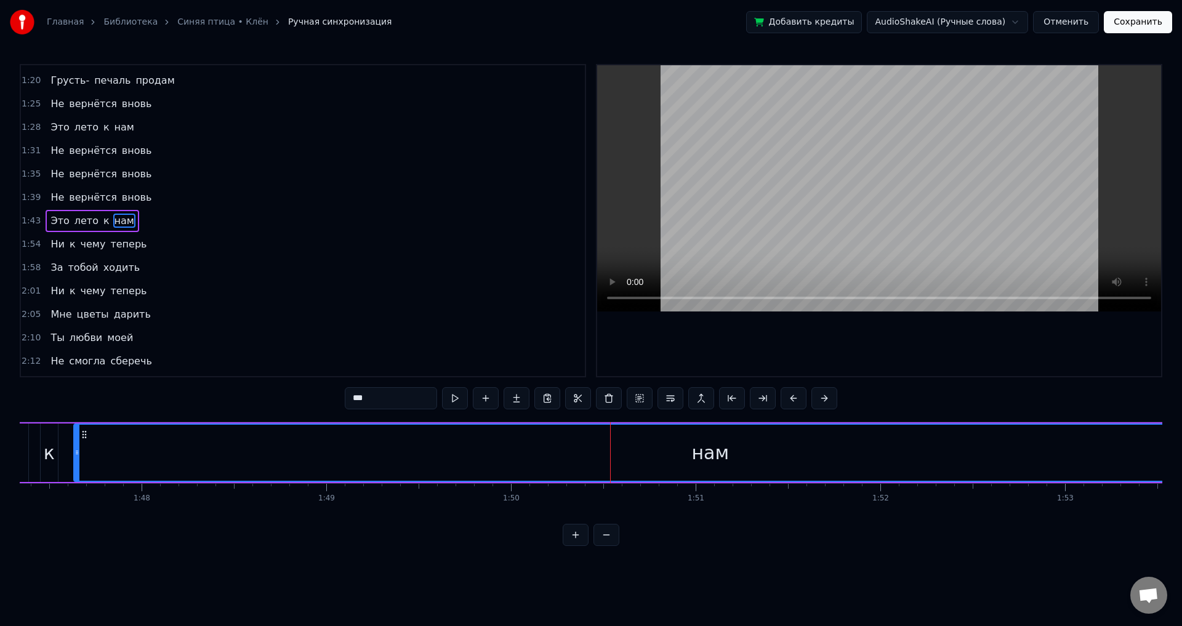
scroll to position [0, 19710]
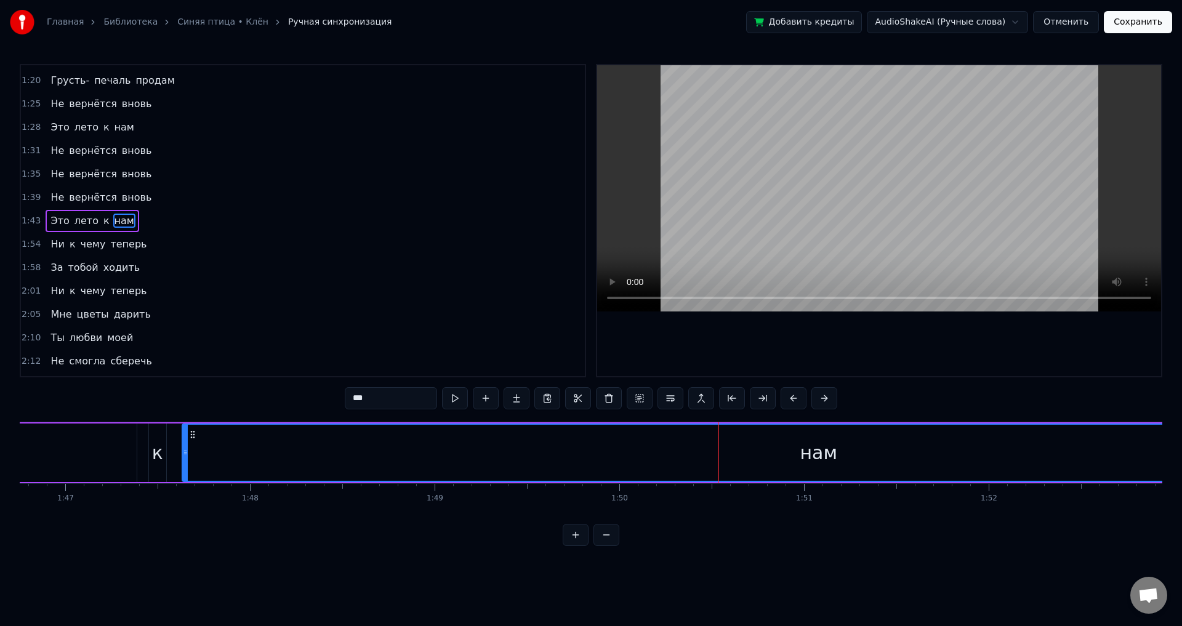
click at [913, 439] on div "нам" at bounding box center [818, 453] width 1271 height 56
click at [190, 433] on icon at bounding box center [193, 435] width 10 height 10
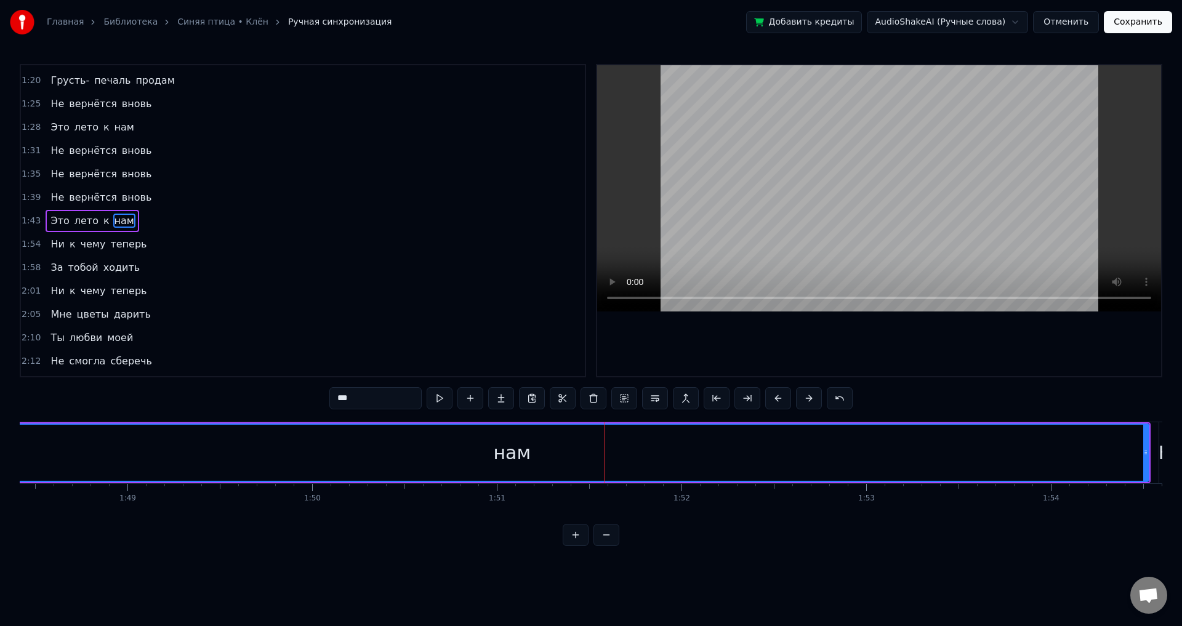
scroll to position [0, 20197]
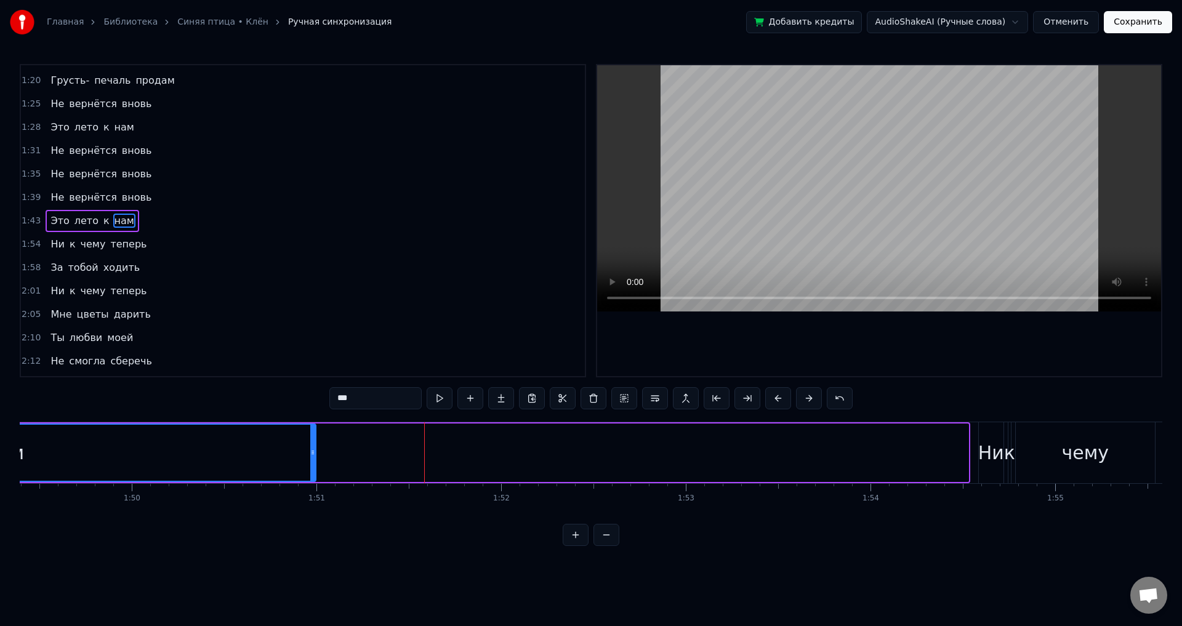
drag, startPoint x: 966, startPoint y: 429, endPoint x: 314, endPoint y: 435, distance: 652.4
click at [314, 435] on div at bounding box center [312, 453] width 5 height 56
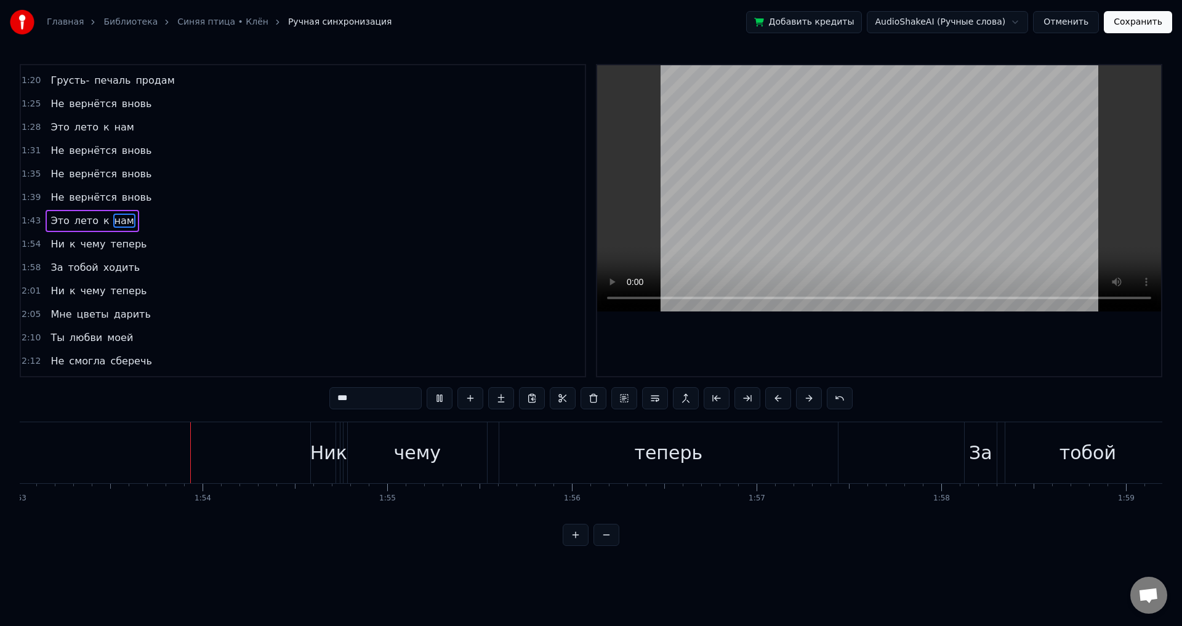
scroll to position [0, 20870]
click at [1116, 25] on button "Сохранить" at bounding box center [1137, 22] width 68 height 22
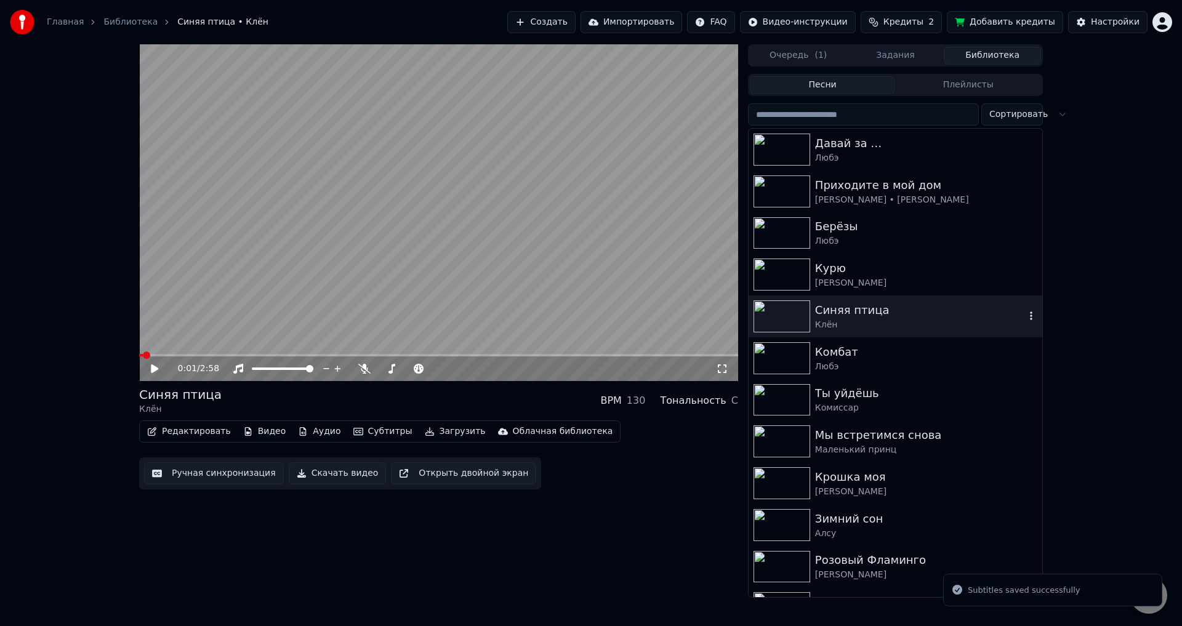
click at [779, 317] on img at bounding box center [781, 316] width 57 height 32
click at [434, 431] on button "Загрузить" at bounding box center [455, 431] width 71 height 17
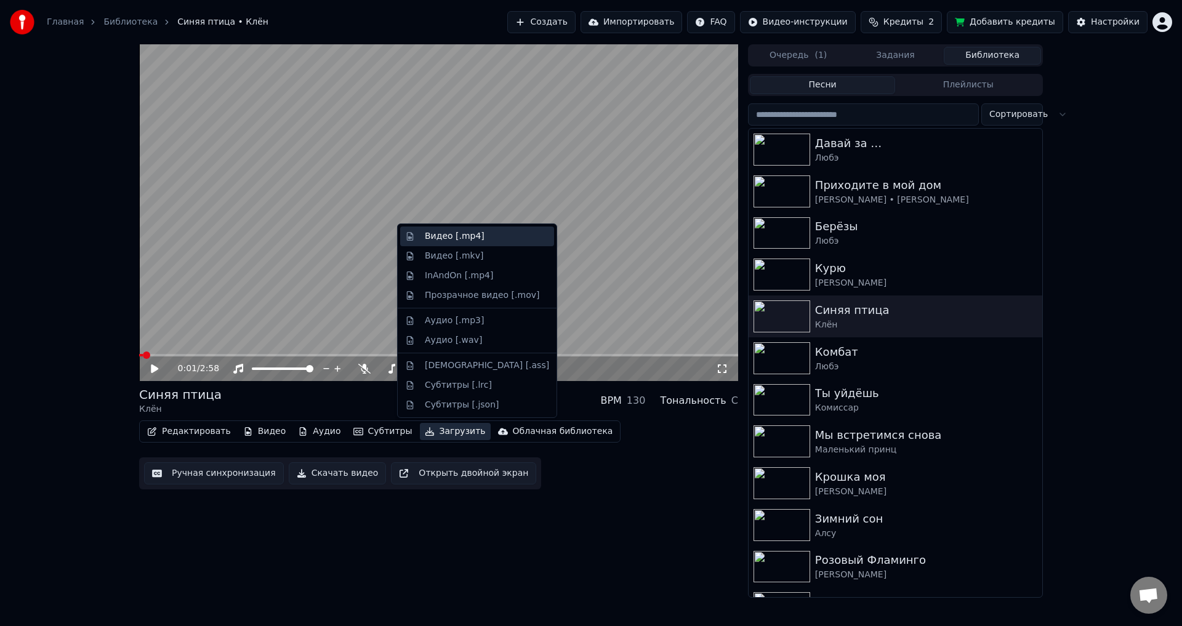
click at [451, 236] on div "Видео [.mp4]" at bounding box center [455, 236] width 60 height 12
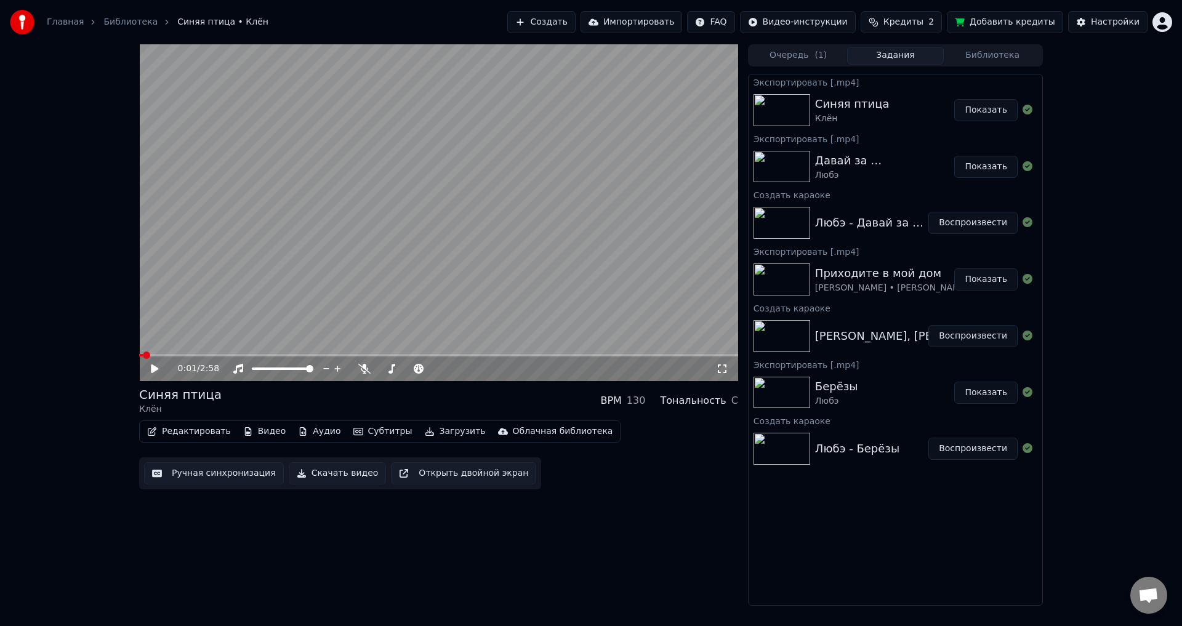
click at [995, 110] on button "Показать" at bounding box center [985, 110] width 63 height 22
